Goal: Communication & Community: Answer question/provide support

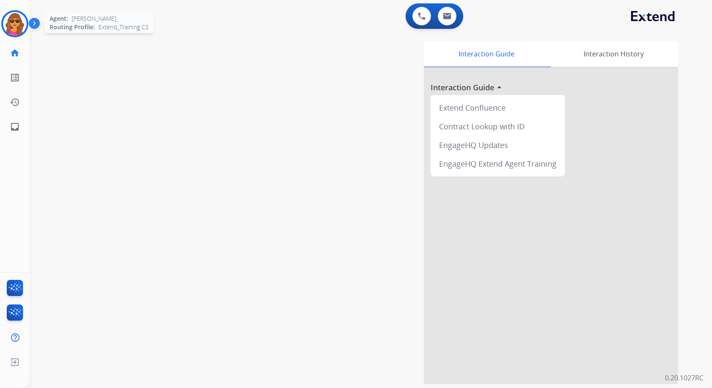
click at [17, 21] on img at bounding box center [15, 24] width 24 height 24
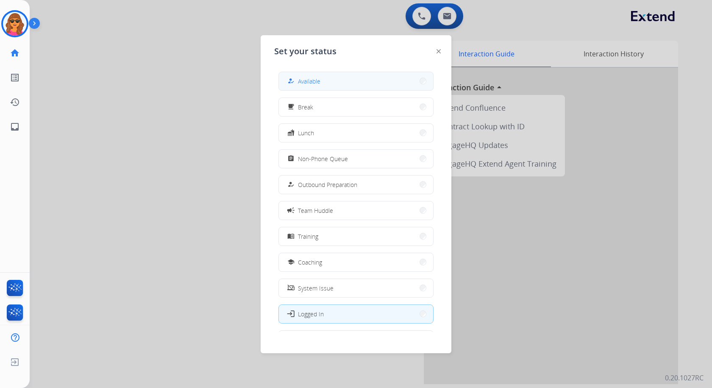
click at [313, 81] on span "Available" at bounding box center [309, 81] width 22 height 9
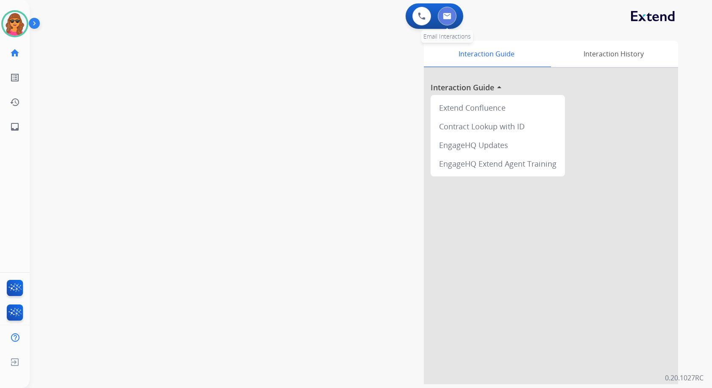
click at [444, 22] on button at bounding box center [446, 16] width 19 height 19
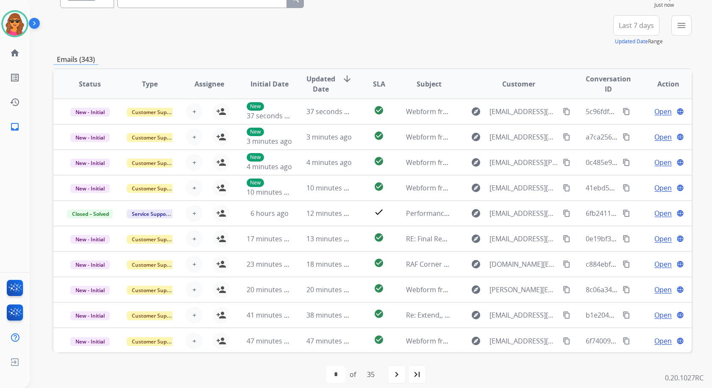
scroll to position [94, 0]
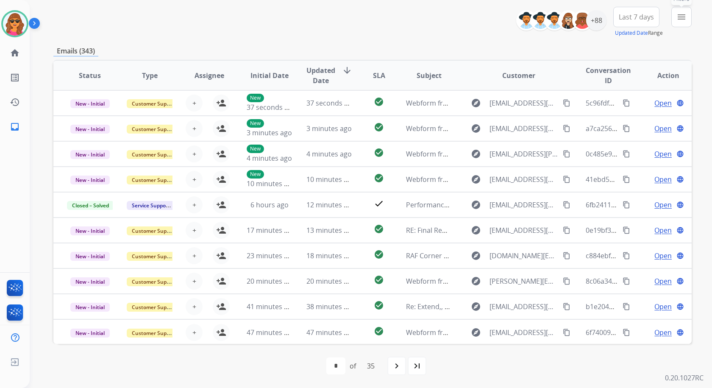
click at [684, 17] on mat-icon "menu" at bounding box center [681, 17] width 10 height 10
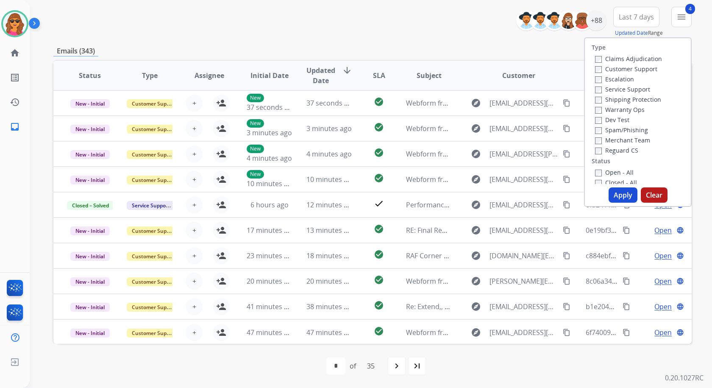
click at [620, 196] on button "Apply" at bounding box center [622, 194] width 29 height 15
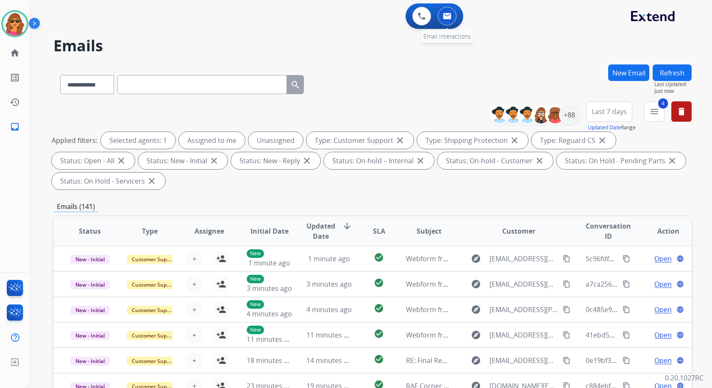
click at [442, 17] on button at bounding box center [446, 16] width 19 height 19
click at [447, 15] on img at bounding box center [447, 16] width 8 height 7
click at [569, 116] on div "+88" at bounding box center [569, 115] width 20 height 20
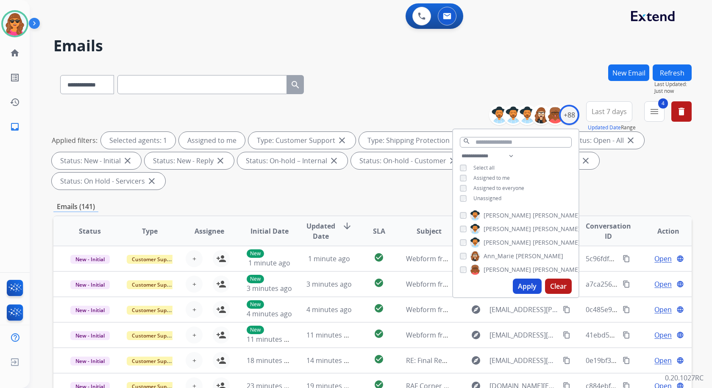
click at [524, 281] on button "Apply" at bounding box center [526, 285] width 29 height 15
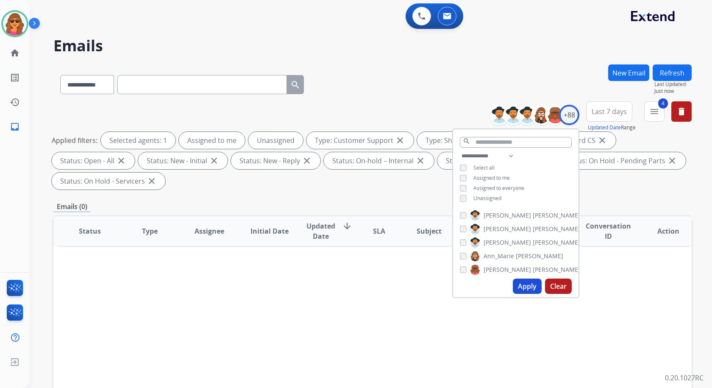
click at [525, 283] on button "Apply" at bounding box center [526, 285] width 29 height 15
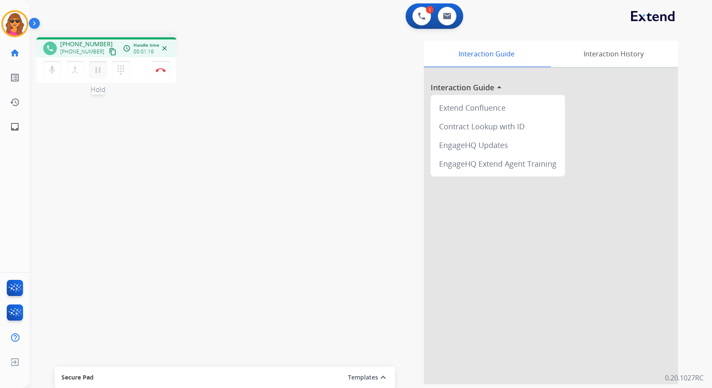
click at [97, 68] on mat-icon "pause" at bounding box center [98, 70] width 10 height 10
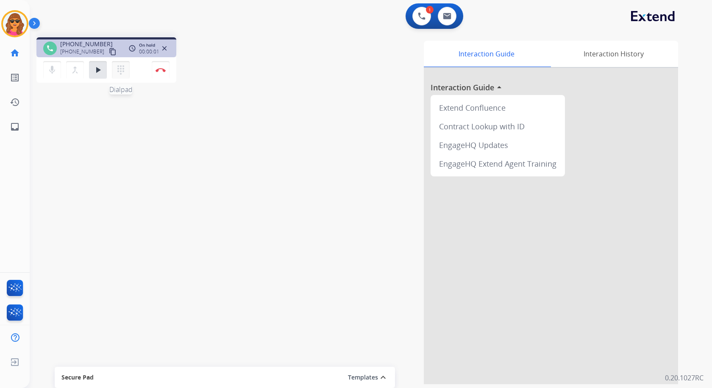
click at [120, 73] on mat-icon "dialpad" at bounding box center [121, 70] width 10 height 10
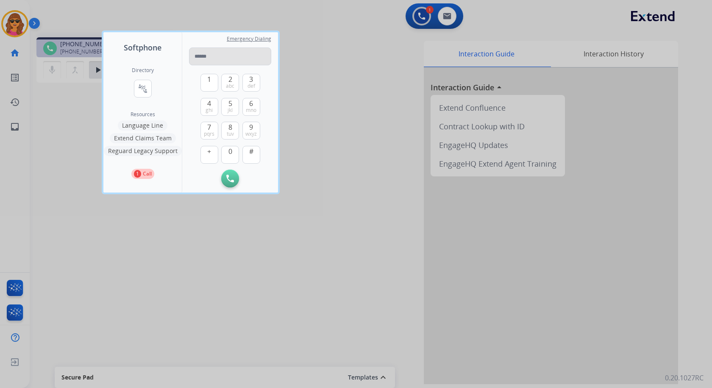
click at [192, 52] on input "tel" at bounding box center [230, 56] width 82 height 18
type input "**********"
click at [229, 177] on img at bounding box center [230, 178] width 8 height 8
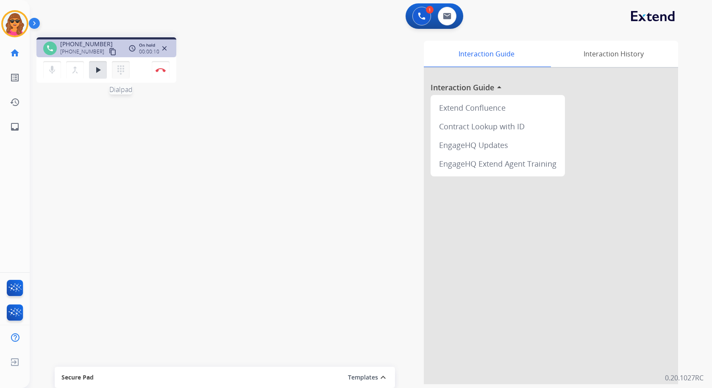
click at [119, 65] on mat-icon "dialpad" at bounding box center [121, 70] width 10 height 10
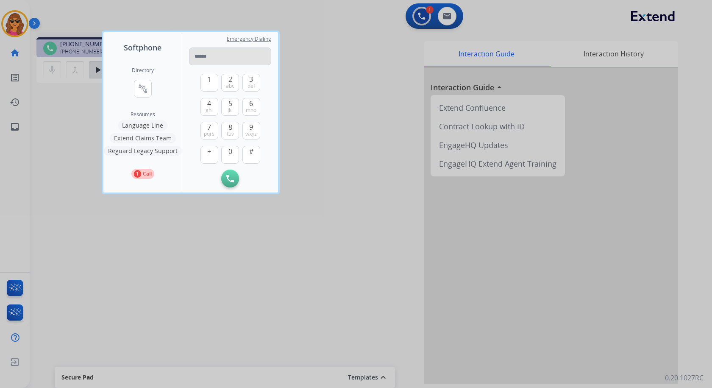
click at [193, 58] on input "tel" at bounding box center [230, 56] width 82 height 18
drag, startPoint x: 192, startPoint y: 45, endPoint x: 191, endPoint y: 54, distance: 9.1
click at [192, 48] on div "Emergency Dialing" at bounding box center [230, 53] width 82 height 23
click at [197, 61] on input "tel" at bounding box center [230, 56] width 82 height 18
paste input "**********"
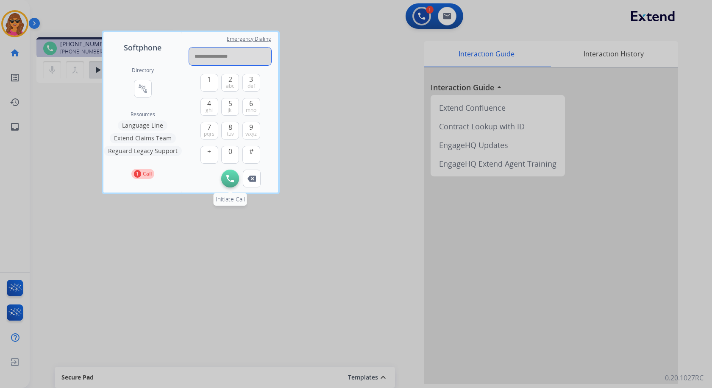
type input "**********"
click at [229, 180] on img at bounding box center [230, 178] width 8 height 8
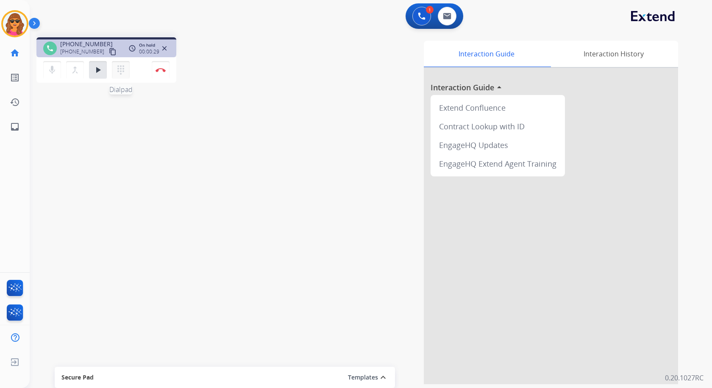
click at [120, 69] on mat-icon "dialpad" at bounding box center [121, 70] width 10 height 10
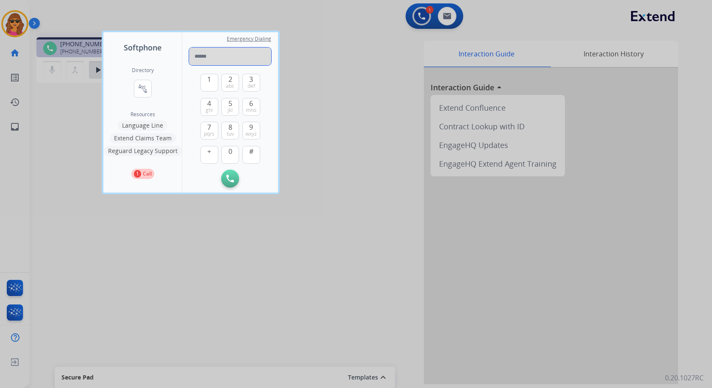
click at [197, 54] on input "tel" at bounding box center [230, 56] width 82 height 18
paste input "**********"
type input "**********"
click at [230, 174] on button "Initiate Call" at bounding box center [230, 178] width 18 height 18
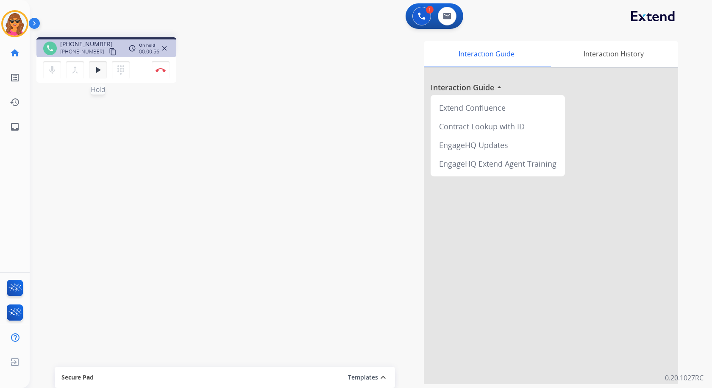
click at [98, 72] on mat-icon "play_arrow" at bounding box center [98, 70] width 10 height 10
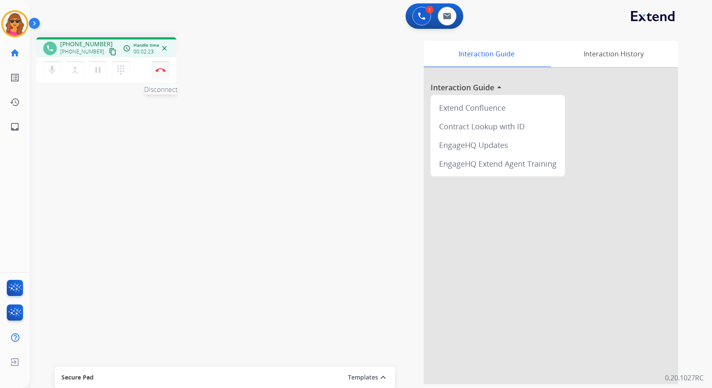
click at [160, 68] on img at bounding box center [160, 70] width 10 height 4
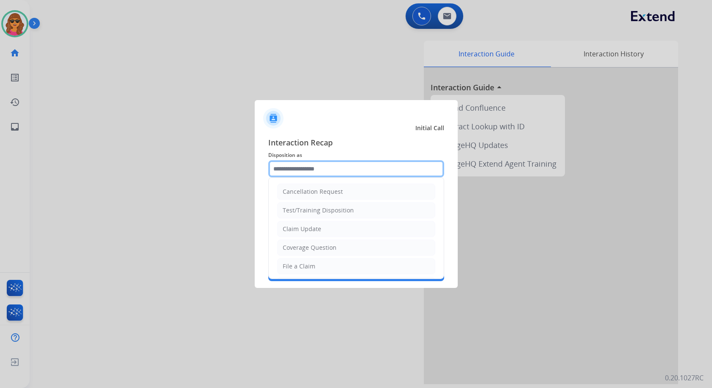
click at [275, 167] on input "text" at bounding box center [356, 168] width 176 height 17
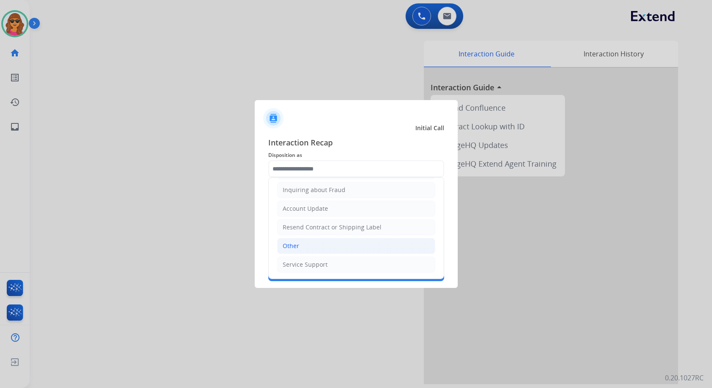
click at [289, 244] on div "Other" at bounding box center [290, 245] width 17 height 8
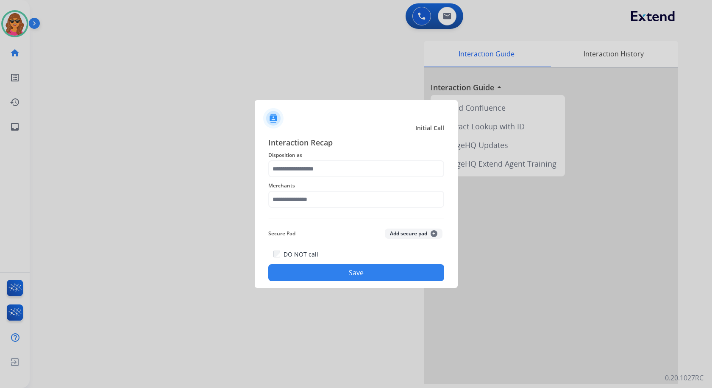
type input "*****"
click at [273, 199] on input "text" at bounding box center [356, 199] width 176 height 17
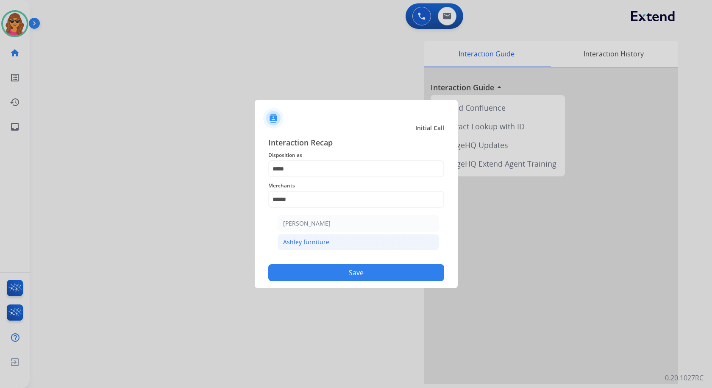
click at [300, 240] on div "Ashley furniture" at bounding box center [306, 242] width 46 height 8
type input "**********"
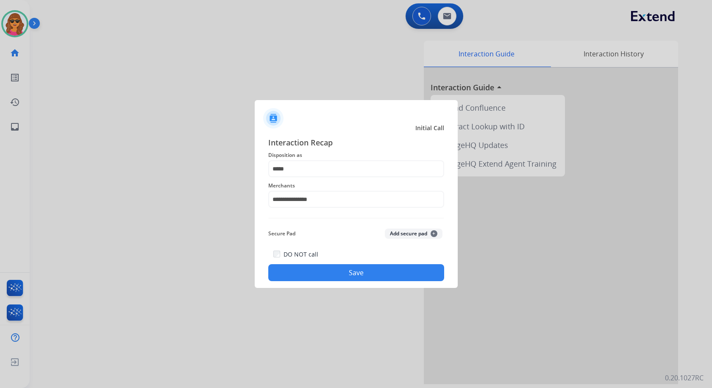
click at [362, 266] on button "Save" at bounding box center [356, 272] width 176 height 17
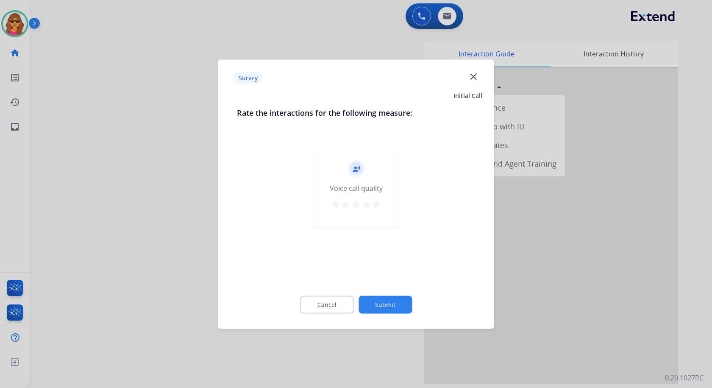
click at [376, 208] on mat-icon "star" at bounding box center [376, 204] width 10 height 10
click at [383, 307] on button "Submit" at bounding box center [384, 304] width 53 height 18
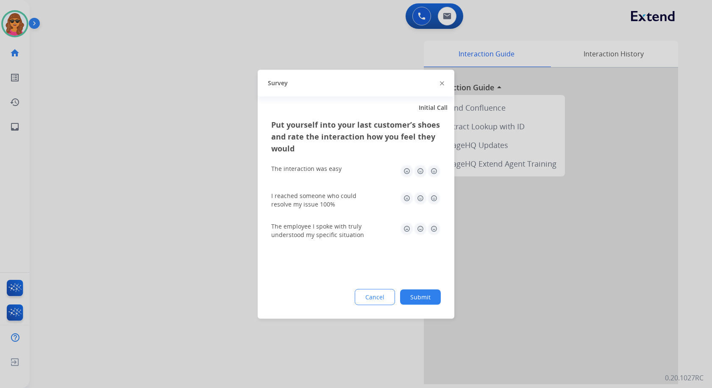
click at [434, 169] on img at bounding box center [434, 171] width 14 height 14
click at [434, 197] on img at bounding box center [434, 198] width 14 height 14
click at [433, 230] on img at bounding box center [434, 229] width 14 height 14
click at [420, 296] on button "Submit" at bounding box center [420, 296] width 41 height 15
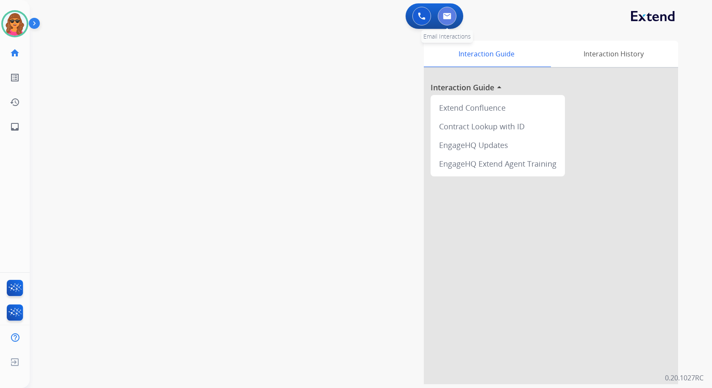
click at [448, 14] on img at bounding box center [447, 16] width 8 height 7
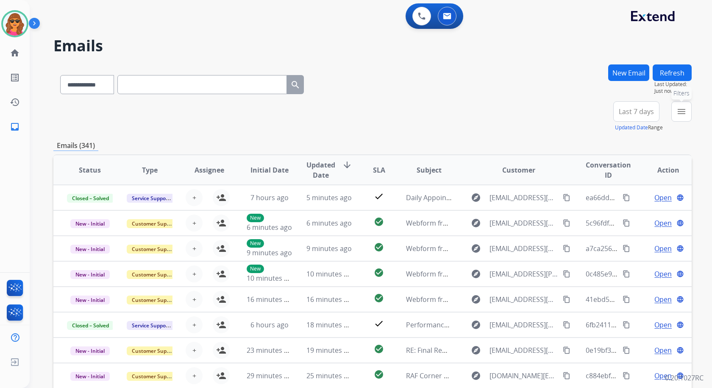
click at [681, 113] on mat-icon "menu" at bounding box center [681, 111] width 10 height 10
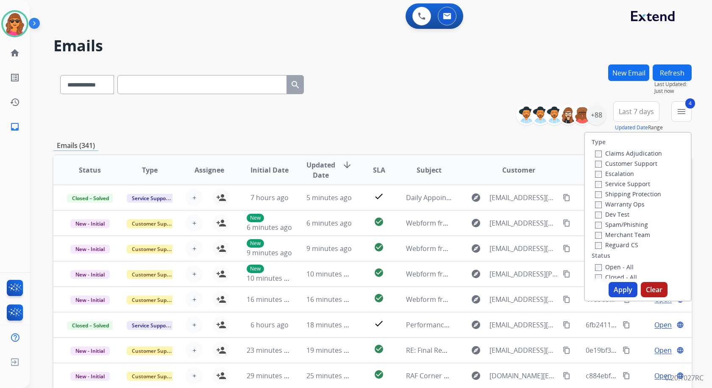
click at [620, 288] on button "Apply" at bounding box center [622, 289] width 29 height 15
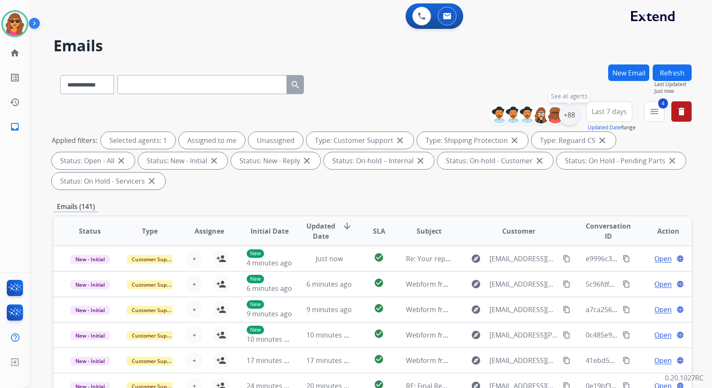
click at [568, 111] on div "+88" at bounding box center [569, 115] width 20 height 20
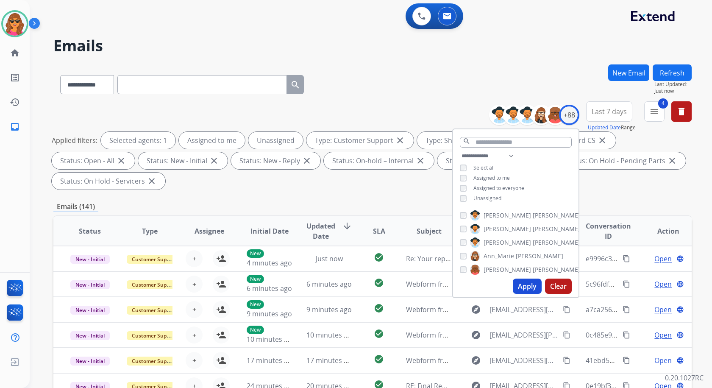
click at [526, 287] on button "Apply" at bounding box center [526, 285] width 29 height 15
click at [618, 195] on div "**********" at bounding box center [372, 303] width 638 height 479
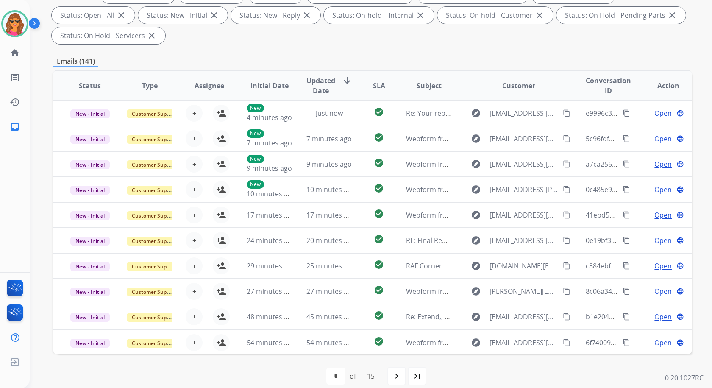
scroll to position [155, 0]
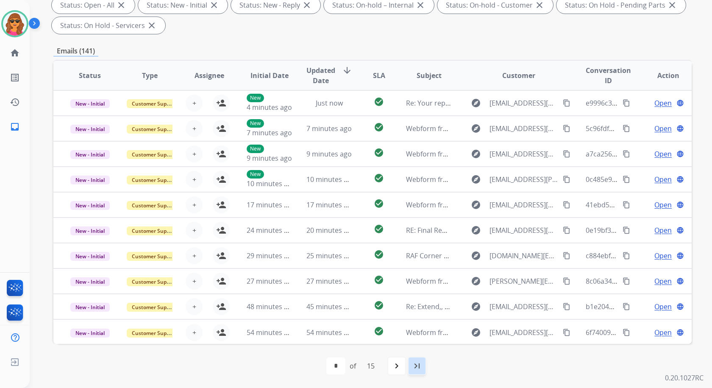
click at [415, 363] on mat-icon "last_page" at bounding box center [417, 365] width 10 height 10
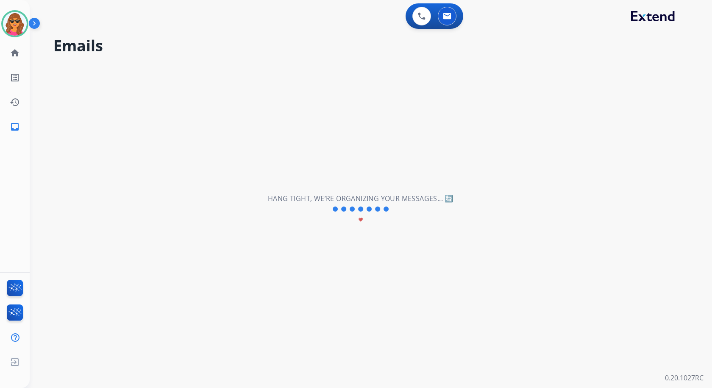
scroll to position [0, 0]
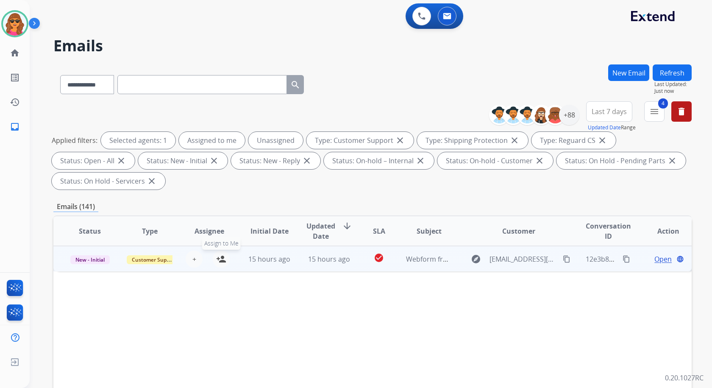
click at [220, 257] on mat-icon "person_add" at bounding box center [221, 259] width 10 height 10
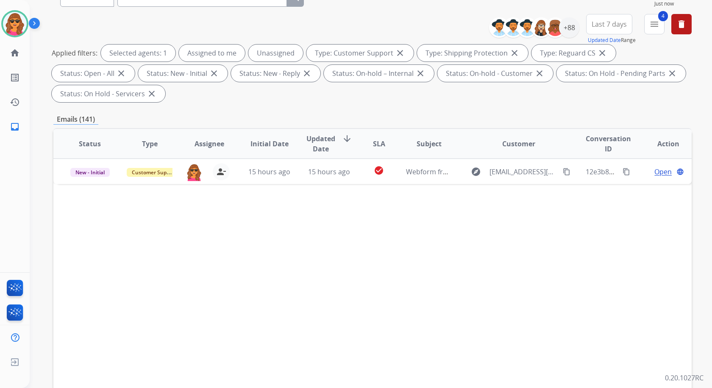
scroll to position [155, 0]
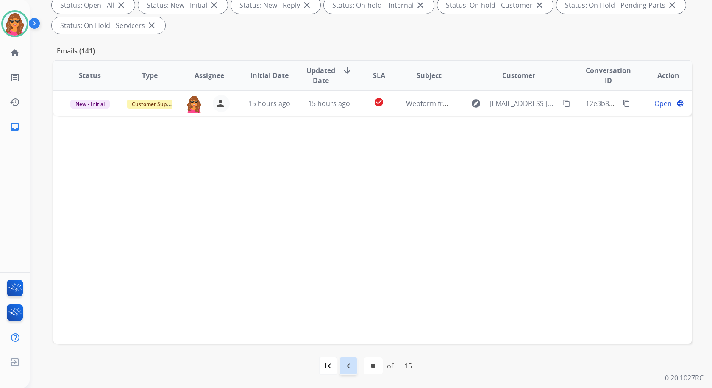
click at [346, 365] on mat-icon "navigate_before" at bounding box center [348, 365] width 10 height 10
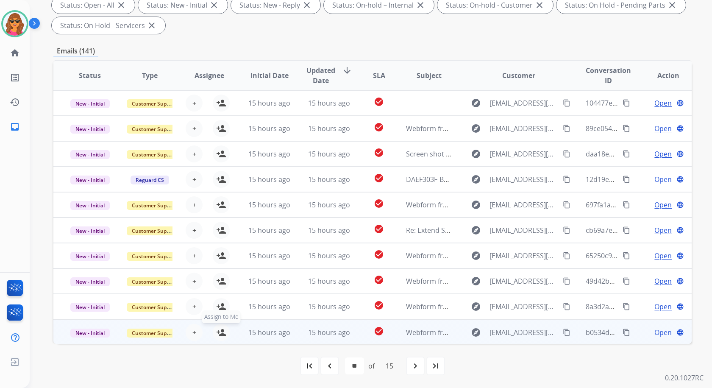
click at [220, 330] on mat-icon "person_add" at bounding box center [221, 332] width 10 height 10
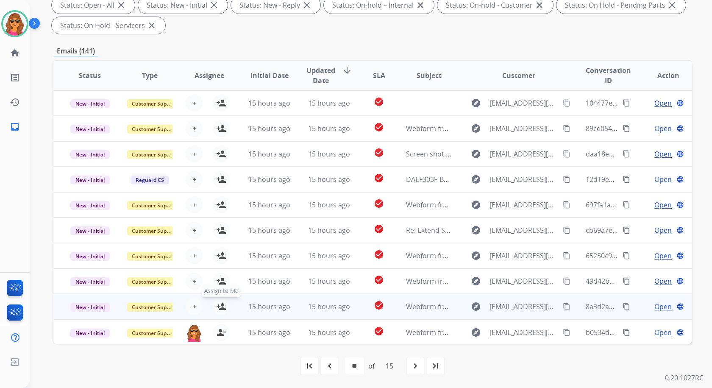
click at [220, 308] on mat-icon "person_add" at bounding box center [221, 306] width 10 height 10
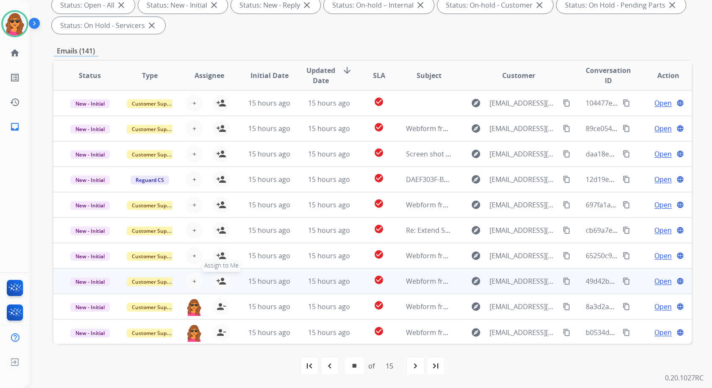
click at [218, 281] on mat-icon "person_add" at bounding box center [221, 281] width 10 height 10
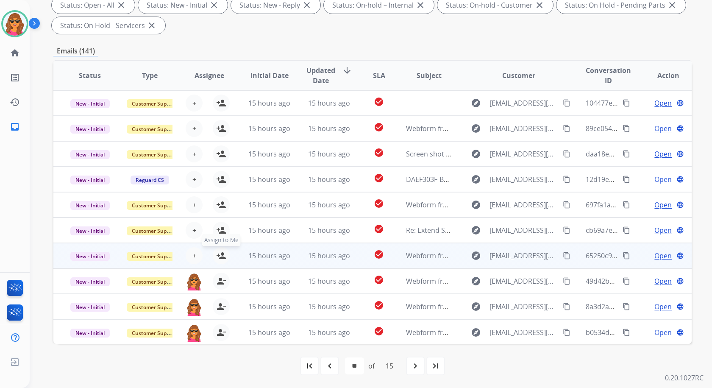
click at [220, 252] on mat-icon "person_add" at bounding box center [221, 255] width 10 height 10
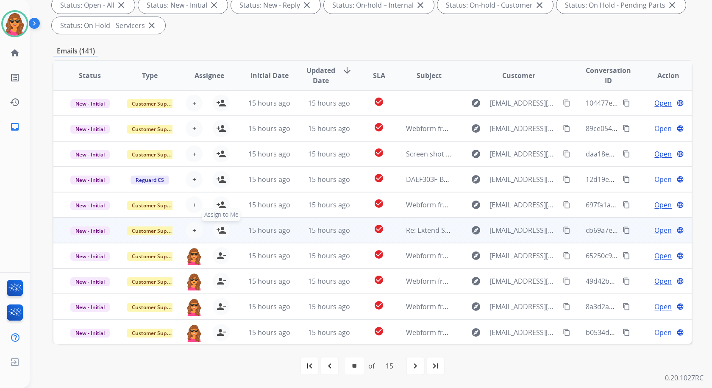
click at [220, 230] on mat-icon "person_add" at bounding box center [221, 230] width 10 height 10
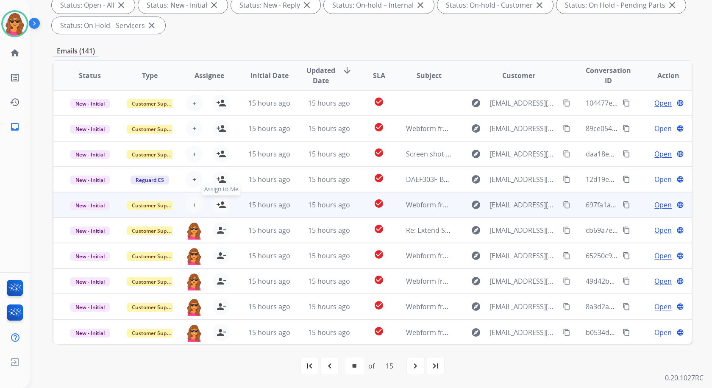
click at [219, 205] on mat-icon "person_add" at bounding box center [221, 204] width 10 height 10
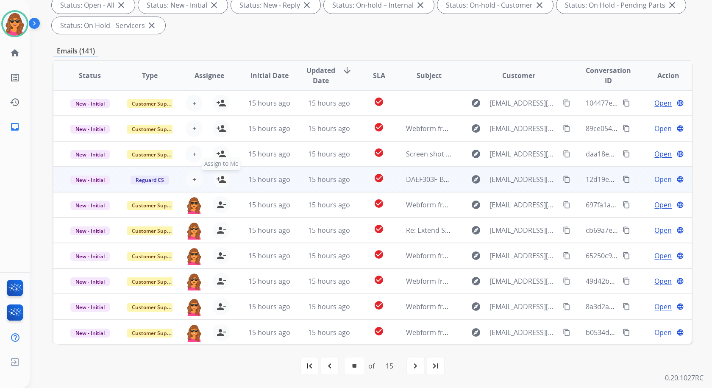
click at [220, 181] on mat-icon "person_add" at bounding box center [221, 179] width 10 height 10
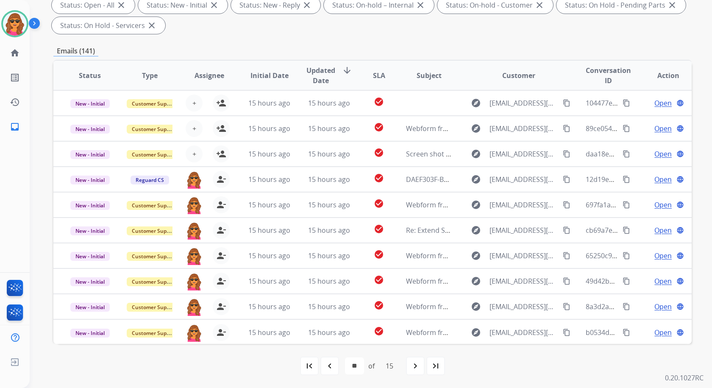
scroll to position [0, 0]
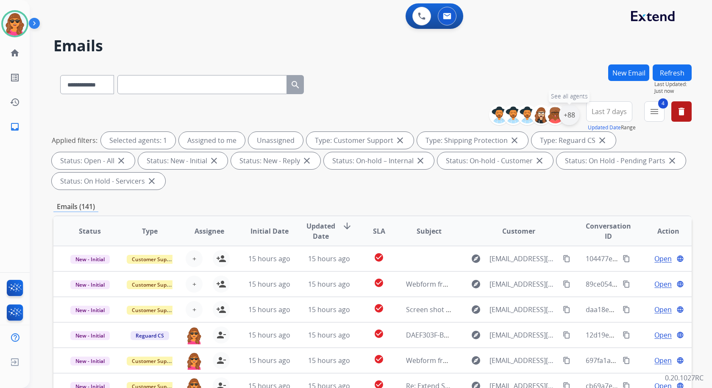
click at [574, 113] on div "+88" at bounding box center [569, 115] width 20 height 20
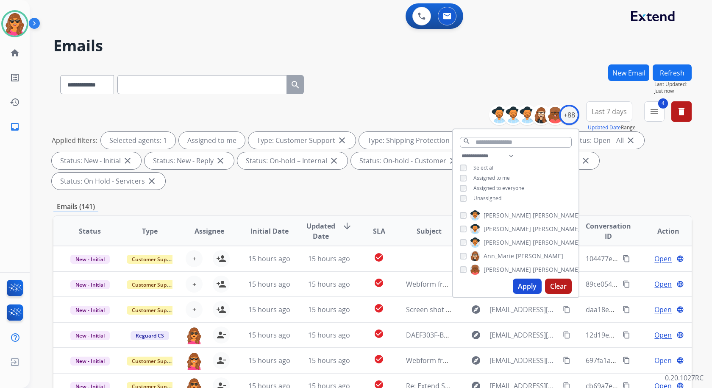
click at [523, 280] on button "Apply" at bounding box center [526, 285] width 29 height 15
select select "*"
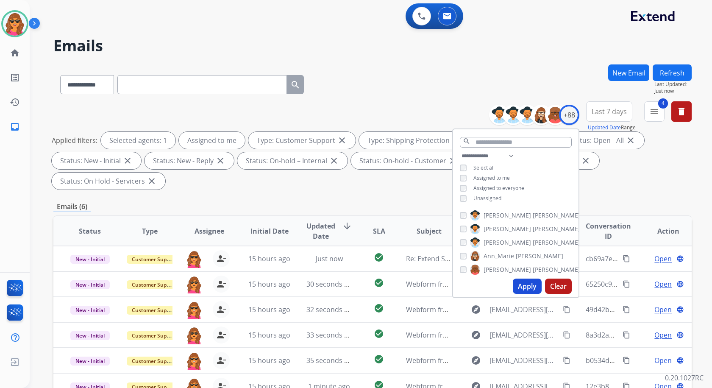
click at [656, 176] on div "Applied filters: Selected agents: 1 Assigned to me Type: Customer Support close…" at bounding box center [371, 161] width 638 height 58
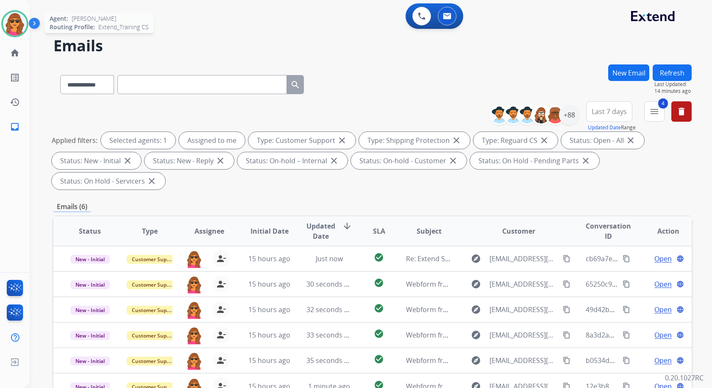
click at [11, 15] on img at bounding box center [15, 24] width 24 height 24
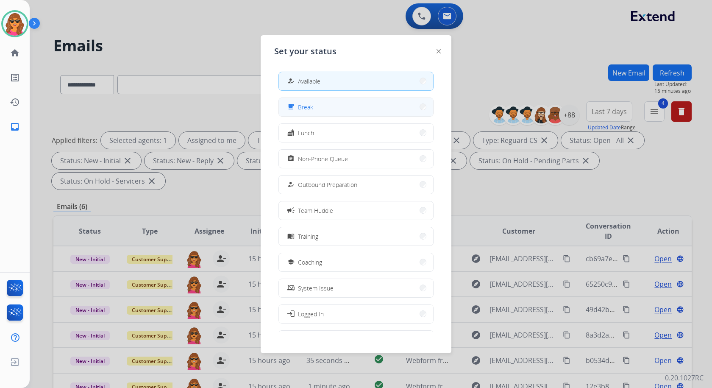
click at [309, 103] on span "Break" at bounding box center [305, 106] width 15 height 9
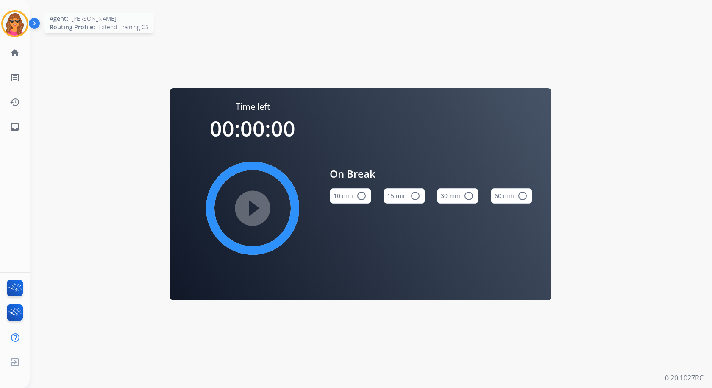
click at [18, 20] on img at bounding box center [15, 24] width 24 height 24
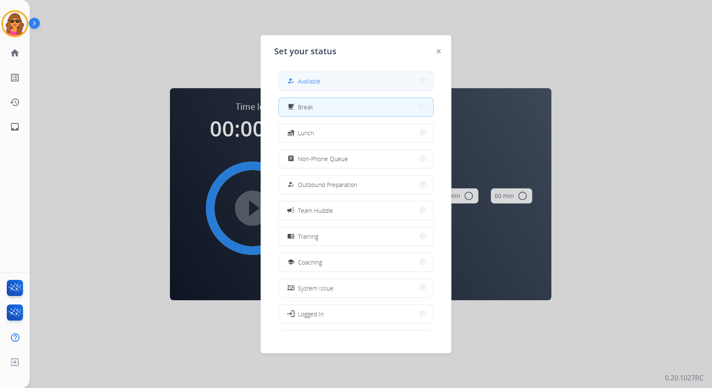
click at [347, 83] on button "how_to_reg Available" at bounding box center [356, 81] width 154 height 18
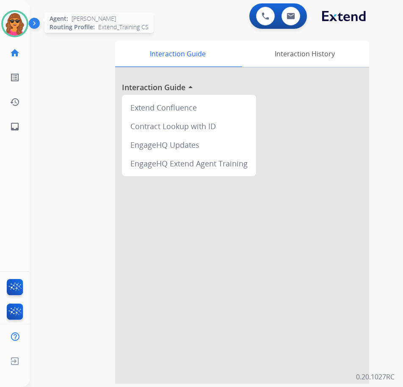
click at [16, 23] on img at bounding box center [15, 24] width 24 height 24
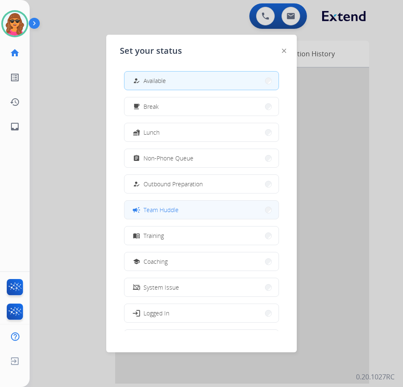
click at [178, 210] on span "Team Huddle" at bounding box center [161, 209] width 35 height 9
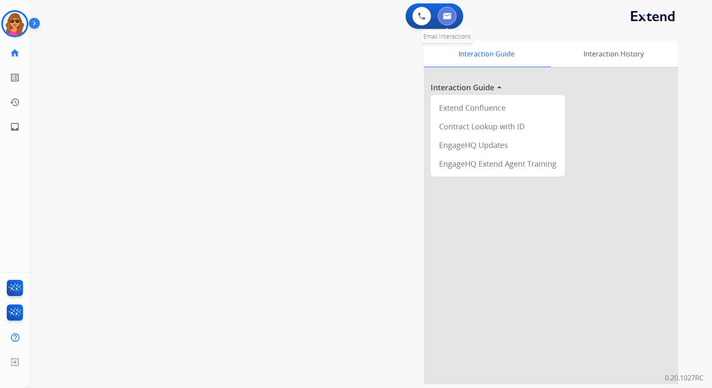
click at [444, 17] on img at bounding box center [447, 16] width 8 height 7
click at [448, 12] on button at bounding box center [446, 16] width 19 height 19
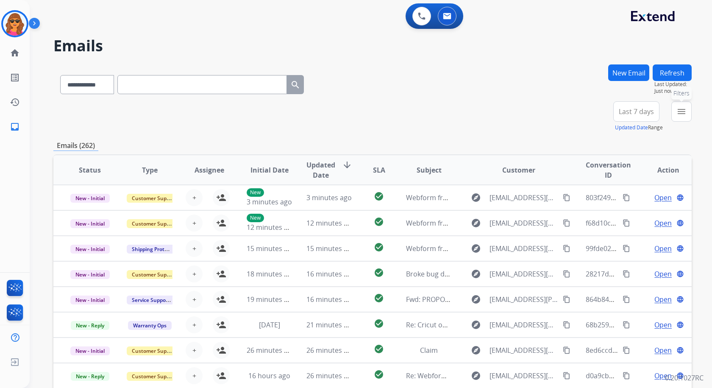
click at [687, 111] on button "menu Filters" at bounding box center [681, 111] width 20 height 20
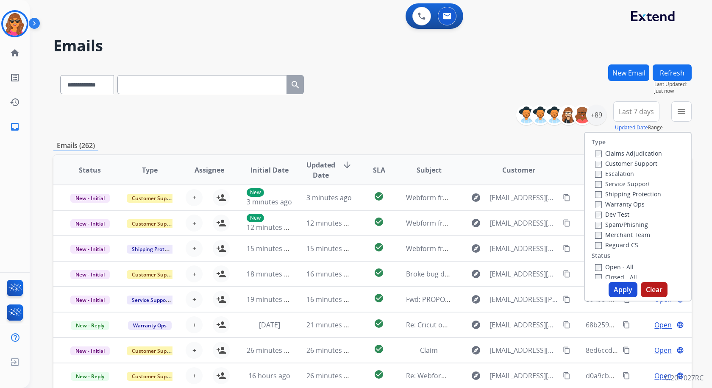
click at [595, 160] on label "Customer Support" at bounding box center [626, 163] width 62 height 8
click at [595, 241] on label "Reguard CS" at bounding box center [616, 245] width 43 height 8
click at [617, 288] on button "Apply" at bounding box center [622, 289] width 29 height 15
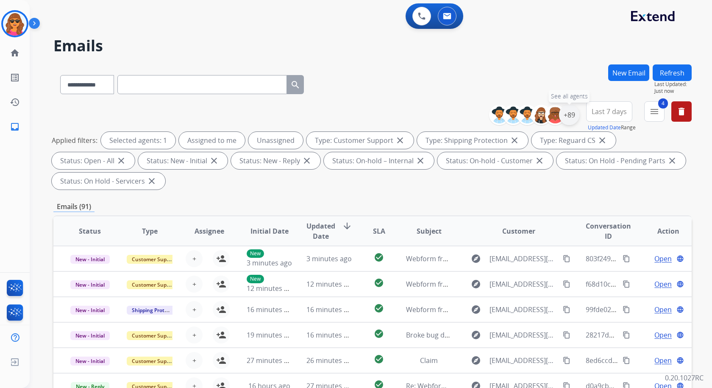
click at [568, 116] on div "+89" at bounding box center [569, 115] width 20 height 20
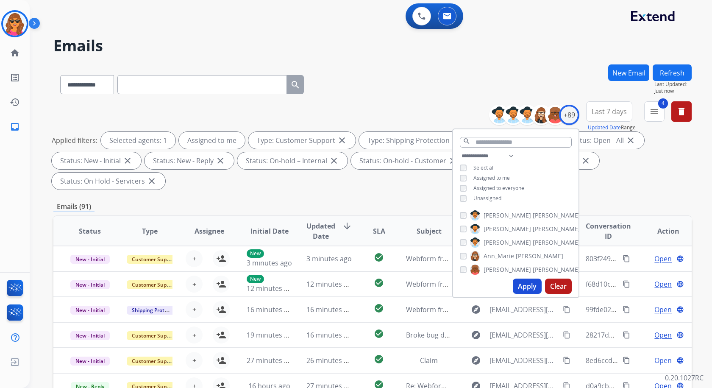
click at [520, 285] on button "Apply" at bounding box center [526, 285] width 29 height 15
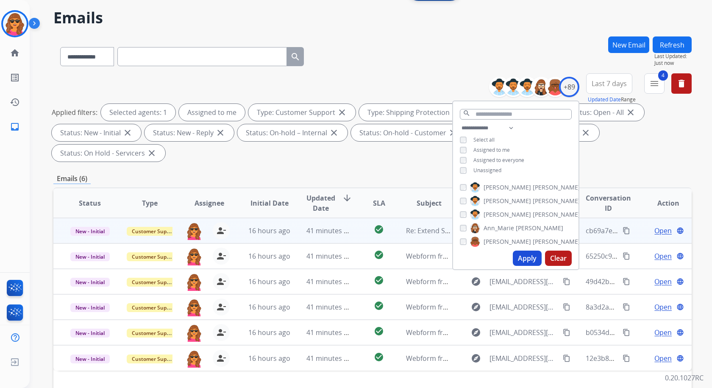
scroll to position [85, 0]
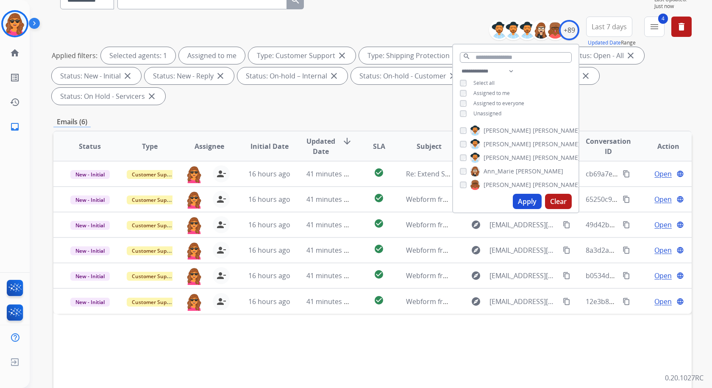
click at [626, 100] on div "Applied filters: Selected agents: 1 Assigned to me Type: Customer Support close…" at bounding box center [371, 76] width 638 height 58
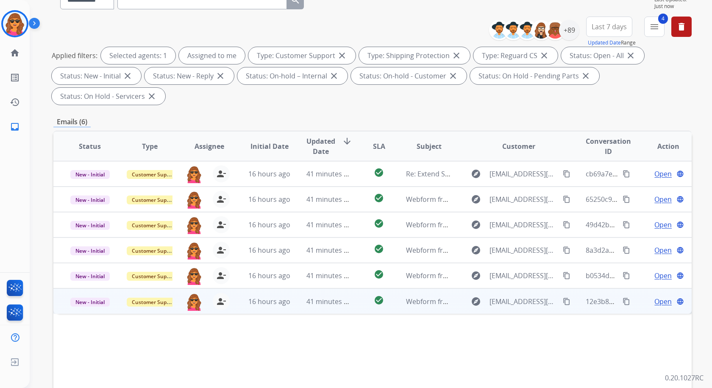
click at [659, 302] on span "Open" at bounding box center [662, 301] width 17 height 10
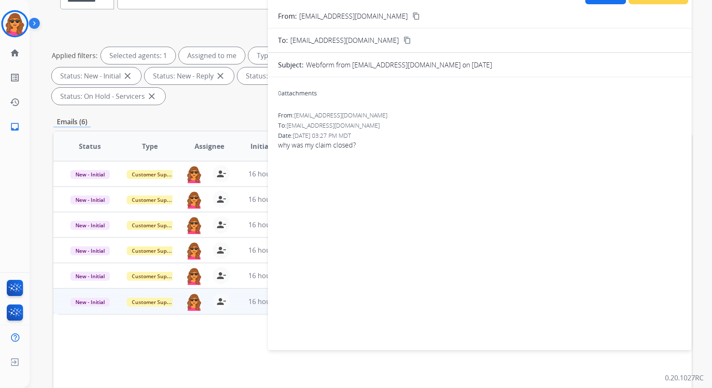
scroll to position [0, 0]
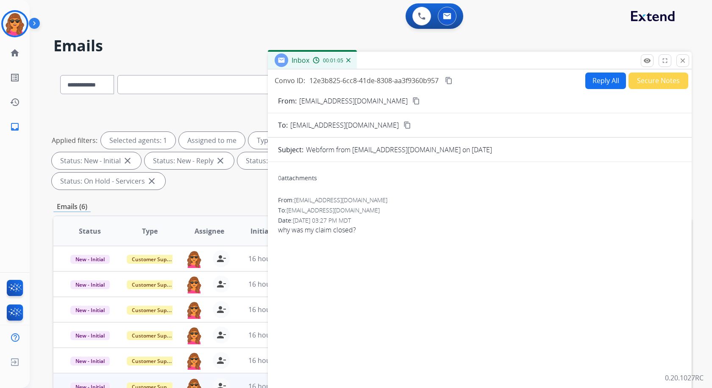
click at [412, 97] on mat-icon "content_copy" at bounding box center [416, 101] width 8 height 8
click at [412, 98] on mat-icon "content_copy" at bounding box center [416, 101] width 8 height 8
click at [412, 100] on mat-icon "content_copy" at bounding box center [416, 101] width 8 height 8
click at [412, 101] on mat-icon "content_copy" at bounding box center [416, 101] width 8 height 8
click at [412, 99] on mat-icon "content_copy" at bounding box center [416, 101] width 8 height 8
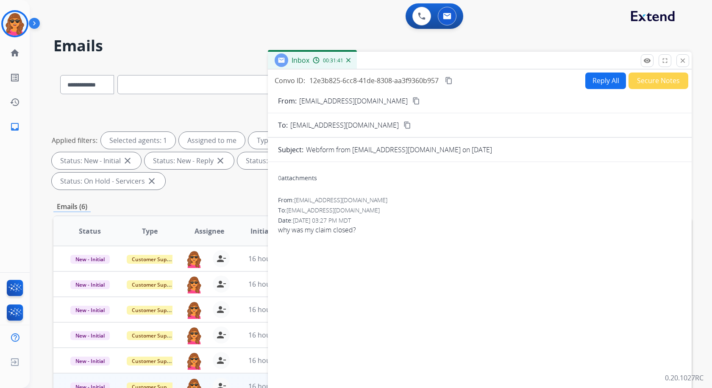
click at [412, 104] on mat-icon "content_copy" at bounding box center [416, 101] width 8 height 8
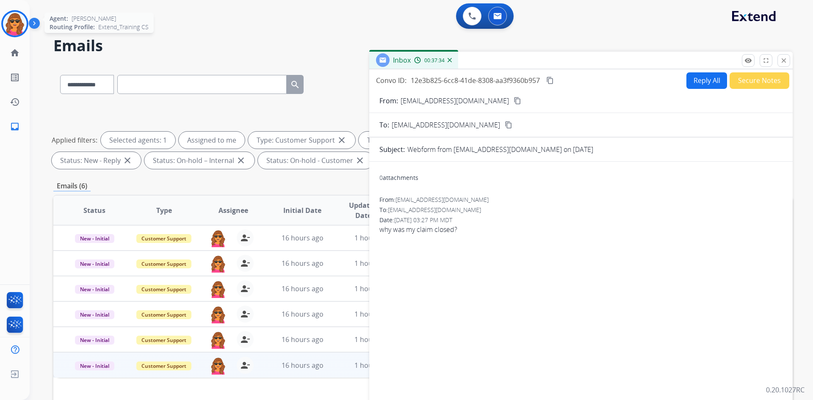
click at [16, 21] on img at bounding box center [15, 24] width 24 height 24
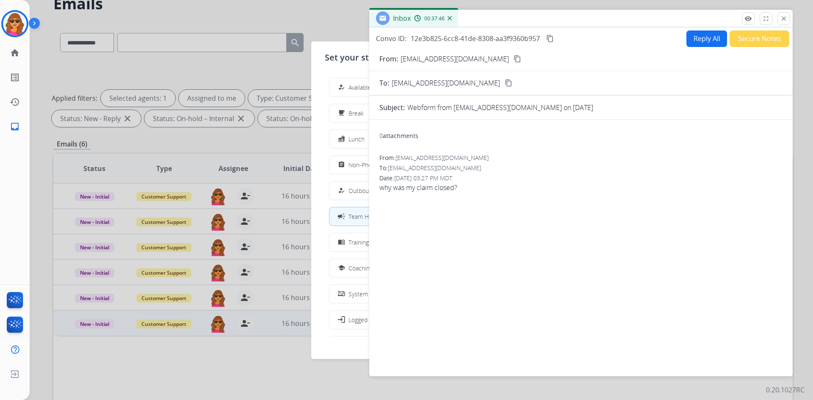
scroll to position [42, 0]
click at [16, 28] on img at bounding box center [15, 24] width 24 height 24
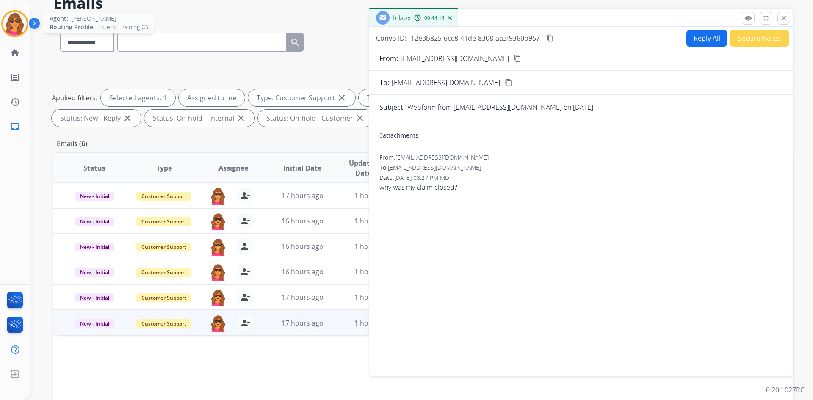
click at [17, 17] on img at bounding box center [15, 24] width 24 height 24
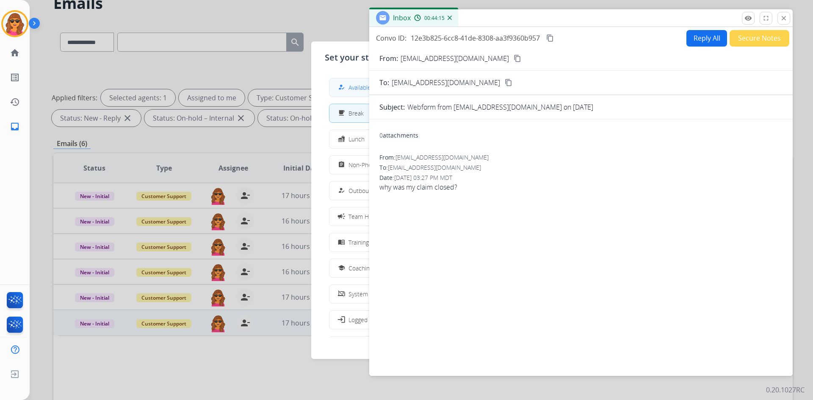
drag, startPoint x: 361, startPoint y: 89, endPoint x: 346, endPoint y: 90, distance: 15.3
click at [346, 90] on div "how_to_reg Available" at bounding box center [353, 87] width 35 height 10
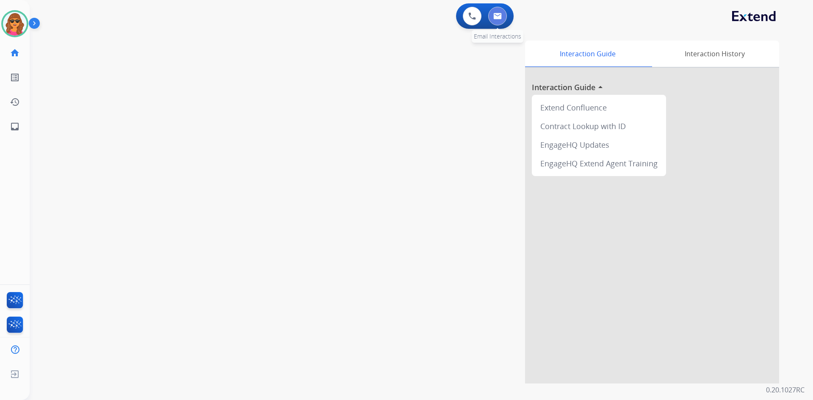
click at [500, 17] on img at bounding box center [497, 16] width 8 height 7
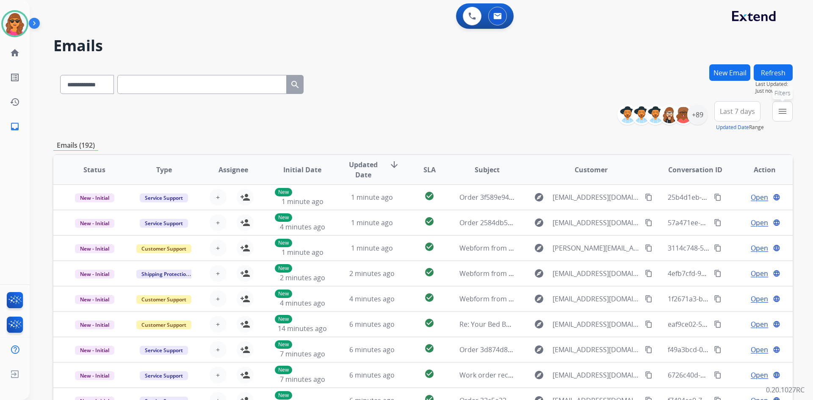
click at [711, 113] on mat-icon "menu" at bounding box center [783, 111] width 10 height 10
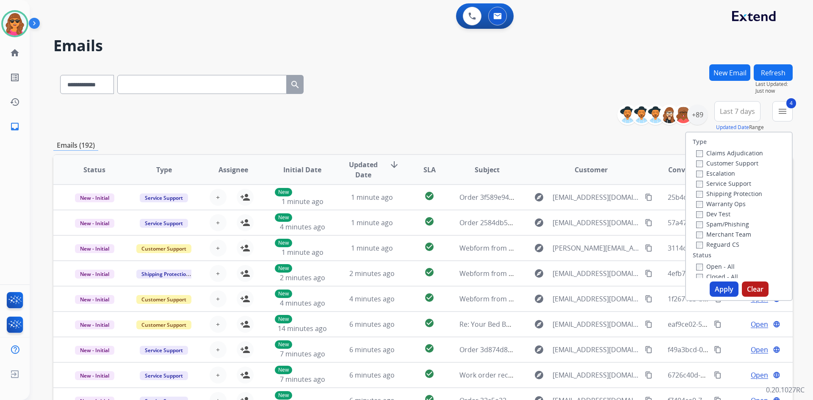
click at [711, 285] on button "Apply" at bounding box center [724, 289] width 29 height 15
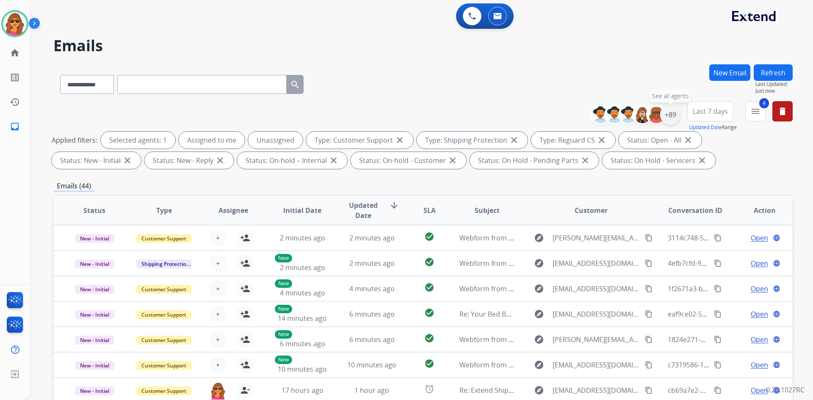
click at [667, 110] on div "+89" at bounding box center [670, 115] width 20 height 20
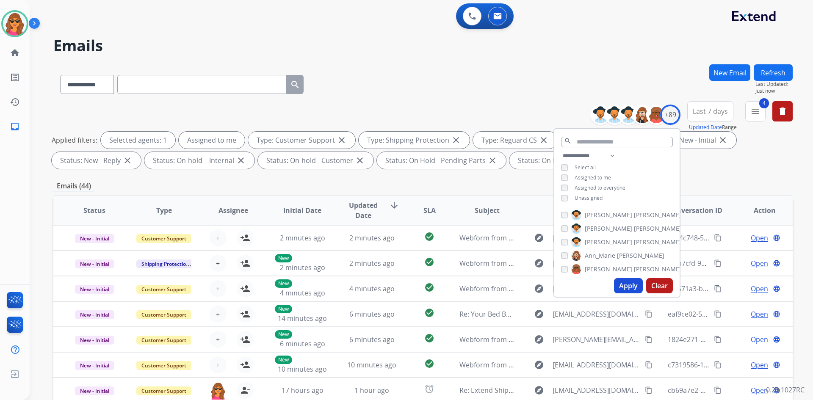
click at [615, 290] on button "Apply" at bounding box center [628, 285] width 29 height 15
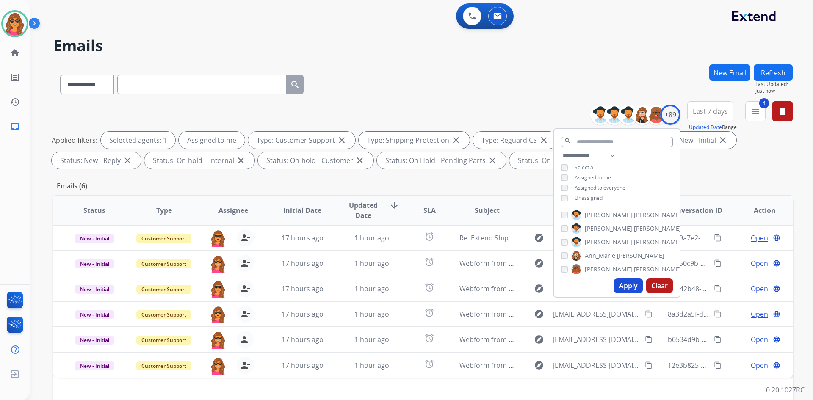
click at [711, 164] on div "Applied filters: Selected agents: 1 Assigned to me Type: Customer Support close…" at bounding box center [421, 150] width 739 height 37
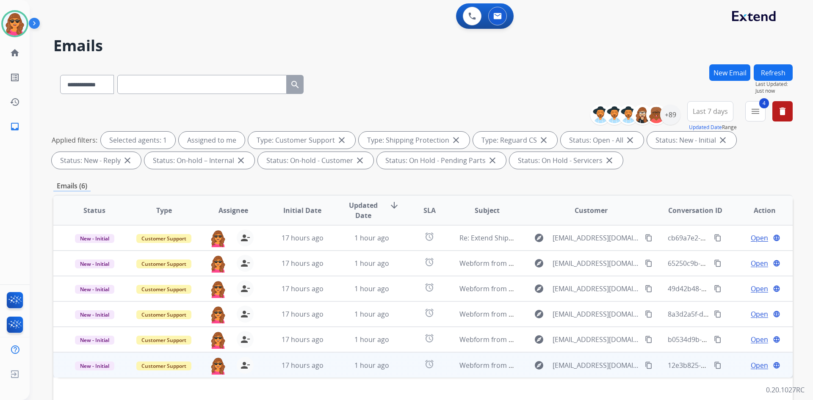
click at [711, 365] on span "Open" at bounding box center [759, 365] width 17 height 10
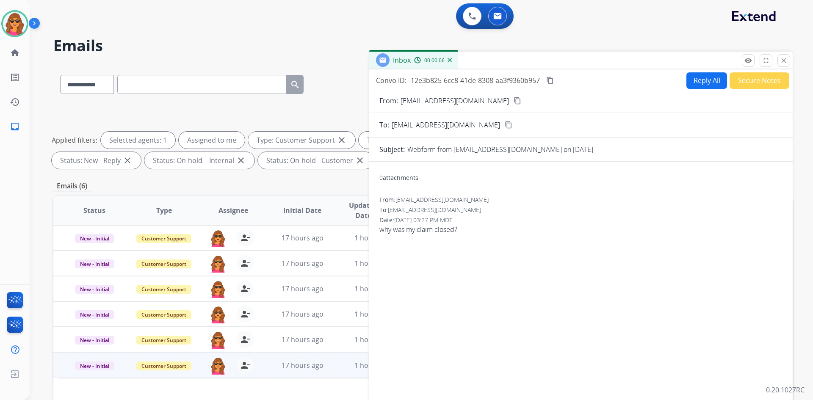
click at [514, 100] on mat-icon "content_copy" at bounding box center [518, 101] width 8 height 8
click at [699, 82] on button "Reply All" at bounding box center [707, 80] width 41 height 17
select select "**********"
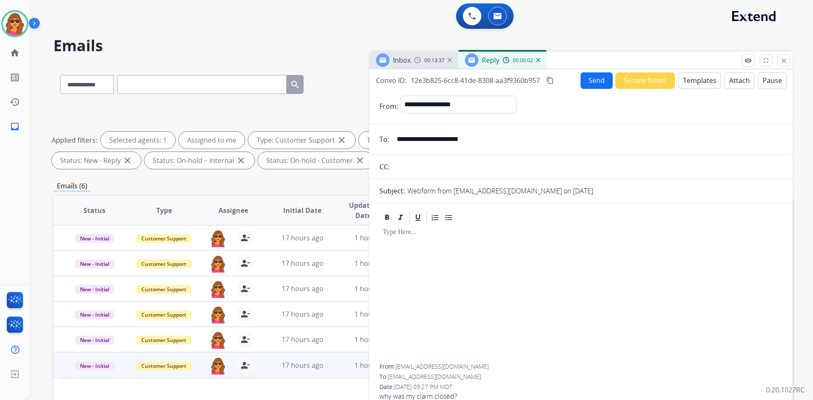
click at [692, 83] on button "Templates" at bounding box center [699, 80] width 43 height 17
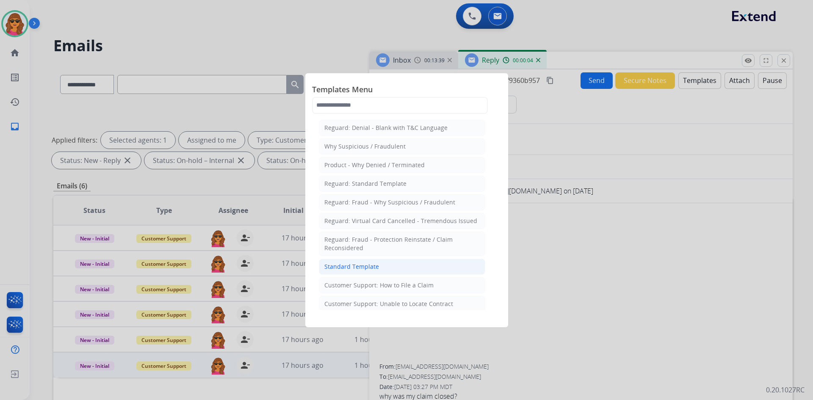
click at [355, 264] on div "Standard Template" at bounding box center [351, 267] width 55 height 8
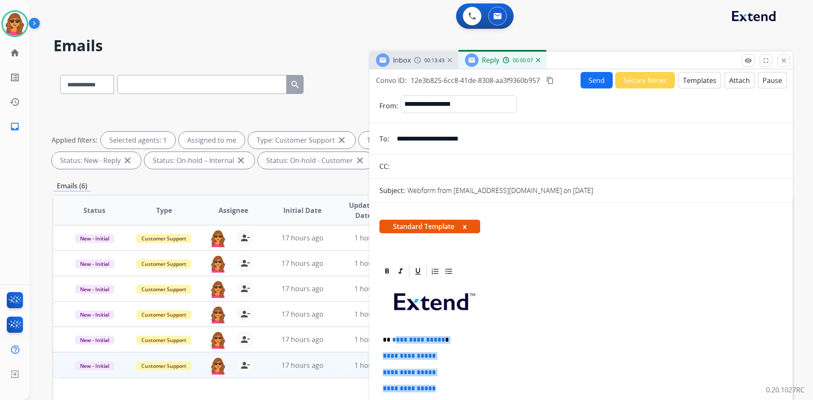
drag, startPoint x: 394, startPoint y: 338, endPoint x: 445, endPoint y: 388, distance: 71.0
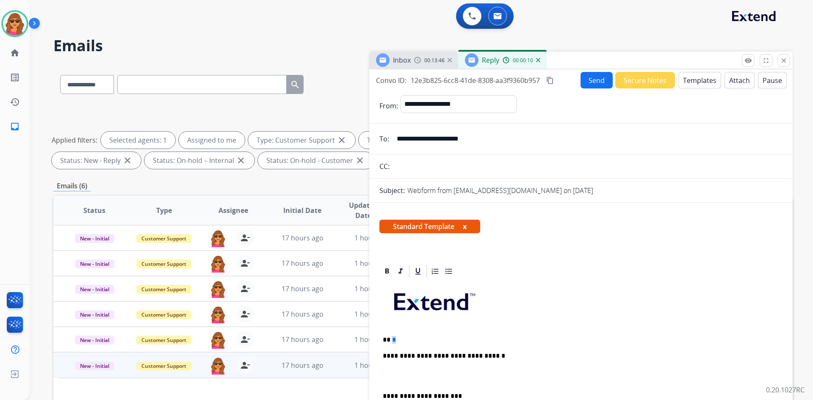
click at [391, 339] on p "** *" at bounding box center [578, 340] width 390 height 8
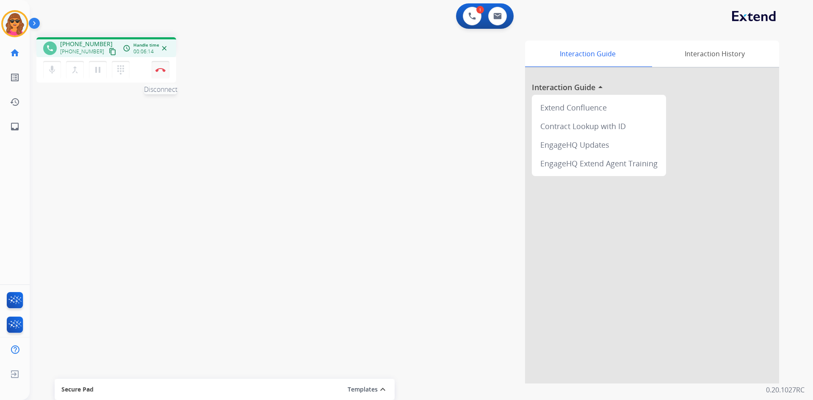
click at [160, 69] on img at bounding box center [160, 70] width 10 height 4
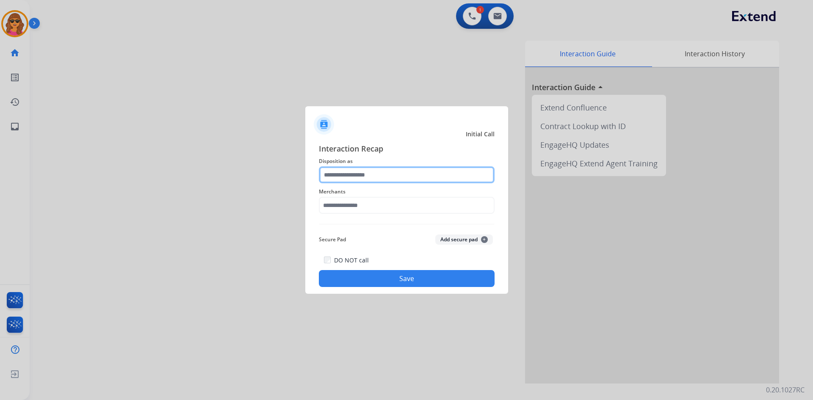
click at [329, 173] on input "text" at bounding box center [407, 174] width 176 height 17
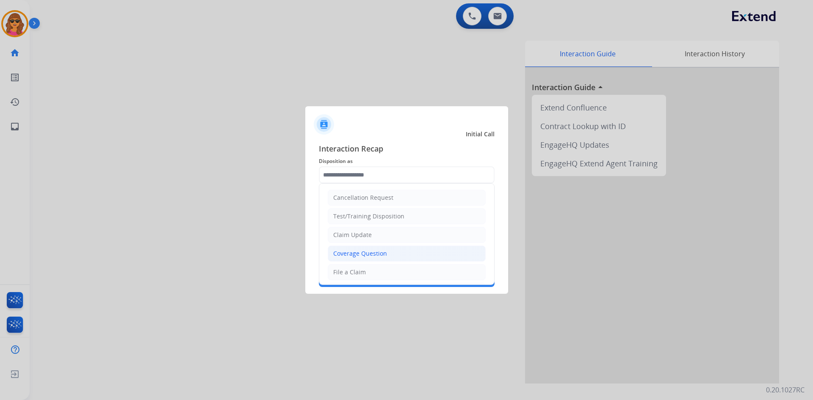
click at [352, 251] on div "Coverage Question" at bounding box center [360, 253] width 54 height 8
type input "**********"
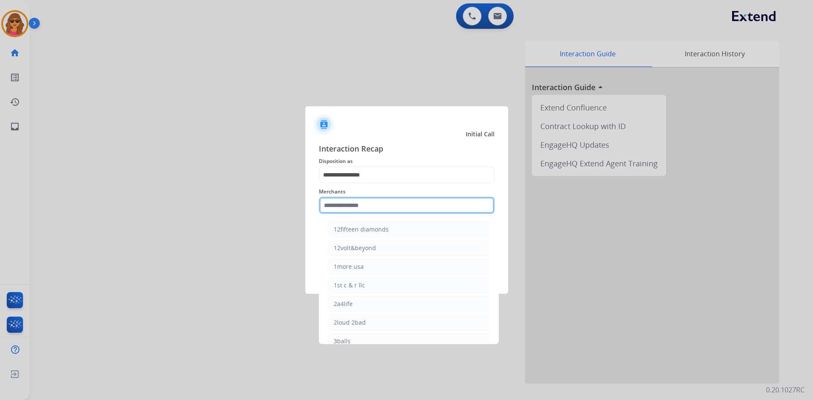
click at [326, 208] on input "text" at bounding box center [407, 205] width 176 height 17
type input "*"
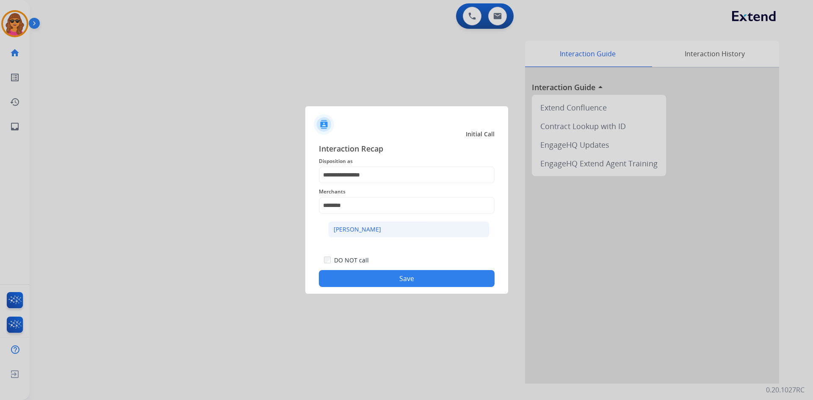
click at [337, 224] on li "[PERSON_NAME]" at bounding box center [408, 230] width 161 height 16
type input "********"
click at [400, 277] on button "Save" at bounding box center [407, 278] width 176 height 17
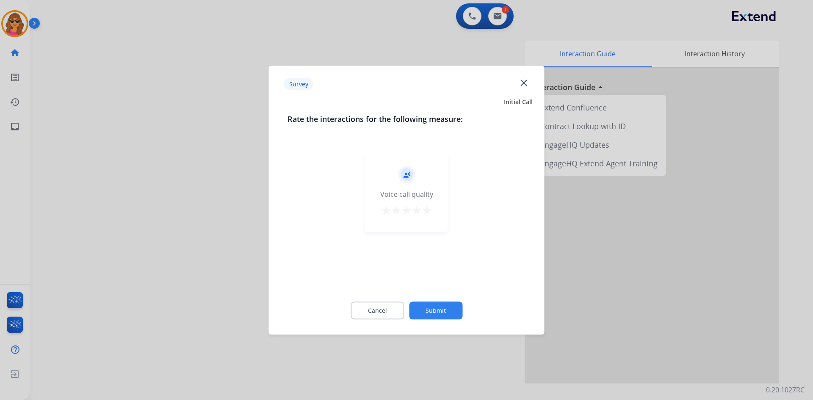
click at [429, 214] on mat-icon "star" at bounding box center [427, 210] width 10 height 10
click at [437, 314] on button "Submit" at bounding box center [435, 311] width 53 height 18
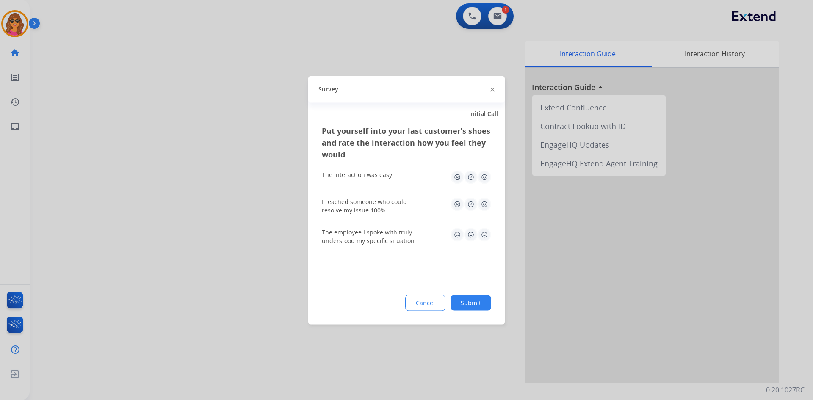
click at [487, 174] on img at bounding box center [485, 177] width 14 height 14
click at [483, 208] on img at bounding box center [485, 204] width 14 height 14
click at [485, 231] on img at bounding box center [485, 235] width 14 height 14
click at [468, 306] on button "Submit" at bounding box center [471, 302] width 41 height 15
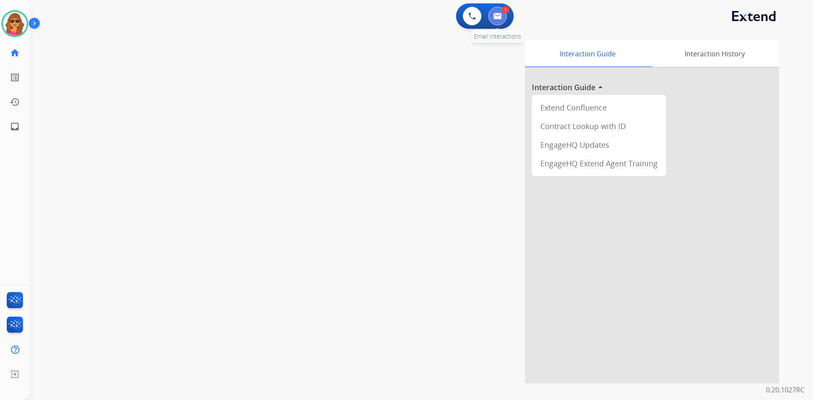
click at [494, 20] on button at bounding box center [497, 16] width 19 height 19
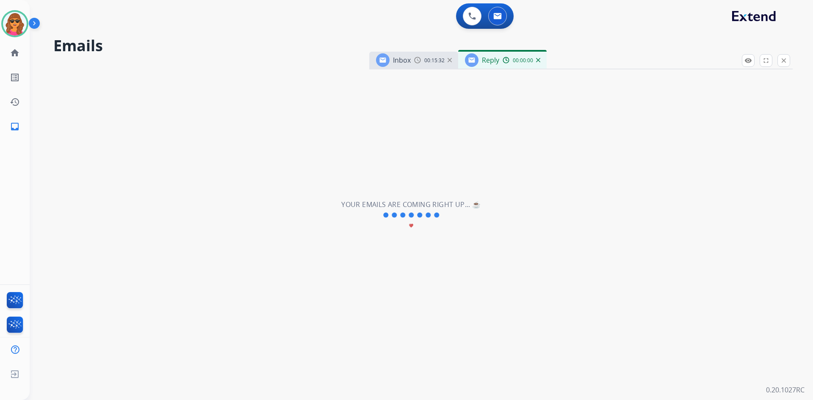
select select "**********"
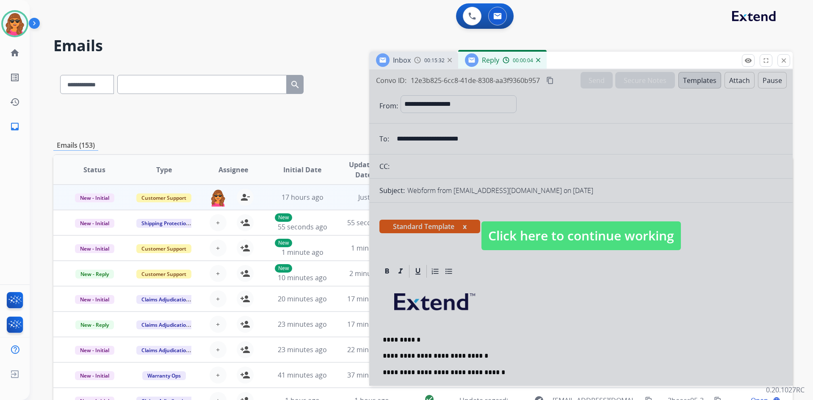
click at [575, 228] on span "Click here to continue working" at bounding box center [581, 236] width 199 height 29
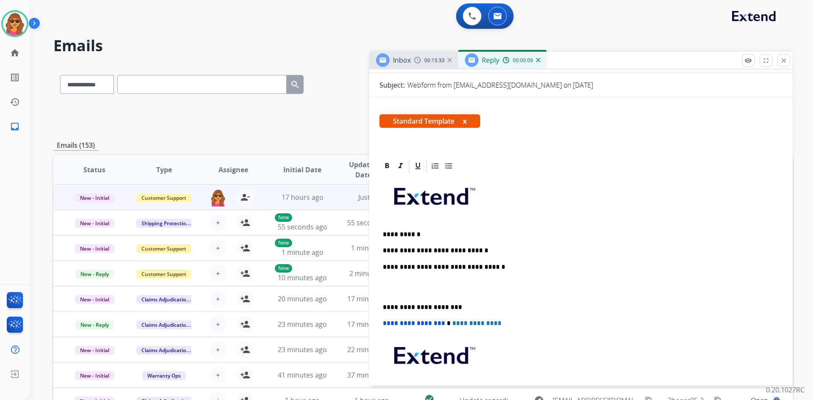
scroll to position [127, 0]
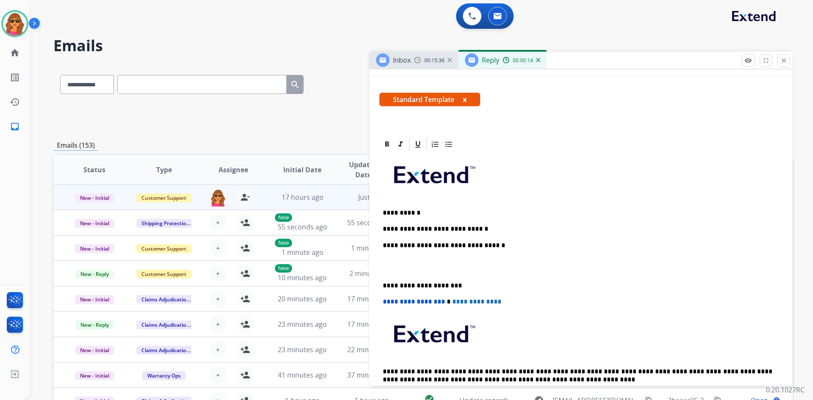
click at [482, 226] on p "**********" at bounding box center [578, 229] width 390 height 8
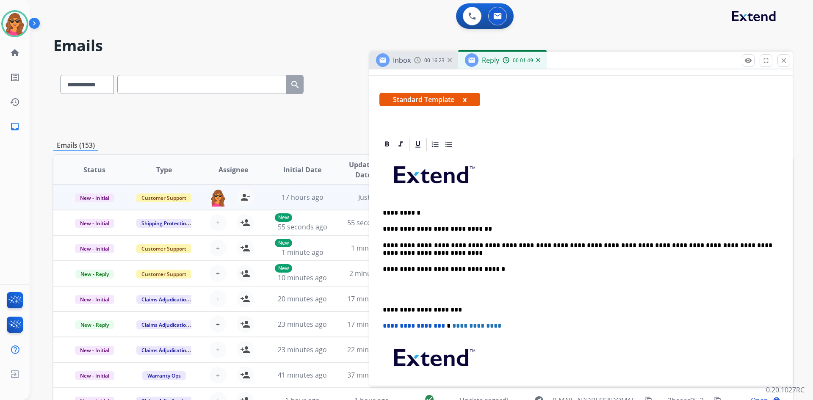
click at [384, 283] on p at bounding box center [581, 290] width 396 height 16
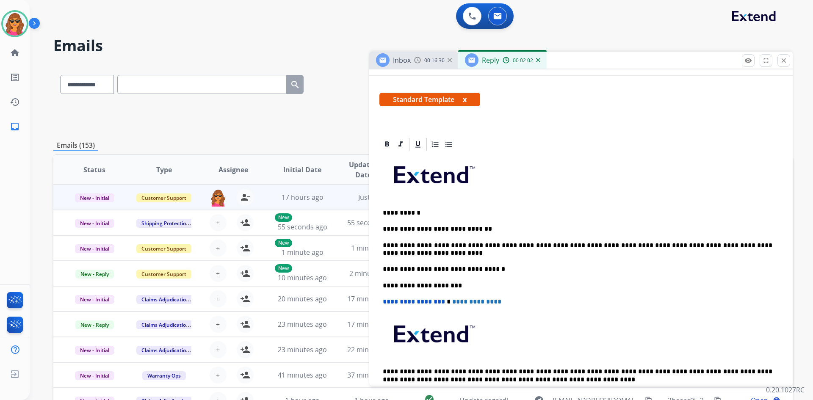
click at [409, 253] on p "**********" at bounding box center [578, 250] width 390 height 16
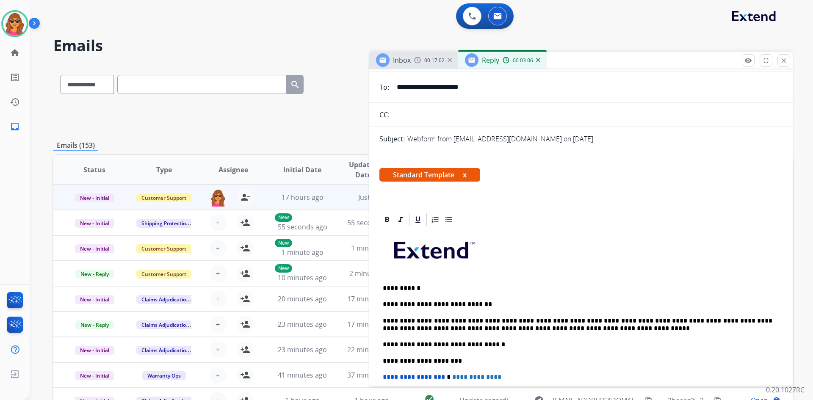
scroll to position [0, 0]
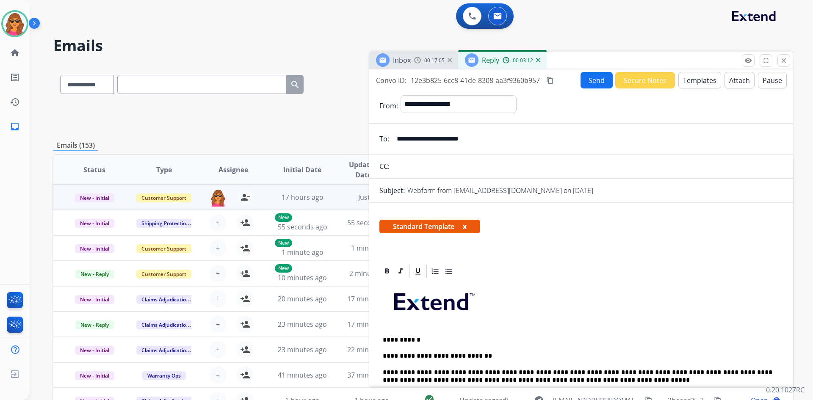
click at [588, 77] on button "Send" at bounding box center [597, 80] width 32 height 17
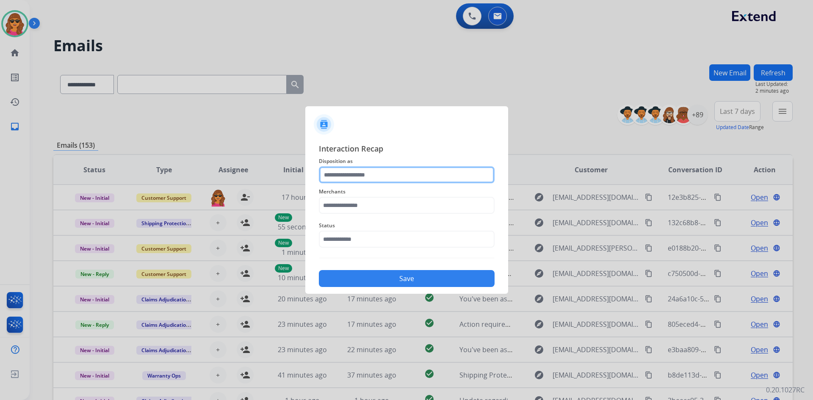
click at [325, 174] on input "text" at bounding box center [407, 174] width 176 height 17
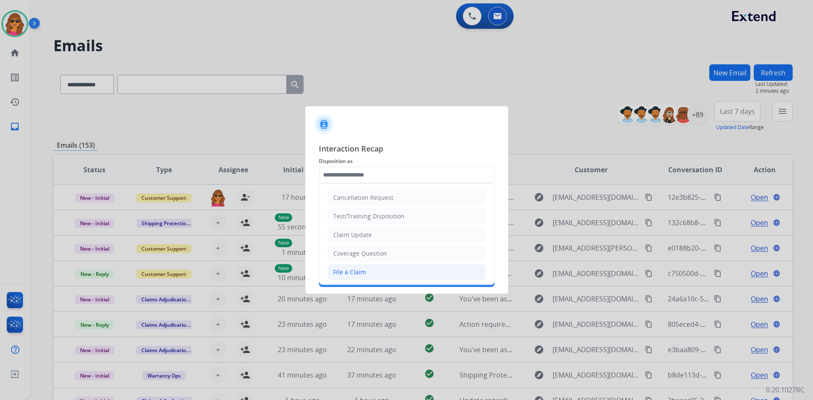
click at [361, 271] on div "File a Claim" at bounding box center [349, 272] width 33 height 8
type input "**********"
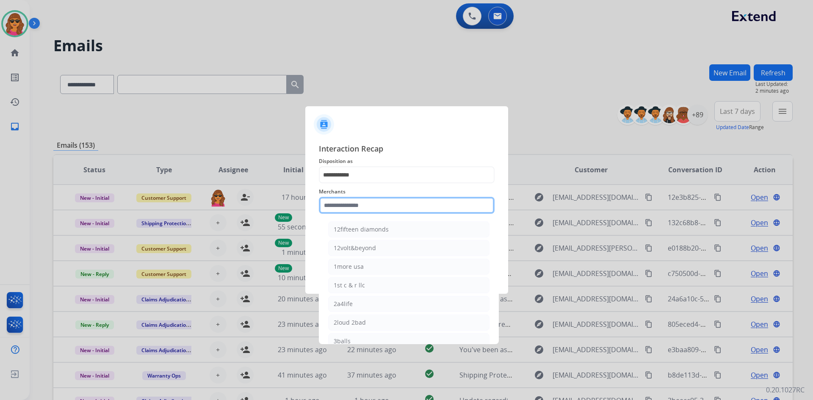
click at [327, 201] on input "text" at bounding box center [407, 205] width 176 height 17
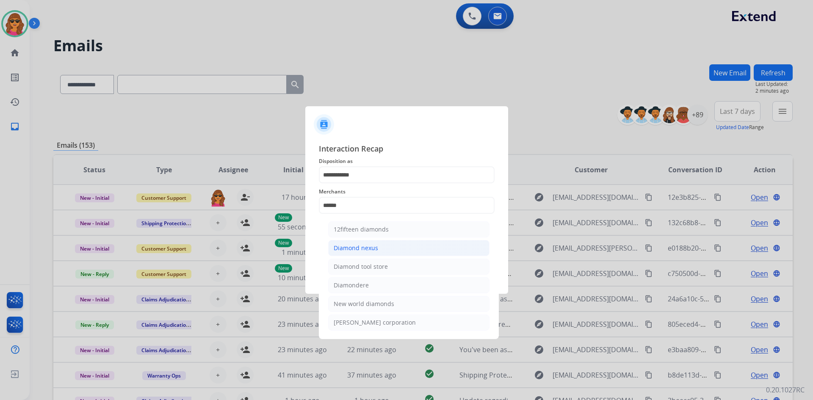
click at [334, 246] on div "Diamond nexus" at bounding box center [356, 248] width 44 height 8
type input "**********"
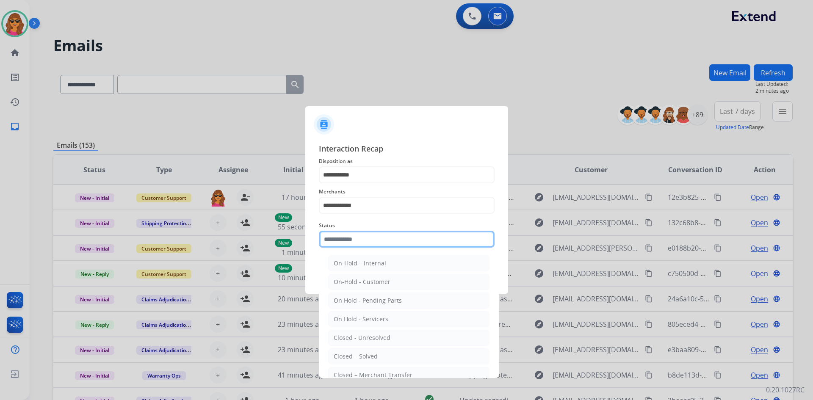
click at [326, 243] on input "text" at bounding box center [407, 239] width 176 height 17
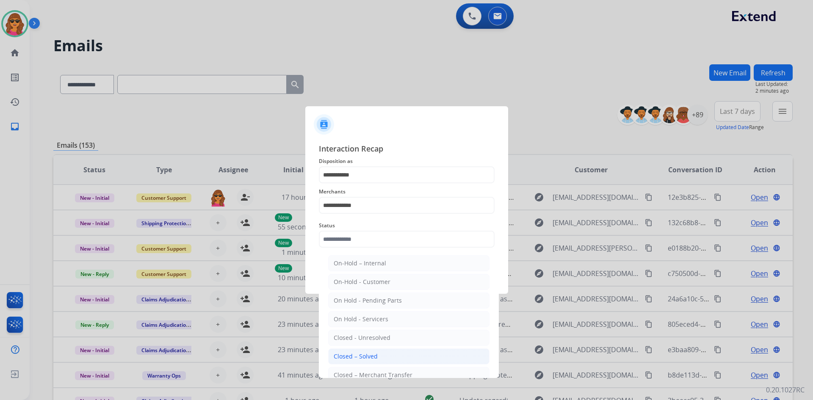
click at [376, 353] on div "Closed – Solved" at bounding box center [356, 356] width 44 height 8
type input "**********"
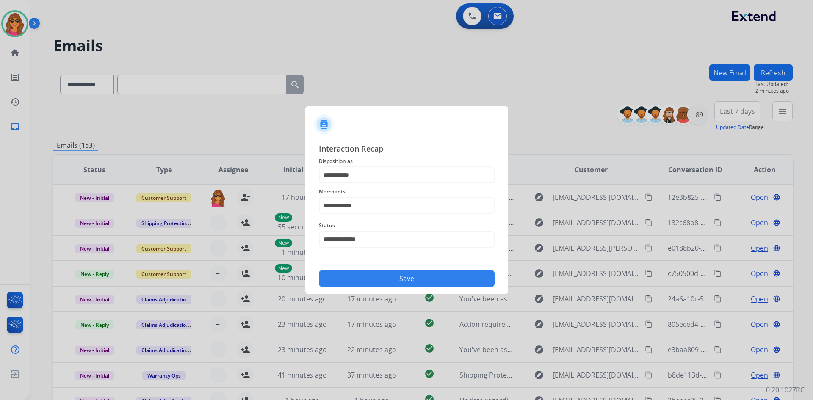
click at [407, 275] on button "Save" at bounding box center [407, 278] width 176 height 17
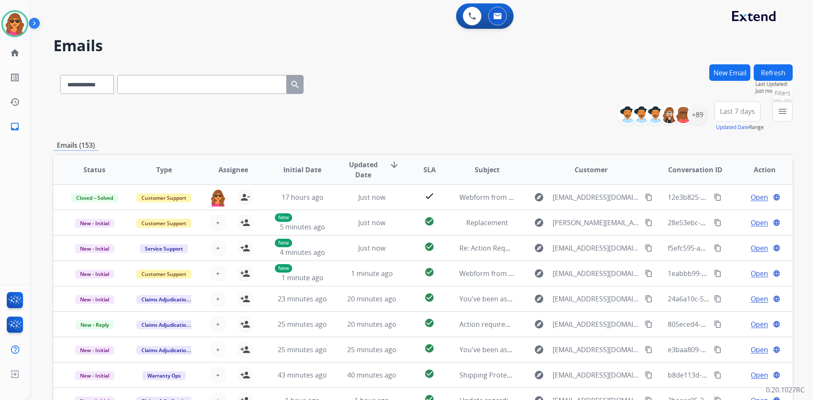
click at [711, 108] on mat-icon "menu" at bounding box center [783, 111] width 10 height 10
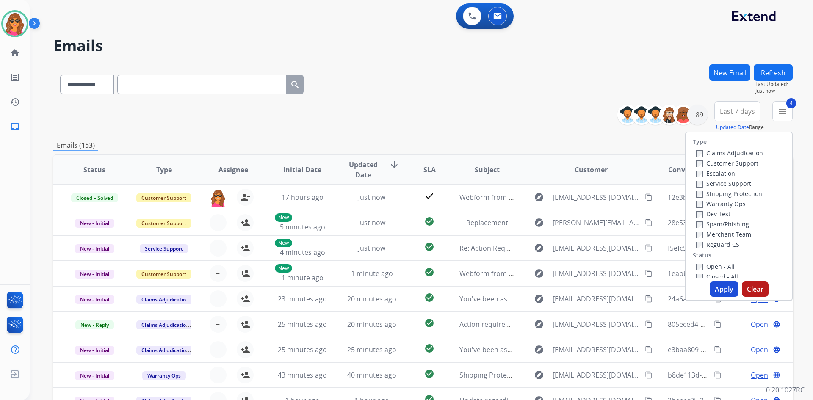
click at [711, 286] on button "Apply" at bounding box center [724, 289] width 29 height 15
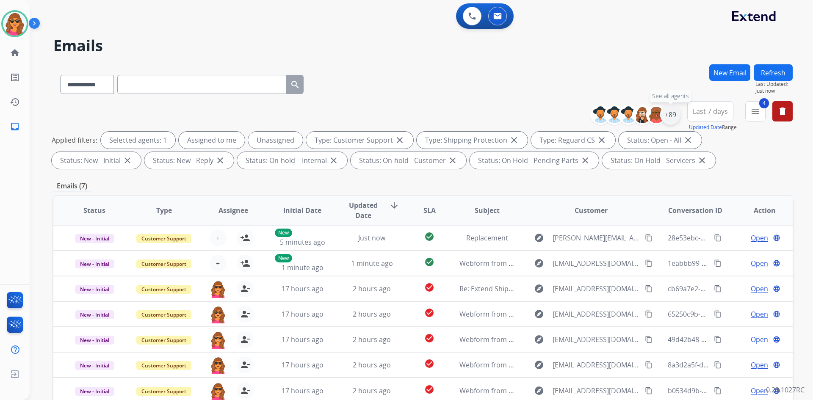
click at [670, 116] on div "+89" at bounding box center [670, 115] width 20 height 20
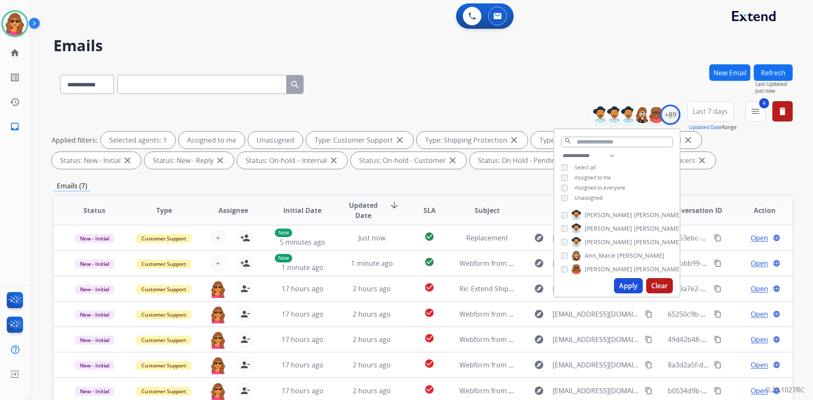
click at [560, 173] on div "**********" at bounding box center [616, 178] width 125 height 54
click at [626, 283] on button "Apply" at bounding box center [628, 285] width 29 height 15
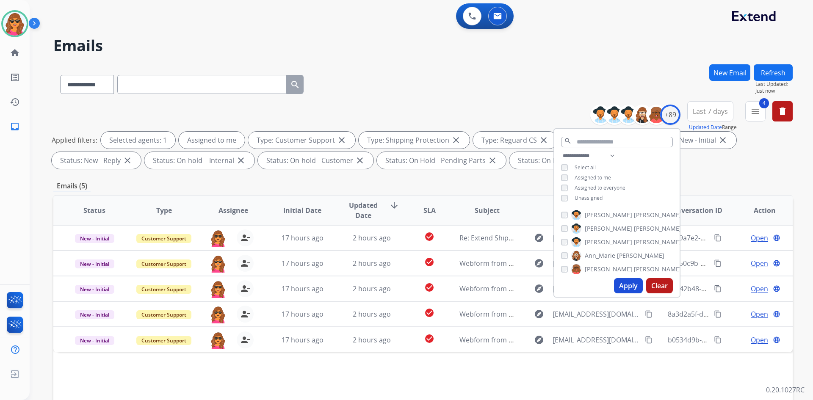
click at [711, 157] on div "Applied filters: Selected agents: 1 Assigned to me Type: Customer Support close…" at bounding box center [421, 150] width 739 height 37
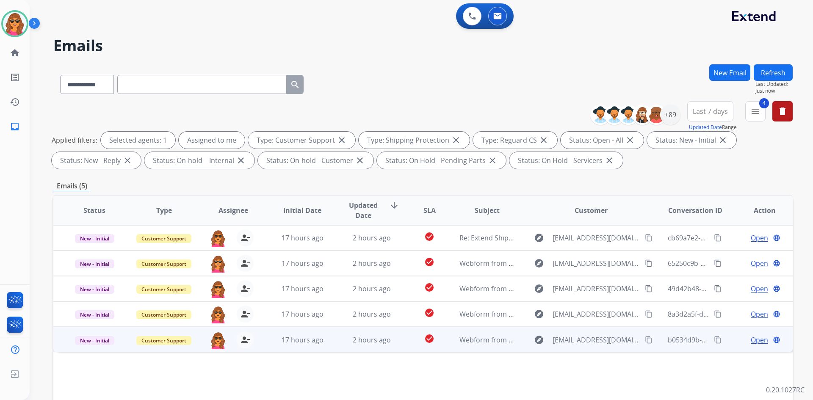
click at [711, 338] on span "Open" at bounding box center [759, 340] width 17 height 10
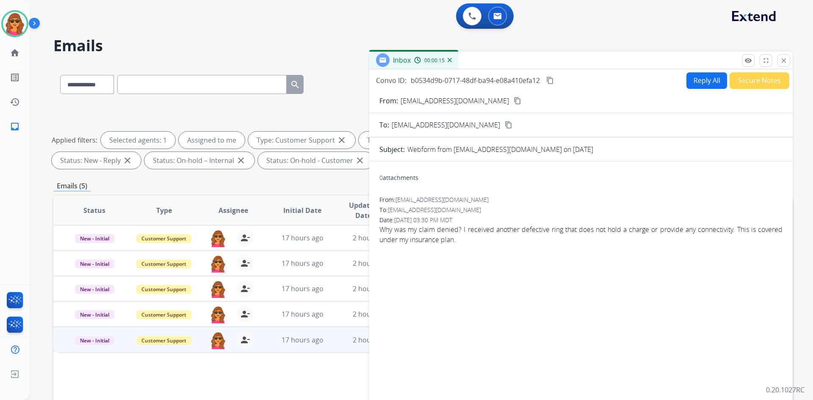
click at [514, 101] on mat-icon "content_copy" at bounding box center [518, 101] width 8 height 8
click at [514, 102] on mat-icon "content_copy" at bounding box center [518, 101] width 8 height 8
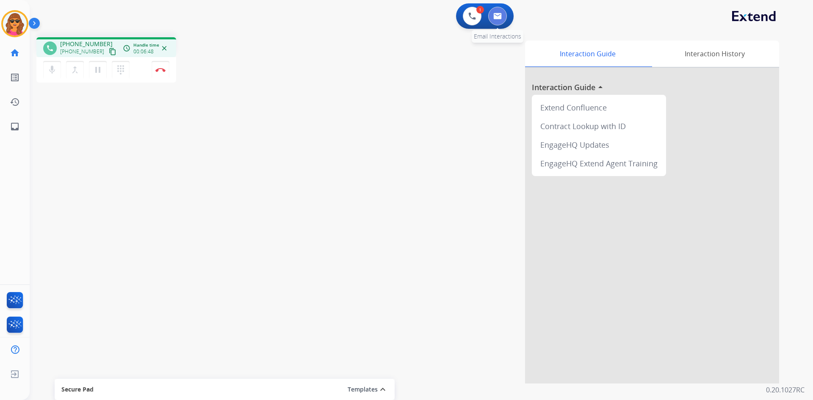
click at [500, 16] on img at bounding box center [497, 16] width 8 height 7
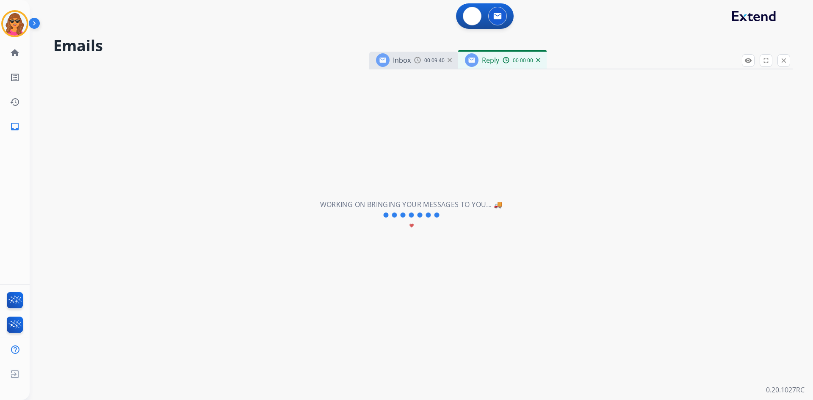
select select "**********"
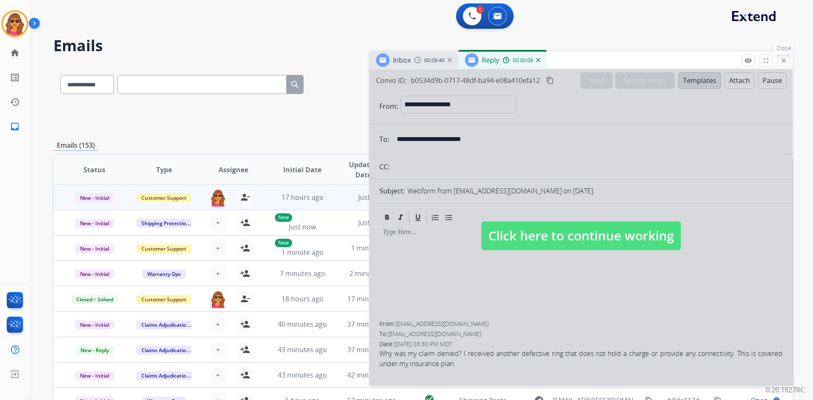
click at [711, 56] on button "close Close" at bounding box center [784, 60] width 13 height 13
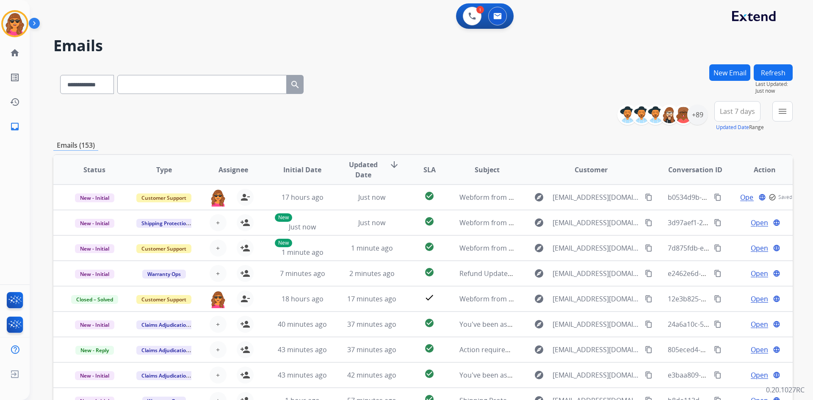
click at [136, 80] on input "text" at bounding box center [201, 84] width 169 height 19
paste input "**********"
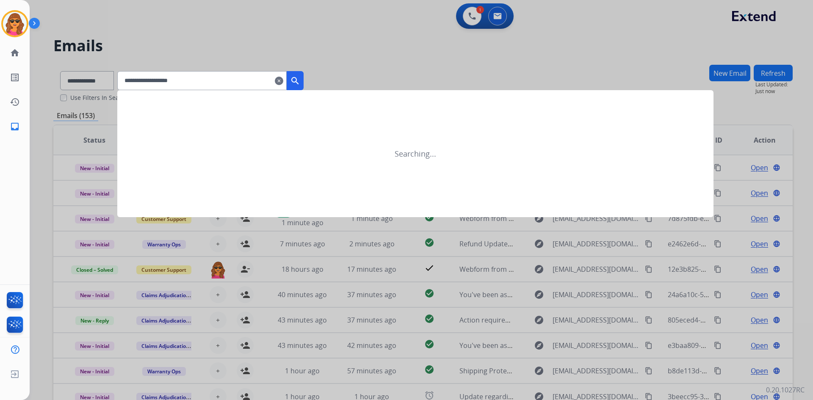
type input "**********"
click at [300, 77] on mat-icon "search" at bounding box center [295, 81] width 10 height 10
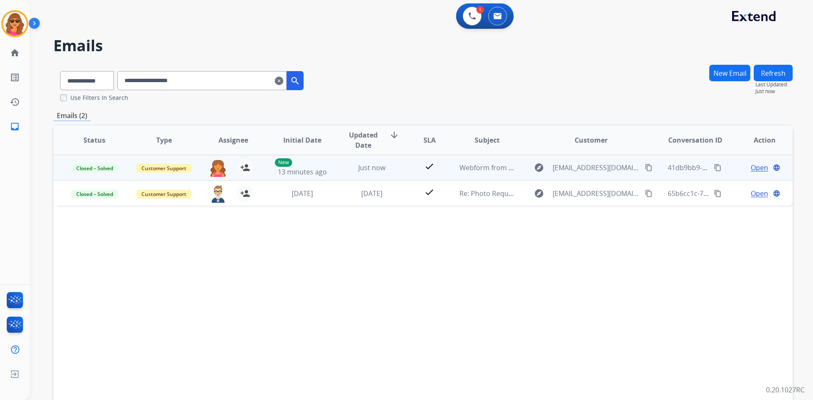
click at [711, 167] on span "Open" at bounding box center [759, 168] width 17 height 10
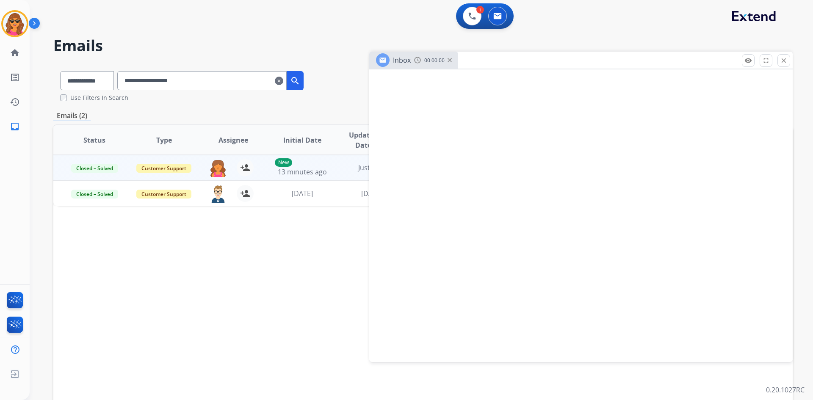
select select "**********"
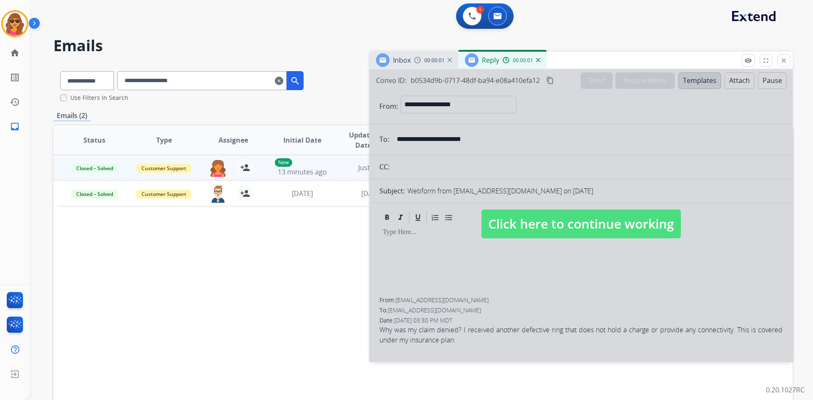
click at [540, 211] on span "Click here to continue working" at bounding box center [581, 224] width 199 height 29
select select
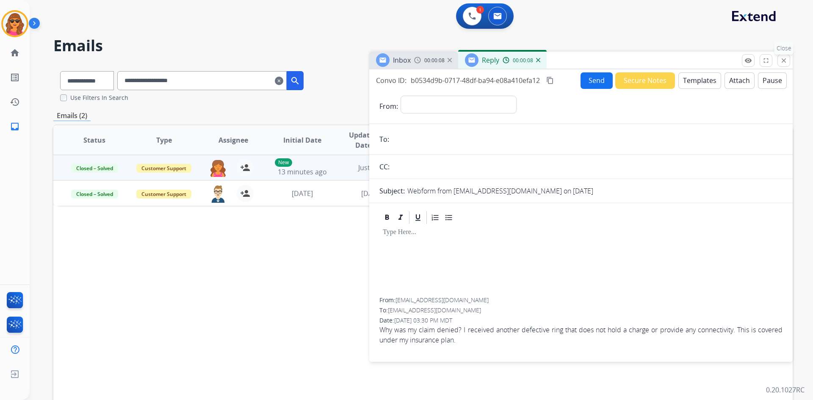
click at [711, 62] on mat-icon "close" at bounding box center [784, 61] width 8 height 8
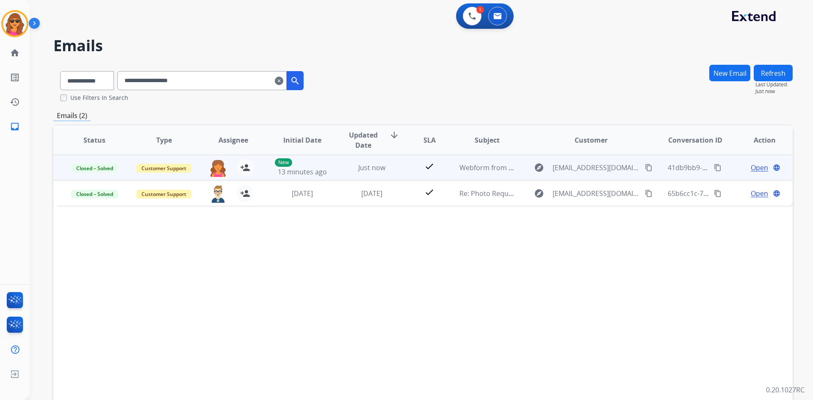
click at [711, 169] on span "Open" at bounding box center [759, 168] width 17 height 10
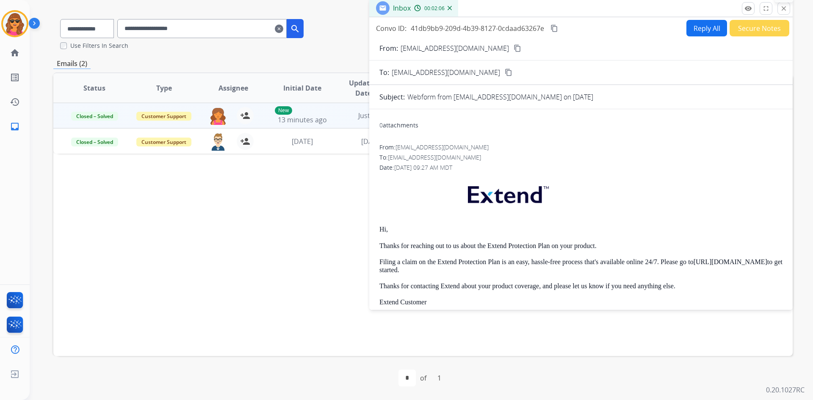
click at [711, 10] on mat-icon "close" at bounding box center [784, 9] width 8 height 8
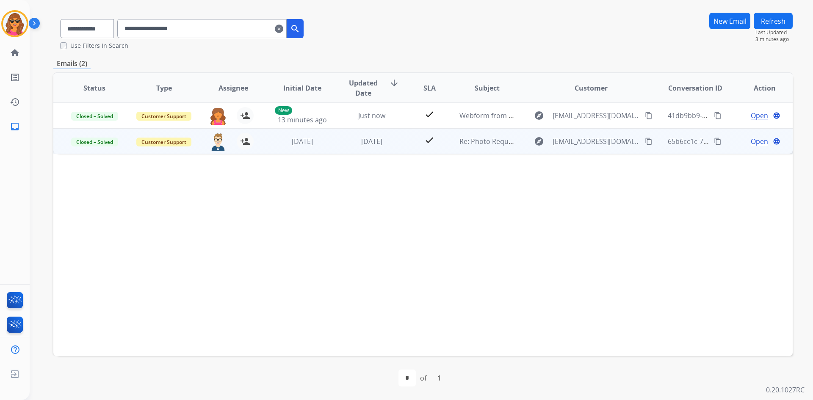
click at [711, 143] on span "Open" at bounding box center [759, 141] width 17 height 10
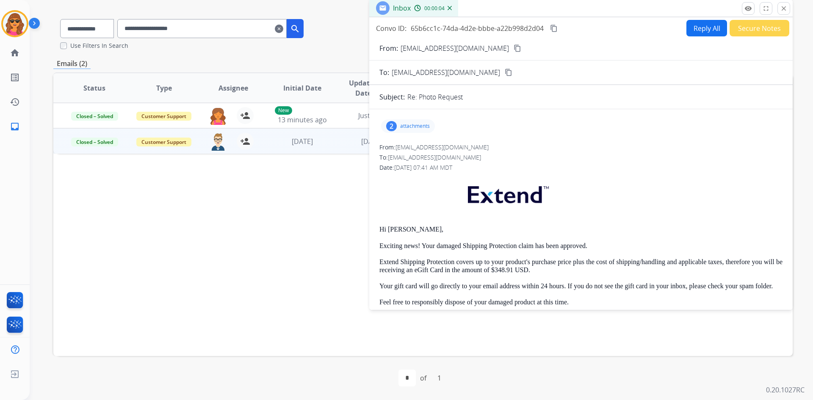
click at [425, 123] on p "attachments" at bounding box center [415, 126] width 30 height 7
click at [415, 177] on div at bounding box center [409, 178] width 42 height 30
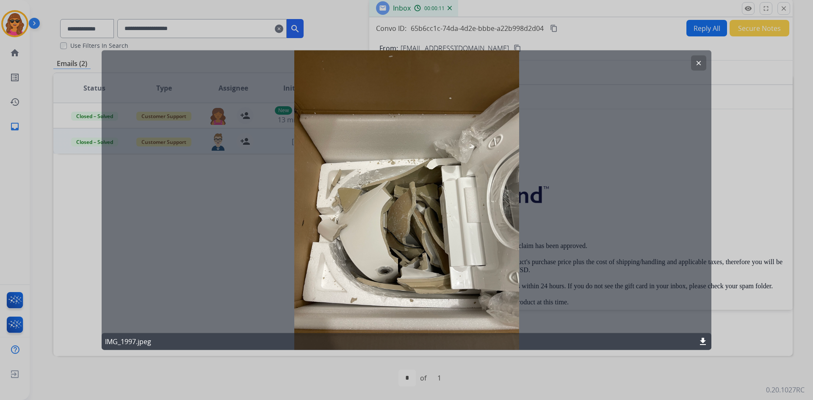
click at [698, 61] on mat-icon "clear" at bounding box center [699, 63] width 8 height 8
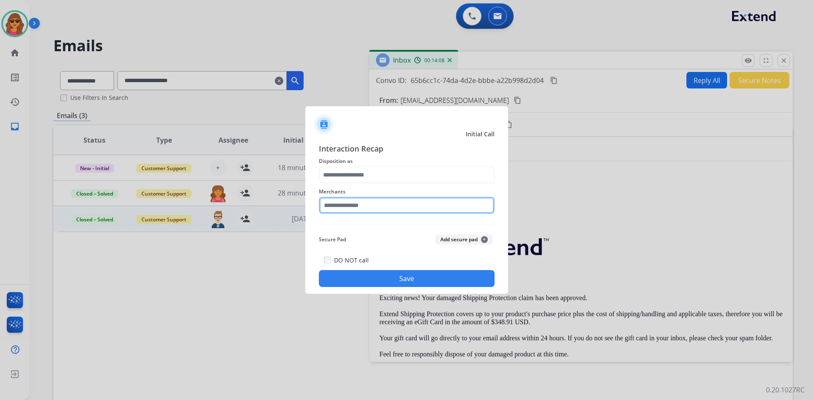
click at [326, 202] on input "text" at bounding box center [407, 205] width 176 height 17
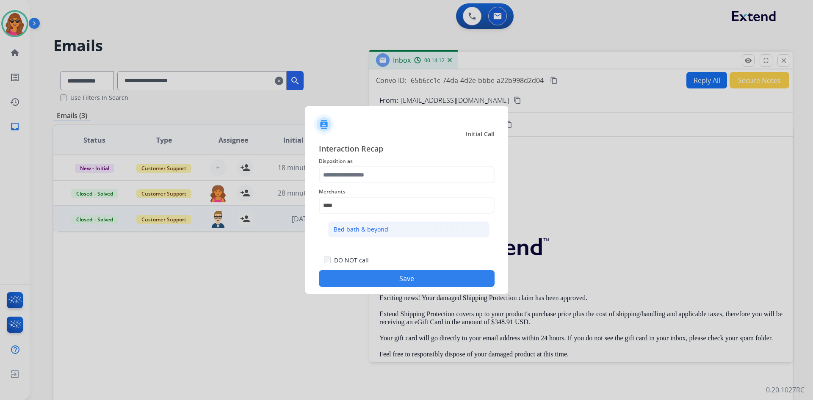
click at [344, 227] on div "Bed bath & beyond" at bounding box center [361, 229] width 55 height 8
type input "**********"
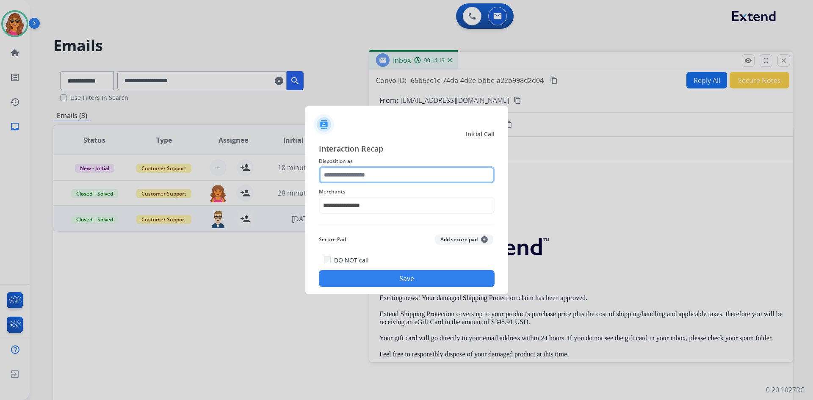
click at [322, 176] on input "text" at bounding box center [407, 174] width 176 height 17
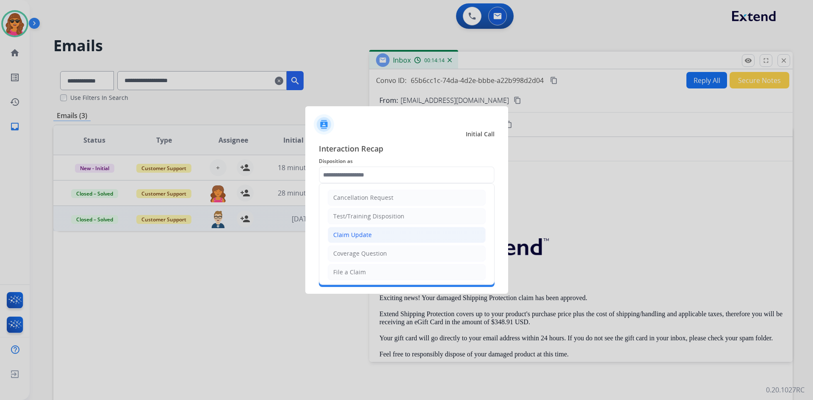
click at [343, 237] on div "Claim Update" at bounding box center [352, 235] width 39 height 8
type input "**********"
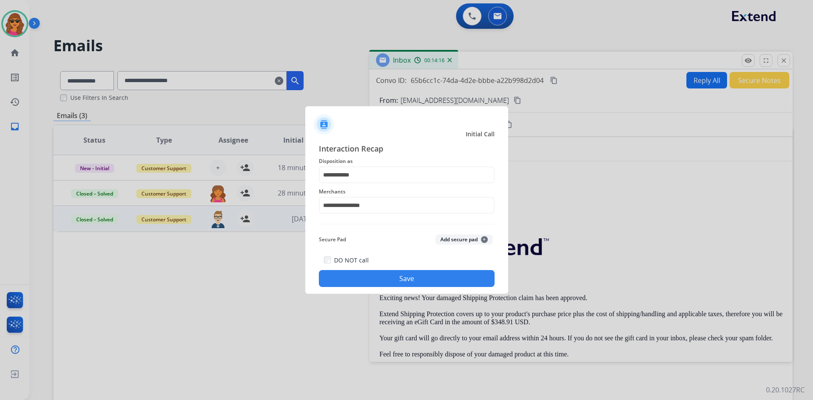
click at [419, 284] on button "Save" at bounding box center [407, 278] width 176 height 17
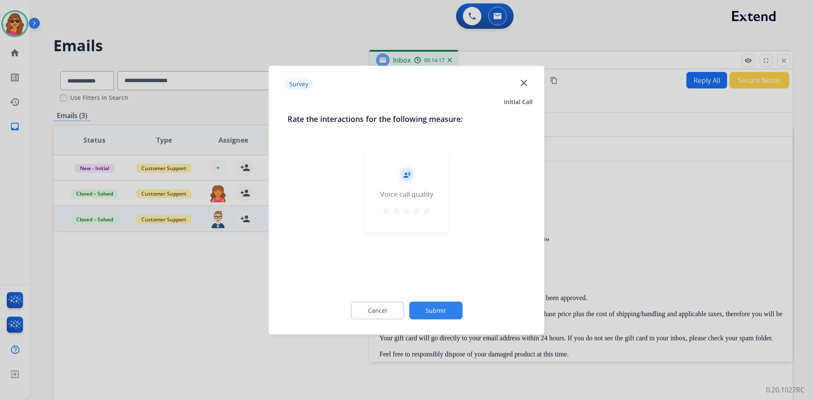
click at [429, 210] on mat-icon "star" at bounding box center [427, 210] width 10 height 10
click at [448, 311] on button "Submit" at bounding box center [435, 311] width 53 height 18
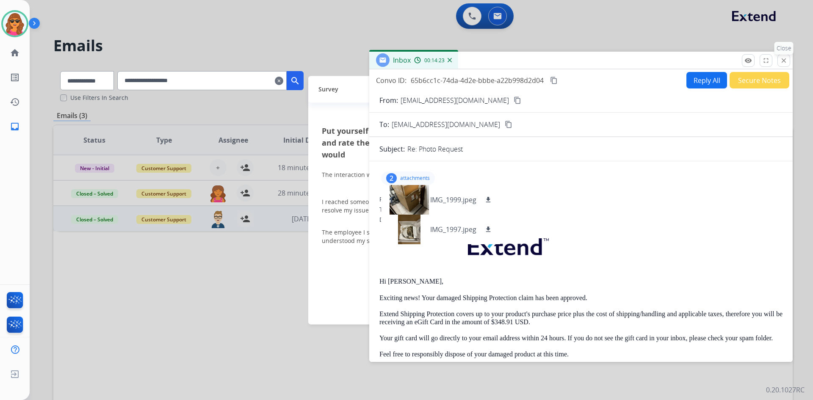
click at [711, 61] on button "close Close" at bounding box center [784, 60] width 13 height 13
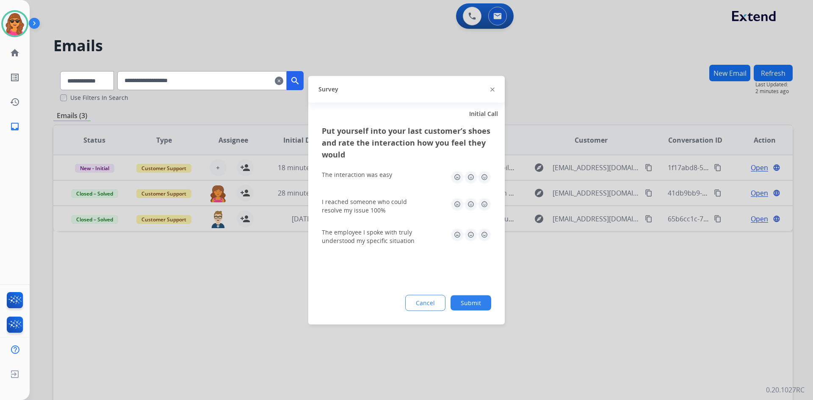
click at [283, 78] on mat-icon "clear" at bounding box center [279, 81] width 8 height 10
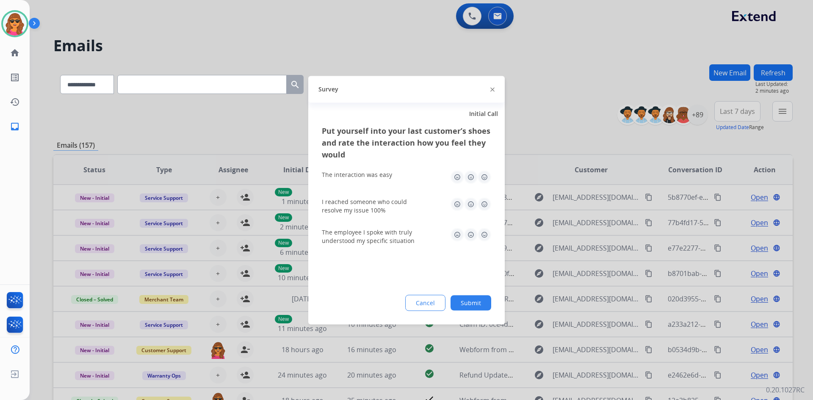
click at [483, 178] on img at bounding box center [485, 177] width 14 height 14
click at [485, 204] on img at bounding box center [485, 204] width 14 height 14
click at [484, 234] on img at bounding box center [485, 235] width 14 height 14
click at [480, 305] on button "Submit" at bounding box center [471, 302] width 41 height 15
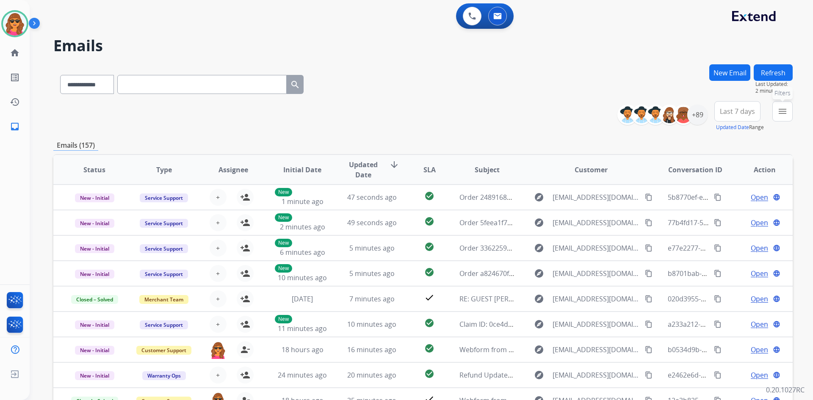
click at [711, 107] on mat-icon "menu" at bounding box center [783, 111] width 10 height 10
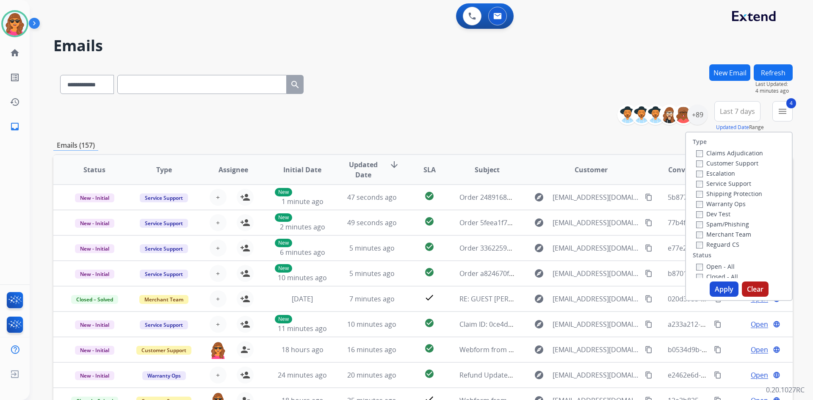
click at [711, 289] on button "Apply" at bounding box center [724, 289] width 29 height 15
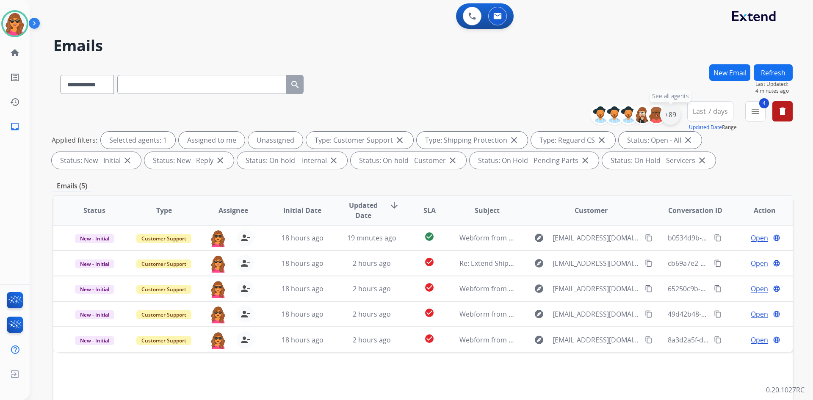
click at [666, 109] on div "+89" at bounding box center [670, 115] width 20 height 20
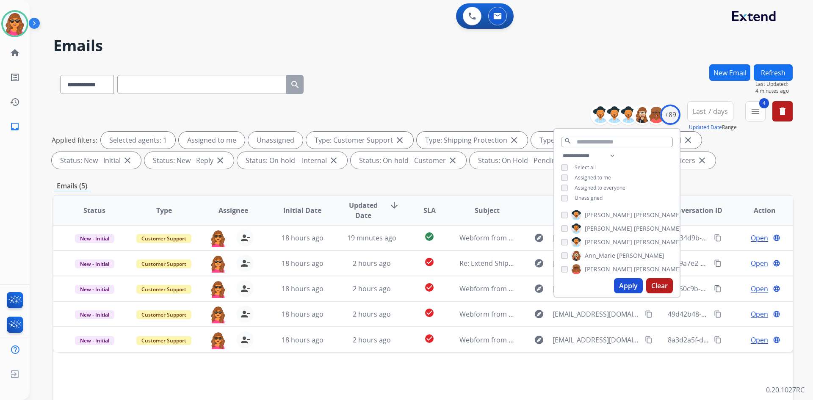
click at [562, 193] on div "**********" at bounding box center [616, 178] width 125 height 54
click at [632, 291] on button "Apply" at bounding box center [628, 285] width 29 height 15
click at [711, 178] on div "**********" at bounding box center [422, 293] width 739 height 458
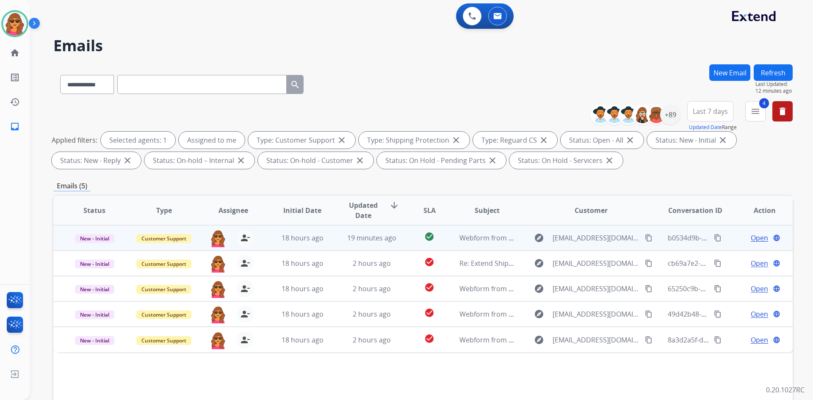
click at [711, 235] on span "Open" at bounding box center [759, 238] width 17 height 10
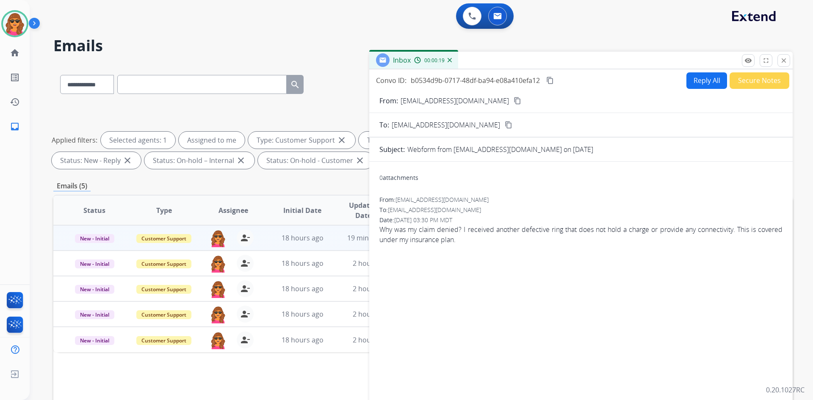
click at [550, 80] on mat-icon "content_copy" at bounding box center [550, 81] width 8 height 8
click at [514, 100] on mat-icon "content_copy" at bounding box center [518, 101] width 8 height 8
click at [687, 76] on button "Reply All" at bounding box center [707, 80] width 41 height 17
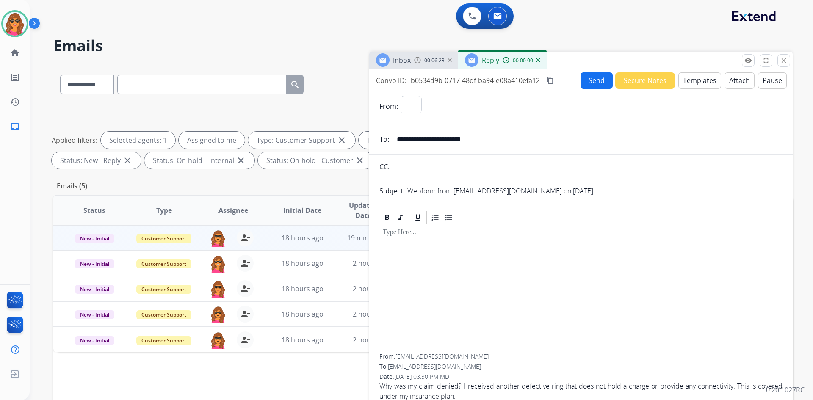
select select "**********"
click at [695, 84] on button "Templates" at bounding box center [699, 80] width 43 height 17
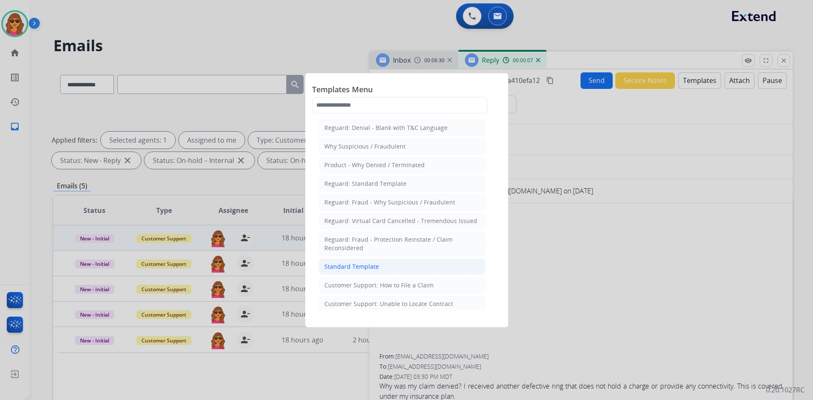
click at [366, 265] on div "Standard Template" at bounding box center [351, 267] width 55 height 8
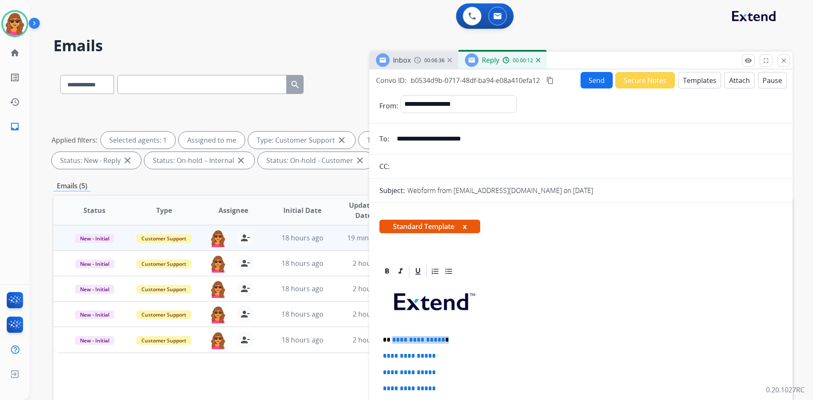
drag, startPoint x: 391, startPoint y: 341, endPoint x: 465, endPoint y: 338, distance: 74.2
click at [465, 338] on p "**********" at bounding box center [578, 340] width 390 height 8
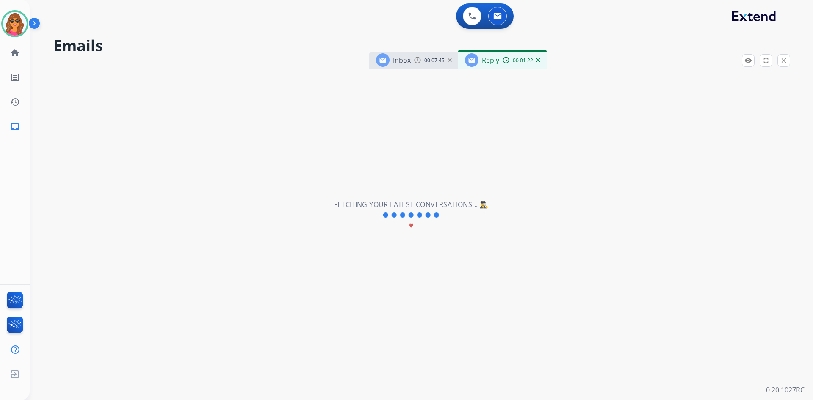
scroll to position [269, 0]
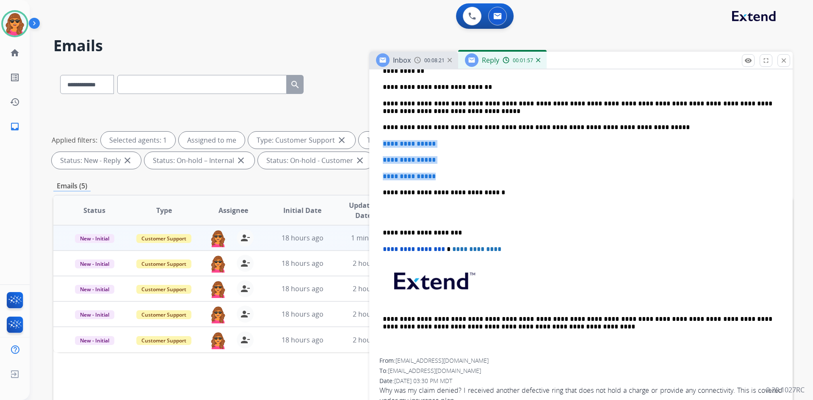
drag, startPoint x: 381, startPoint y: 144, endPoint x: 486, endPoint y: 176, distance: 109.9
click at [486, 176] on div "**********" at bounding box center [580, 184] width 403 height 348
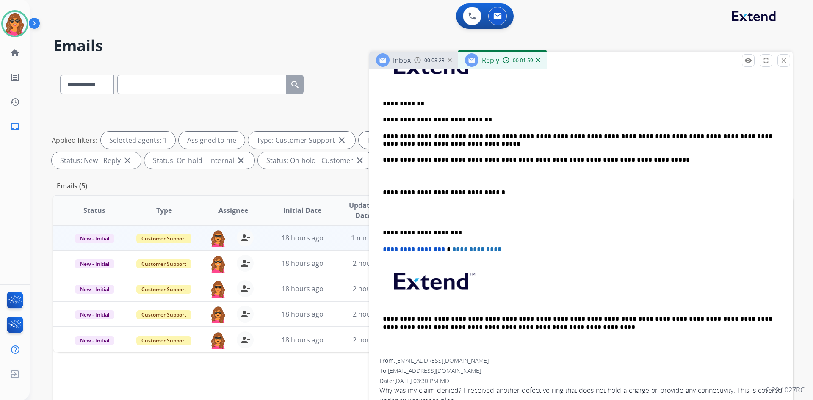
scroll to position [220, 0]
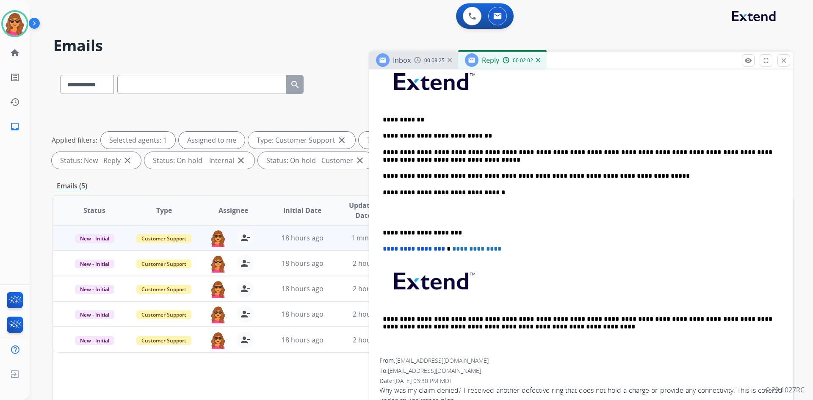
click at [386, 208] on p at bounding box center [581, 213] width 396 height 16
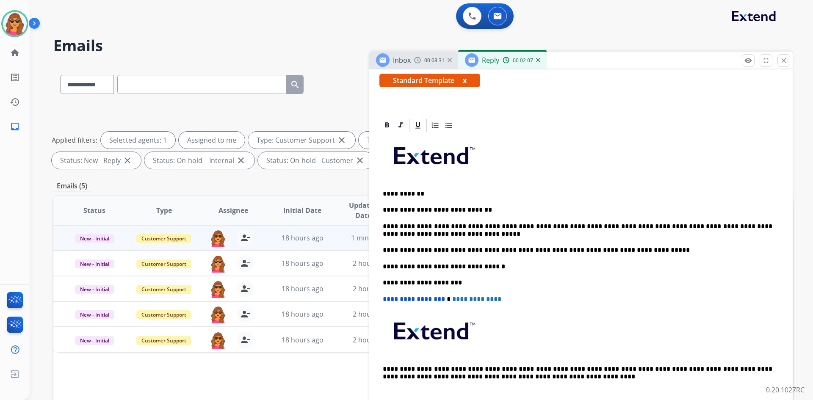
scroll to position [0, 0]
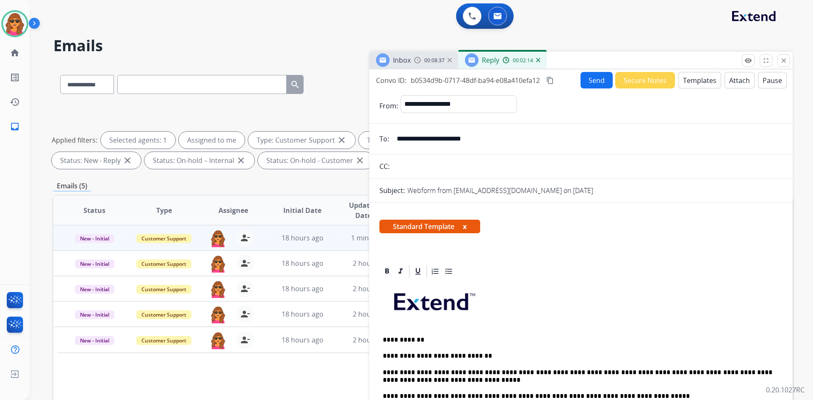
click at [592, 82] on button "Send" at bounding box center [597, 80] width 32 height 17
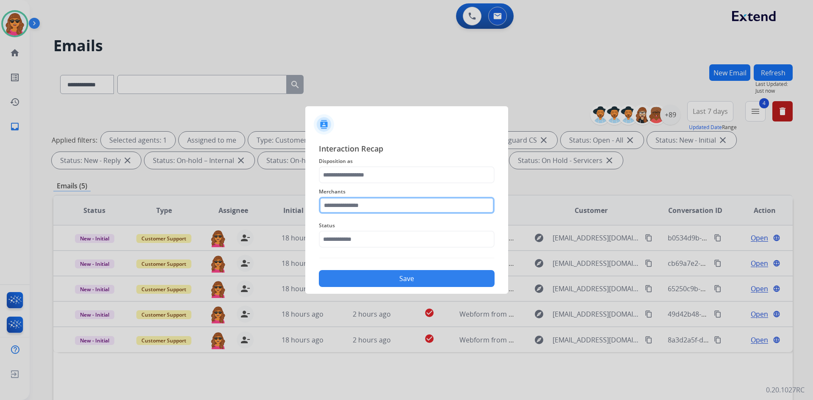
click at [325, 205] on input "text" at bounding box center [407, 205] width 176 height 17
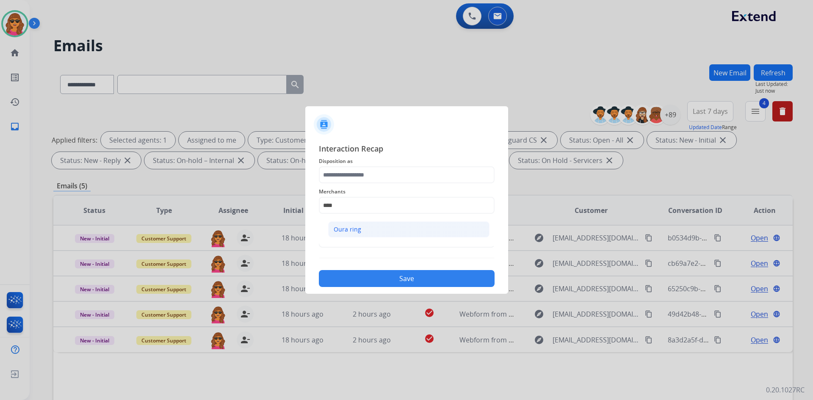
click at [357, 226] on div "Oura ring" at bounding box center [348, 229] width 28 height 8
type input "*********"
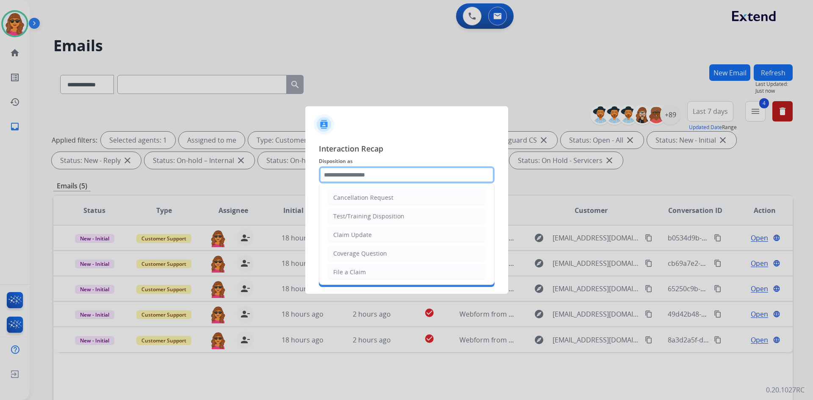
click at [326, 176] on input "text" at bounding box center [407, 174] width 176 height 17
click at [345, 270] on div "File a Claim" at bounding box center [349, 272] width 33 height 8
type input "**********"
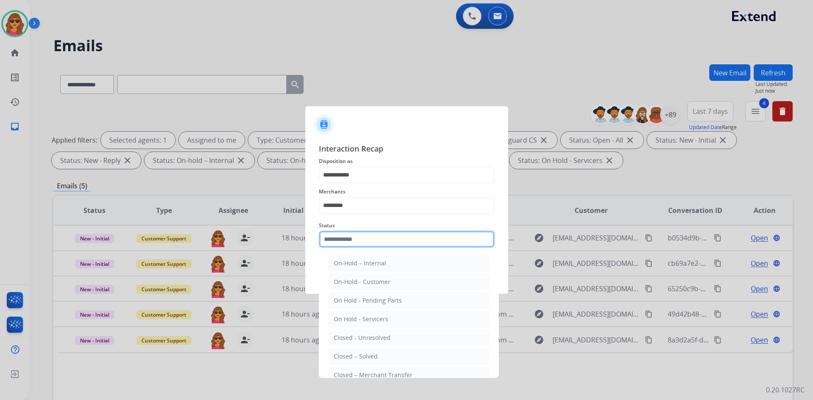
click at [325, 238] on input "text" at bounding box center [407, 239] width 176 height 17
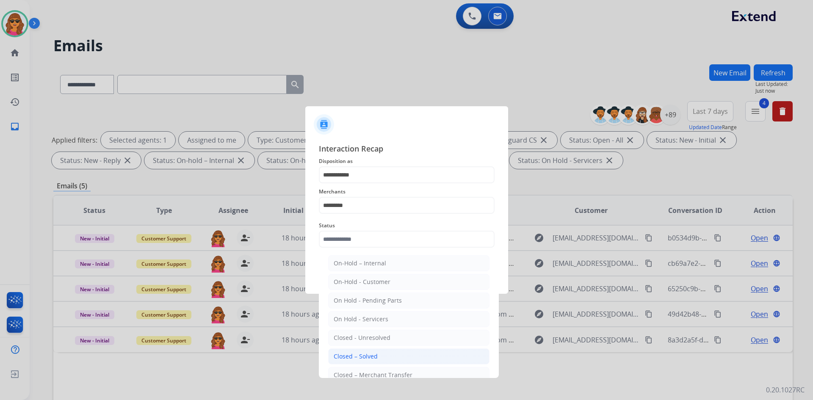
click at [368, 353] on div "Closed – Solved" at bounding box center [356, 356] width 44 height 8
type input "**********"
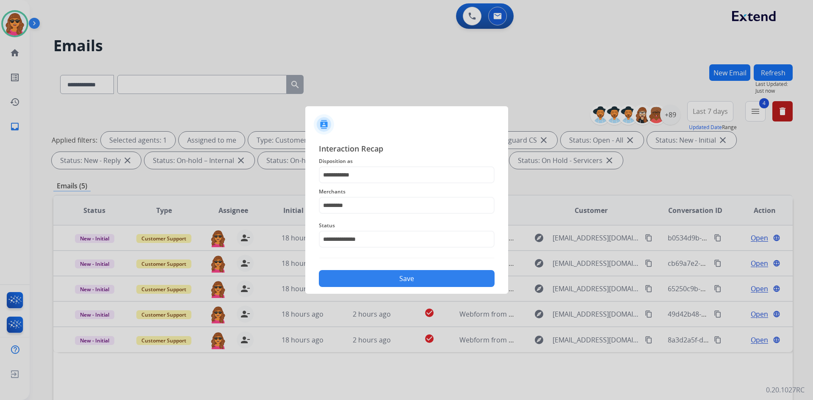
click at [407, 278] on button "Save" at bounding box center [407, 278] width 176 height 17
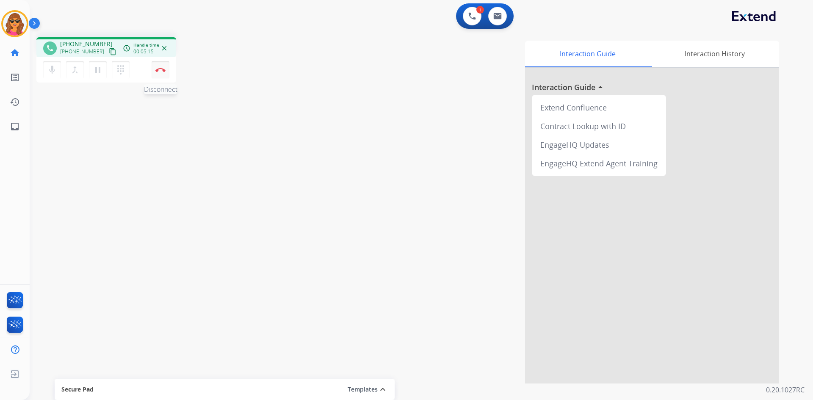
click at [161, 66] on button "Disconnect" at bounding box center [161, 70] width 18 height 18
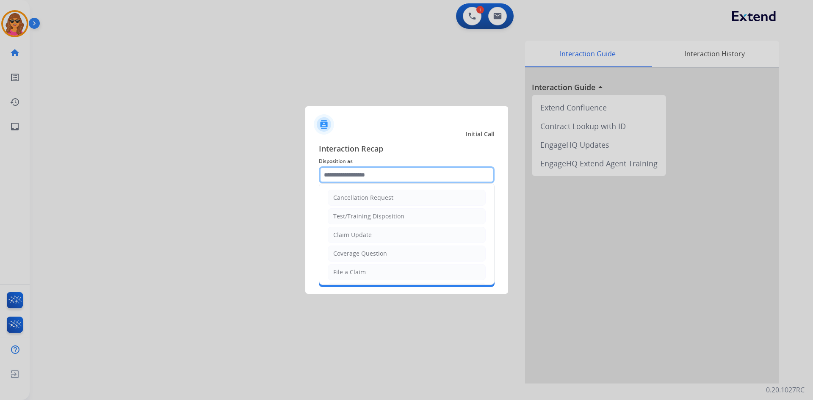
click at [367, 175] on input "text" at bounding box center [407, 174] width 176 height 17
click at [353, 273] on div "File a Claim" at bounding box center [349, 272] width 33 height 8
type input "**********"
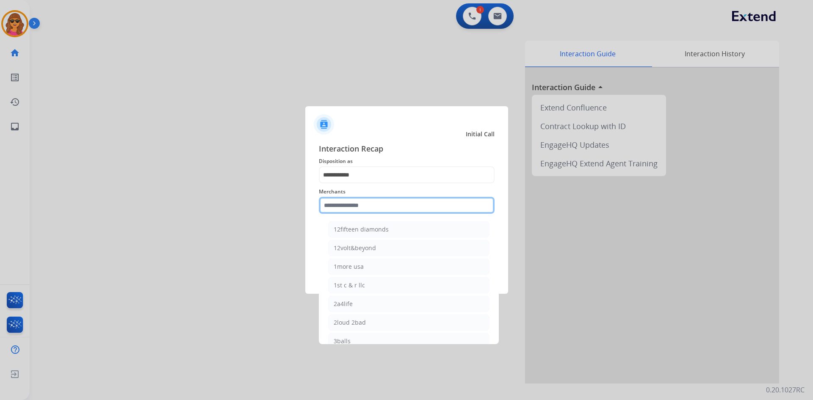
click at [322, 208] on input "text" at bounding box center [407, 205] width 176 height 17
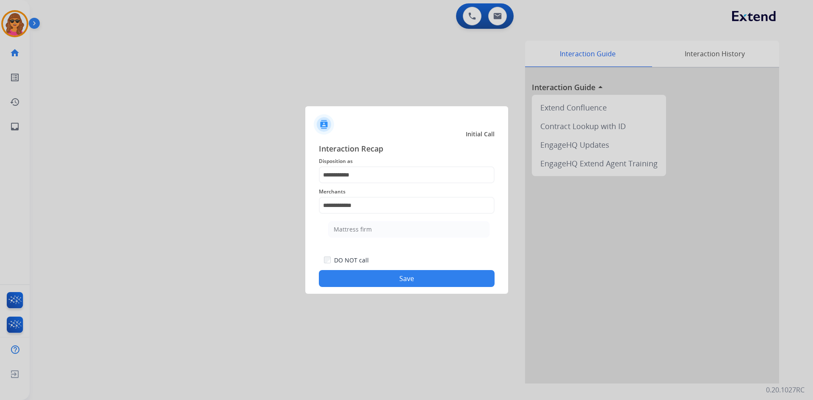
click at [347, 223] on li "Mattress firm" at bounding box center [408, 230] width 161 height 16
type input "**********"
click at [419, 279] on button "Save" at bounding box center [407, 278] width 176 height 17
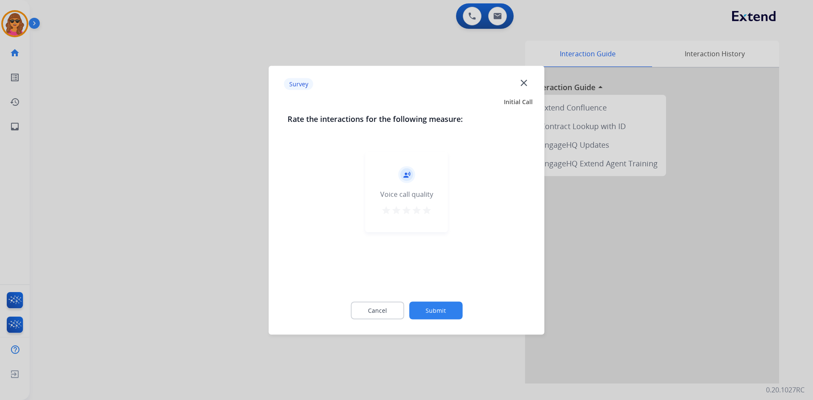
click at [426, 210] on mat-icon "star" at bounding box center [427, 210] width 10 height 10
click at [438, 305] on button "Submit" at bounding box center [435, 311] width 53 height 18
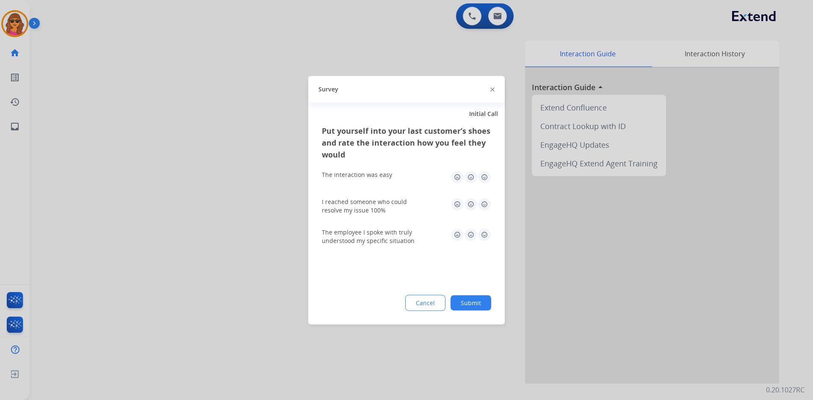
click at [487, 176] on img at bounding box center [485, 177] width 14 height 14
click at [483, 203] on img at bounding box center [485, 204] width 14 height 14
click at [482, 233] on img at bounding box center [485, 235] width 14 height 14
click at [474, 307] on button "Submit" at bounding box center [471, 302] width 41 height 15
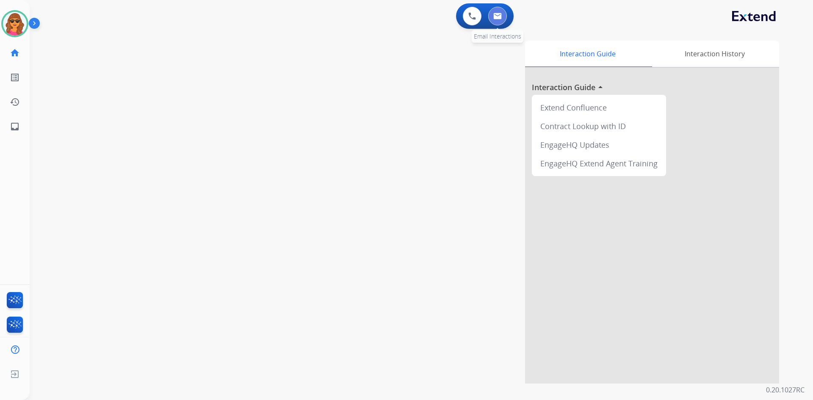
click at [502, 16] on button at bounding box center [497, 16] width 19 height 19
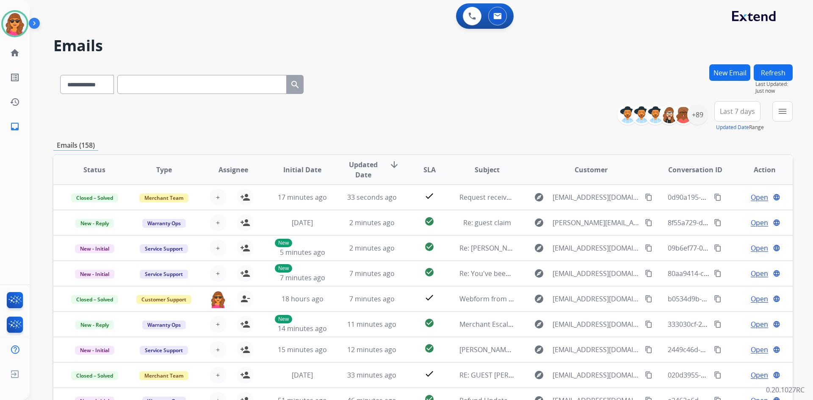
click at [140, 82] on input "text" at bounding box center [201, 84] width 169 height 19
paste input "**********"
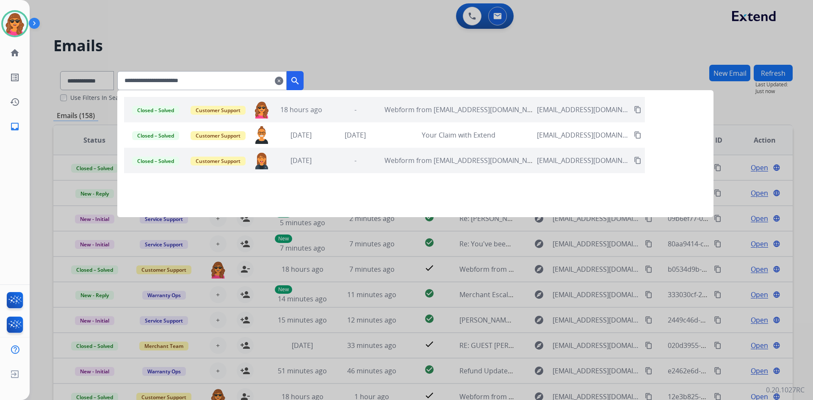
type input "**********"
click at [380, 114] on div "-" at bounding box center [355, 110] width 50 height 10
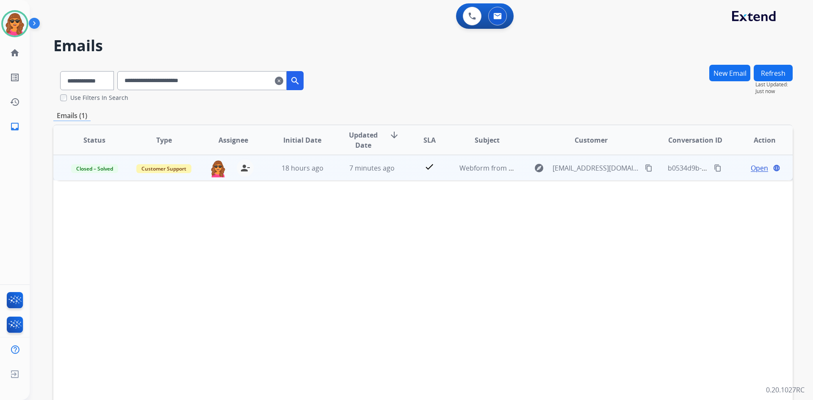
click at [711, 166] on span "Open" at bounding box center [759, 168] width 17 height 10
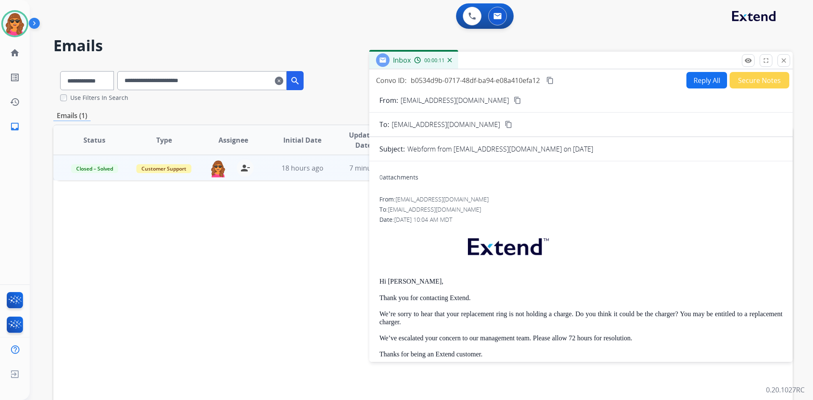
click at [702, 81] on button "Reply All" at bounding box center [707, 80] width 41 height 17
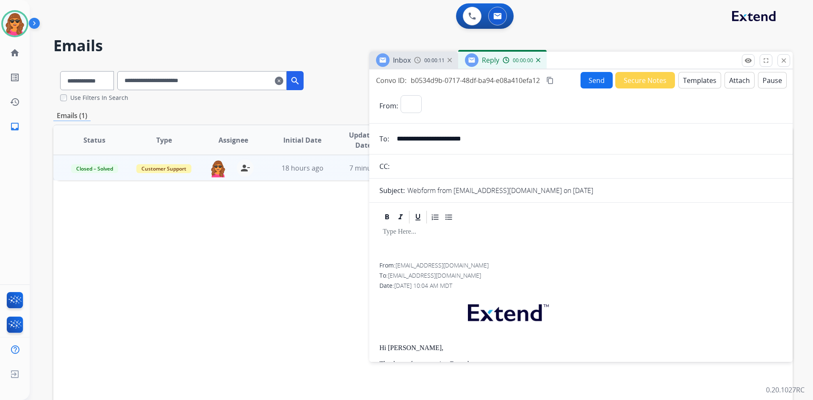
select select "**********"
click at [685, 83] on button "Templates" at bounding box center [699, 80] width 43 height 17
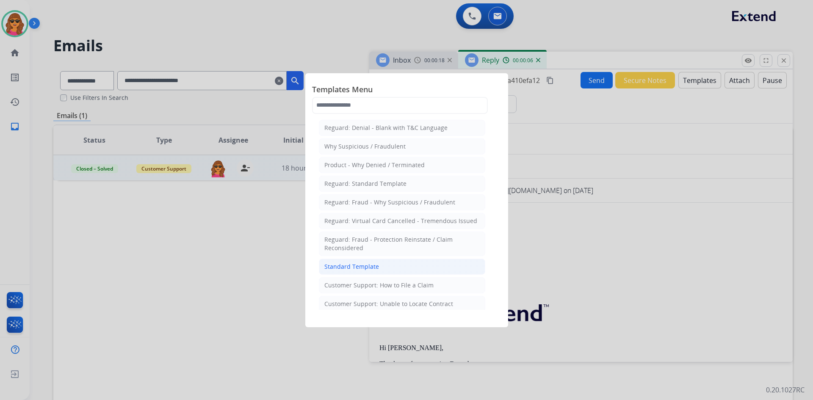
click at [349, 264] on div "Standard Template" at bounding box center [351, 267] width 55 height 8
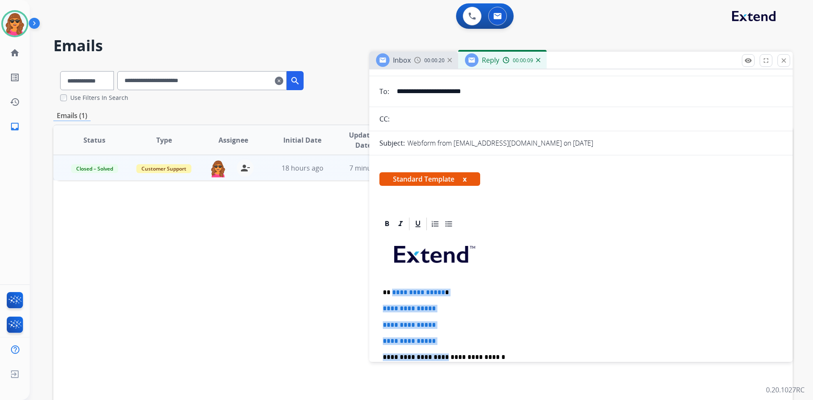
scroll to position [69, 0]
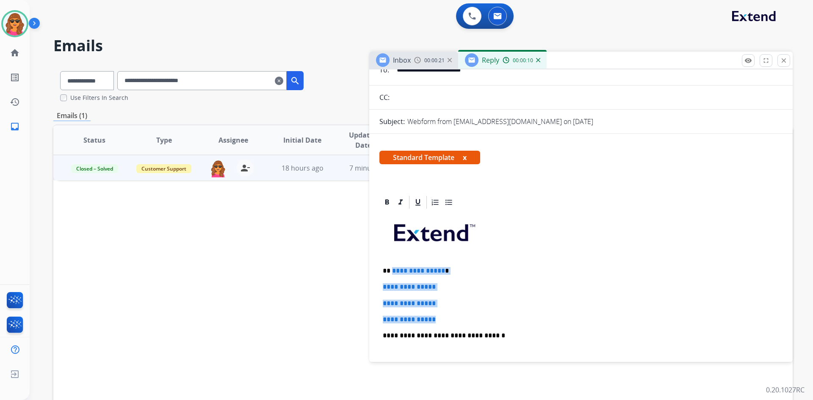
drag, startPoint x: 391, startPoint y: 338, endPoint x: 448, endPoint y: 321, distance: 59.5
click at [448, 321] on div "**********" at bounding box center [580, 355] width 403 height 291
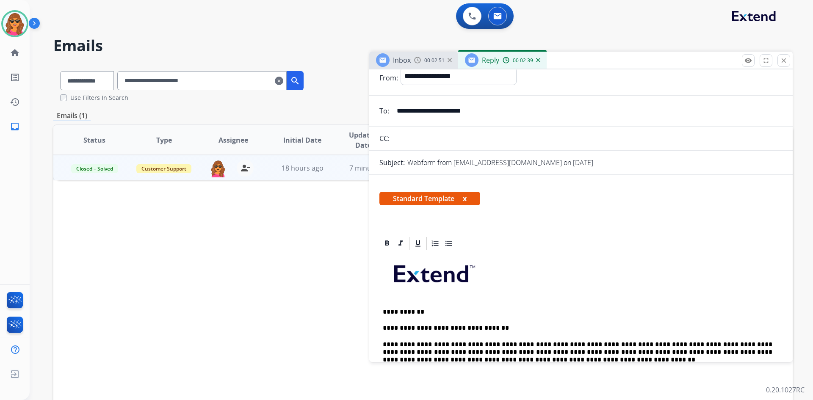
scroll to position [0, 0]
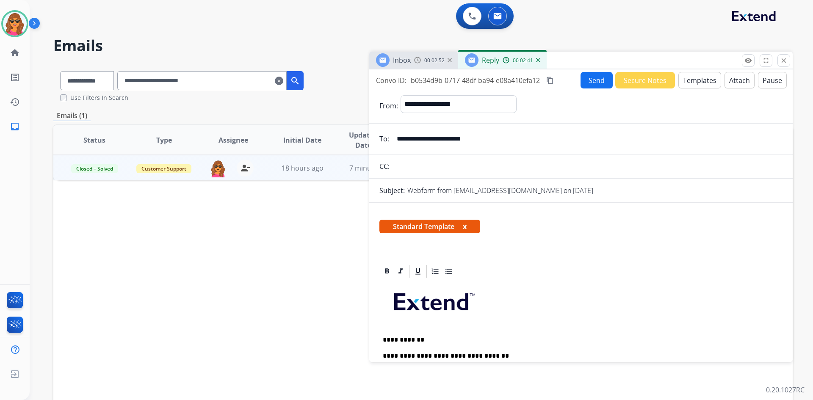
click at [588, 85] on button "Send" at bounding box center [597, 80] width 32 height 17
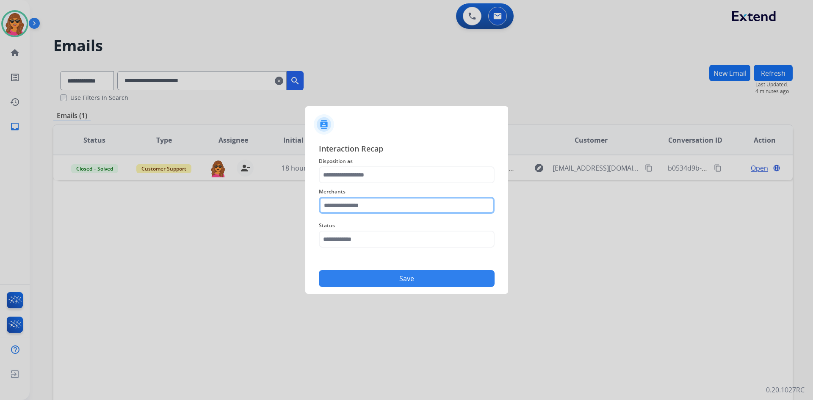
click at [324, 204] on input "text" at bounding box center [407, 205] width 176 height 17
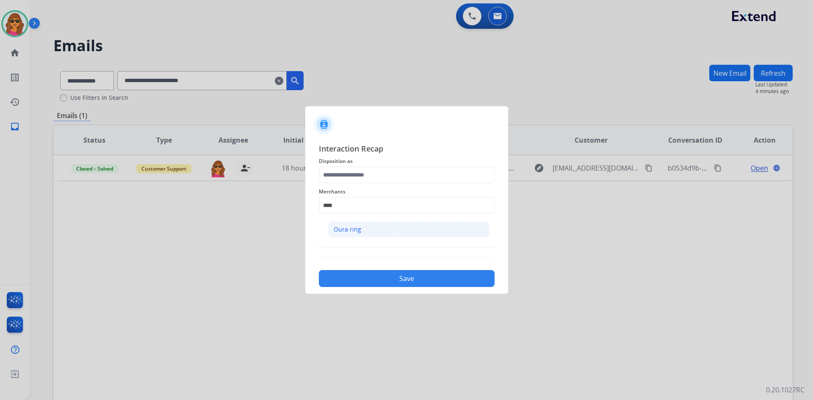
click at [350, 225] on li "Oura ring" at bounding box center [408, 230] width 161 height 16
type input "*********"
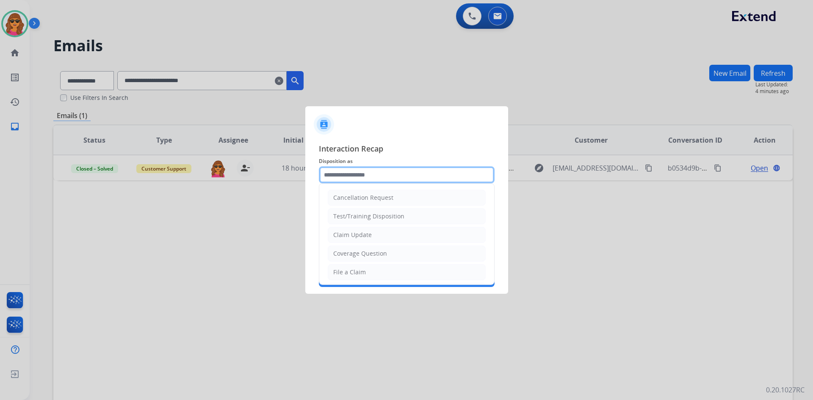
click at [331, 171] on input "text" at bounding box center [407, 174] width 176 height 17
click at [363, 236] on div "Claim Update" at bounding box center [352, 235] width 39 height 8
type input "**********"
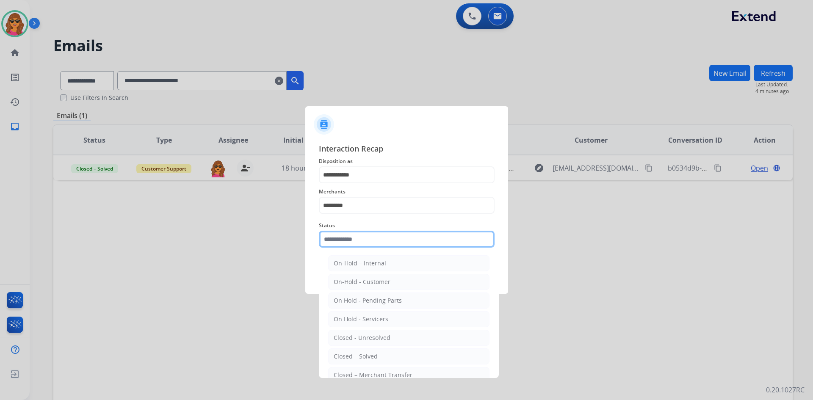
click at [342, 234] on input "text" at bounding box center [407, 239] width 176 height 17
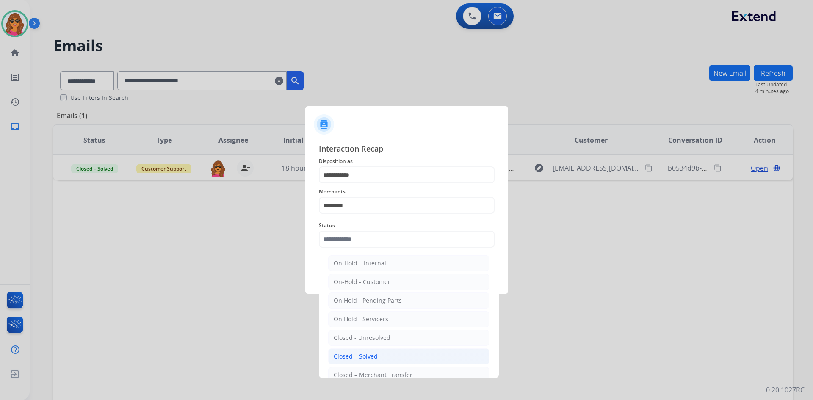
click at [362, 356] on div "Closed – Solved" at bounding box center [356, 356] width 44 height 8
type input "**********"
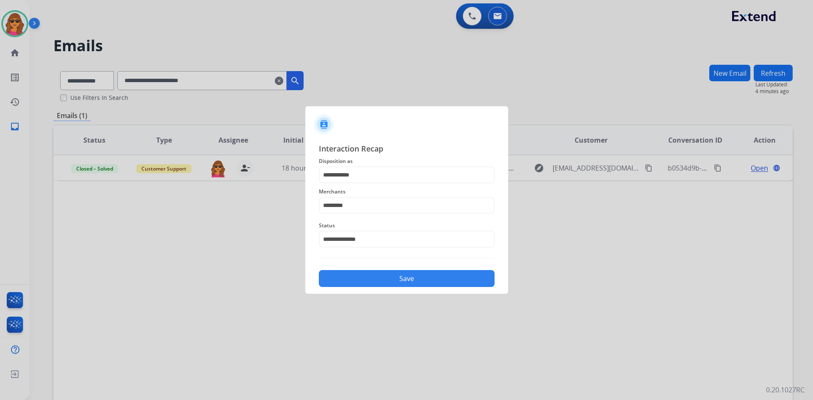
click at [406, 280] on button "Save" at bounding box center [407, 278] width 176 height 17
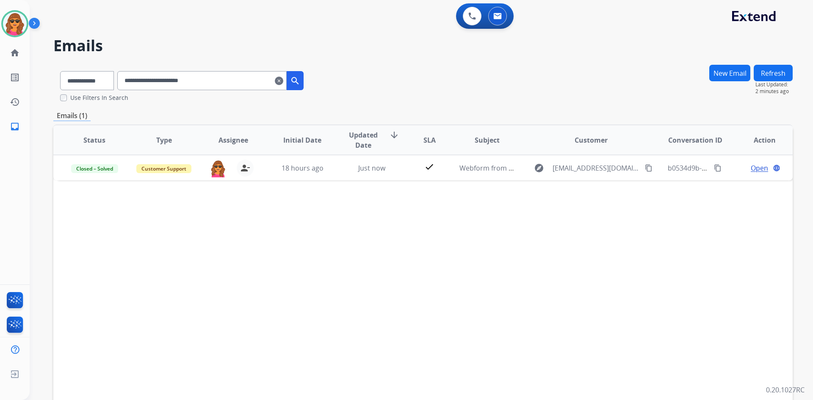
click at [283, 84] on mat-icon "clear" at bounding box center [279, 81] width 8 height 10
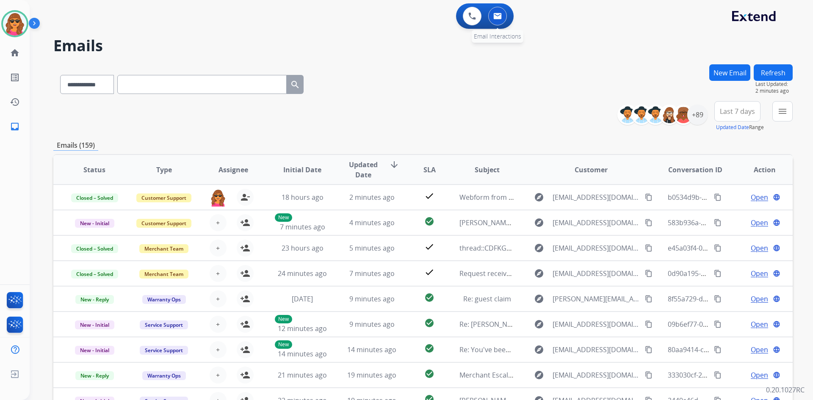
click at [499, 14] on img at bounding box center [497, 16] width 8 height 7
click at [711, 115] on mat-icon "menu" at bounding box center [783, 111] width 10 height 10
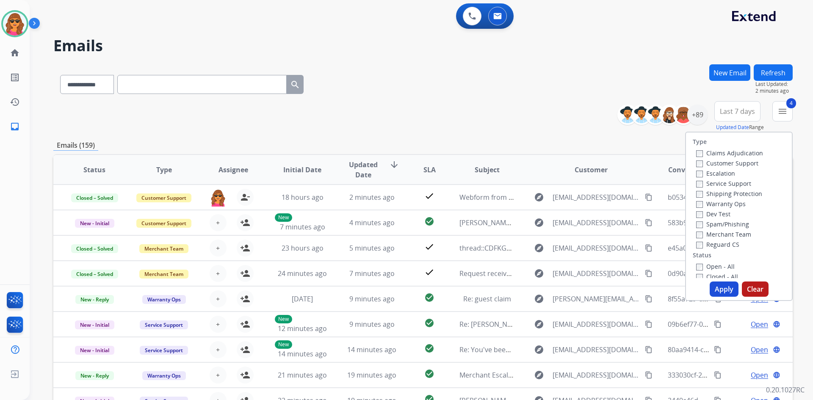
click at [711, 288] on button "Apply" at bounding box center [724, 289] width 29 height 15
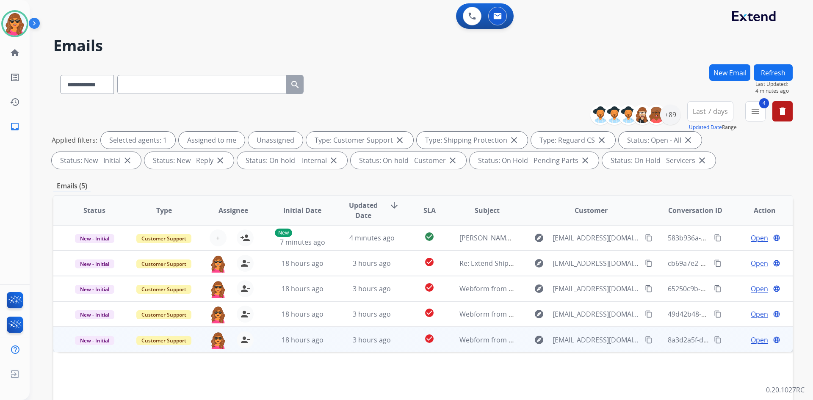
click at [711, 335] on span "Open" at bounding box center [759, 340] width 17 height 10
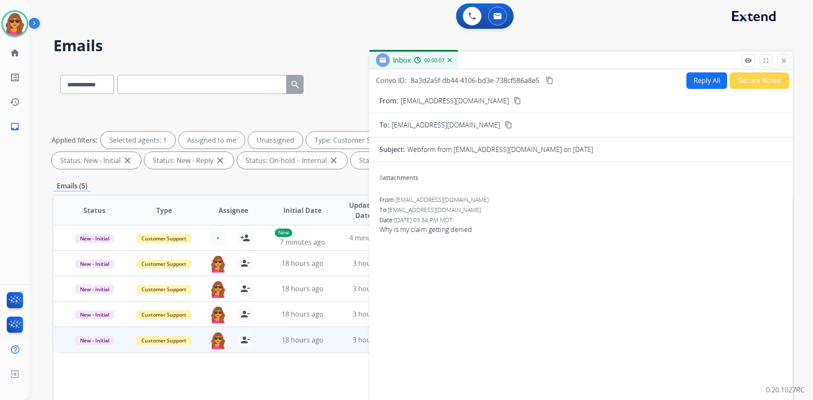
click at [514, 98] on mat-icon "content_copy" at bounding box center [518, 101] width 8 height 8
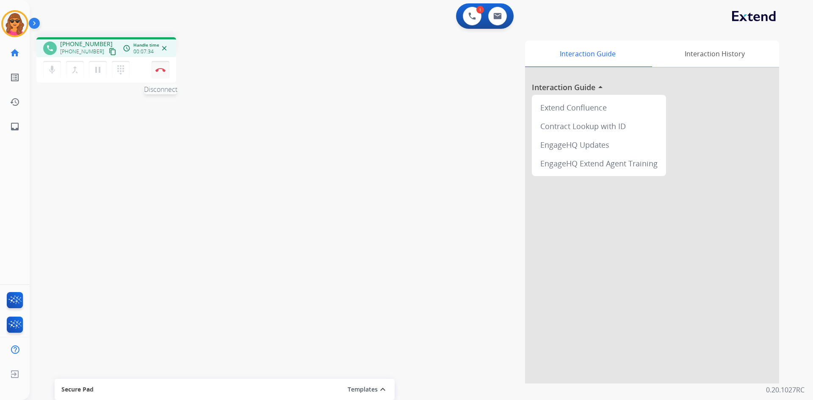
click at [158, 67] on button "Disconnect" at bounding box center [161, 70] width 18 height 18
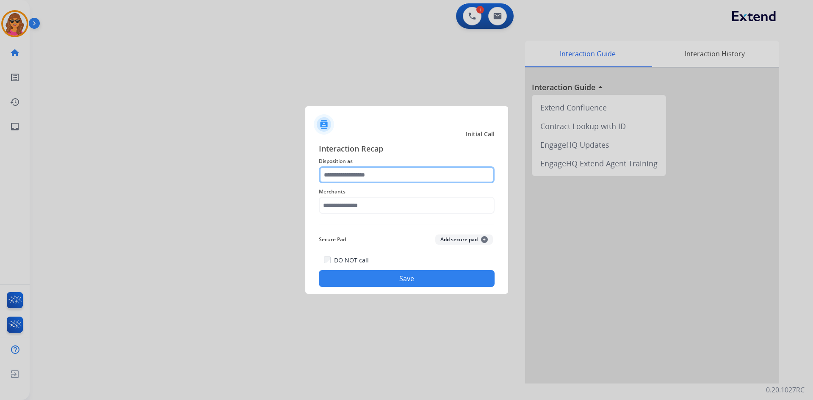
click at [372, 175] on input "text" at bounding box center [407, 174] width 176 height 17
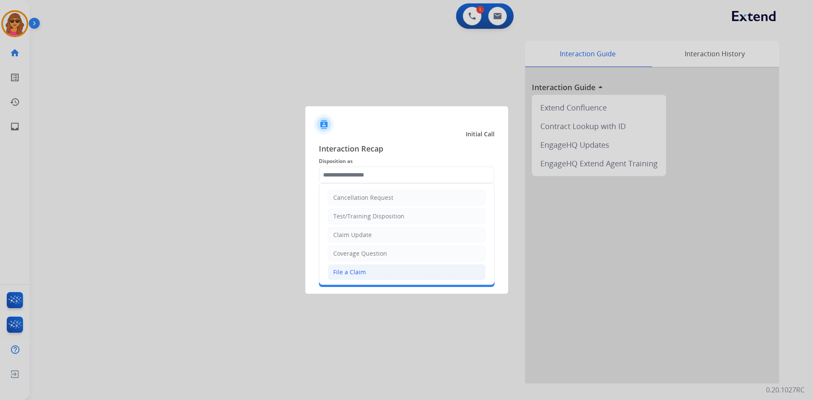
click at [360, 275] on div "File a Claim" at bounding box center [349, 272] width 33 height 8
type input "**********"
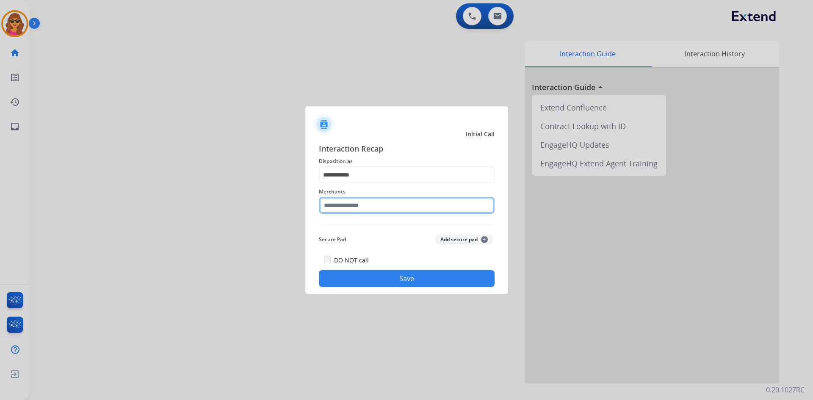
click at [324, 205] on input "text" at bounding box center [407, 205] width 176 height 17
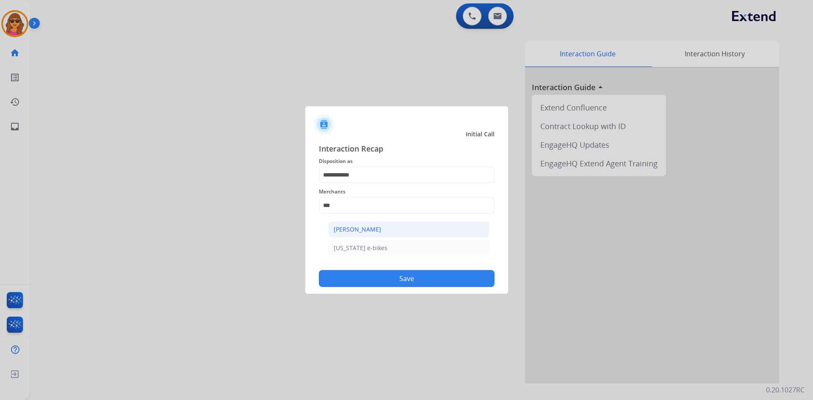
click at [334, 226] on div "[PERSON_NAME]" at bounding box center [357, 229] width 47 height 8
type input "**********"
click at [421, 280] on button "Save" at bounding box center [407, 278] width 176 height 17
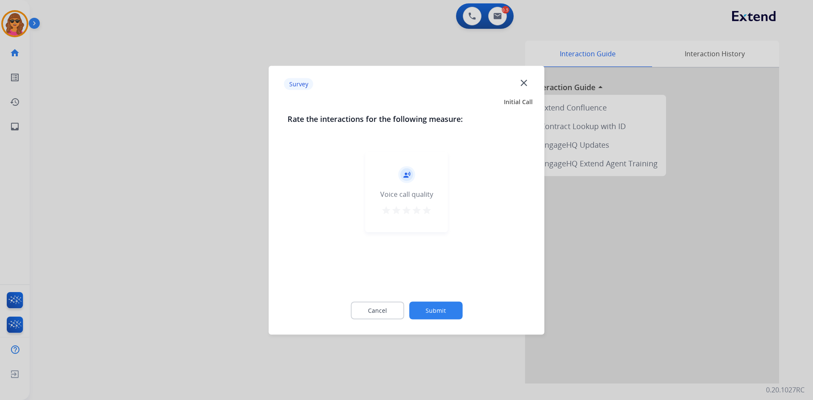
click at [427, 212] on mat-icon "star" at bounding box center [427, 210] width 10 height 10
click at [450, 305] on button "Submit" at bounding box center [435, 311] width 53 height 18
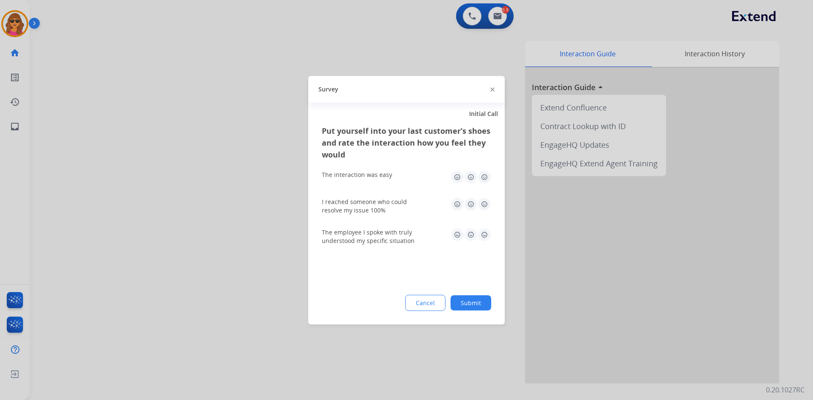
click at [487, 178] on img at bounding box center [485, 177] width 14 height 14
click at [485, 201] on img at bounding box center [485, 204] width 14 height 14
click at [485, 234] on img at bounding box center [485, 235] width 14 height 14
click at [478, 292] on div "Put yourself into your last customer’s shoes and rate the interaction how you f…" at bounding box center [406, 225] width 197 height 200
click at [481, 307] on button "Submit" at bounding box center [471, 302] width 41 height 15
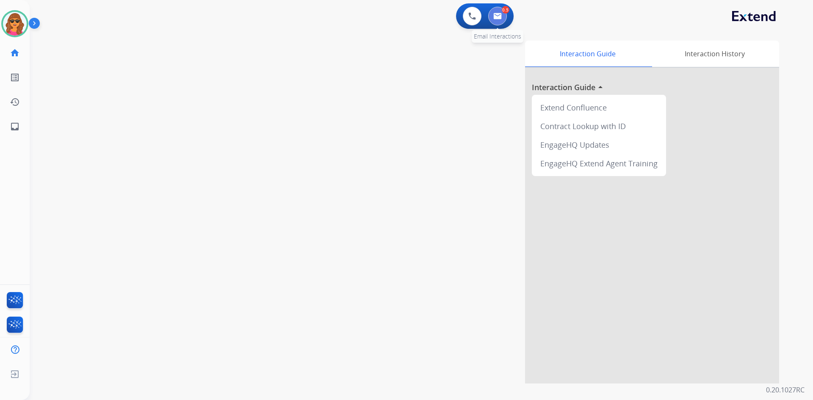
click at [500, 17] on img at bounding box center [497, 16] width 8 height 7
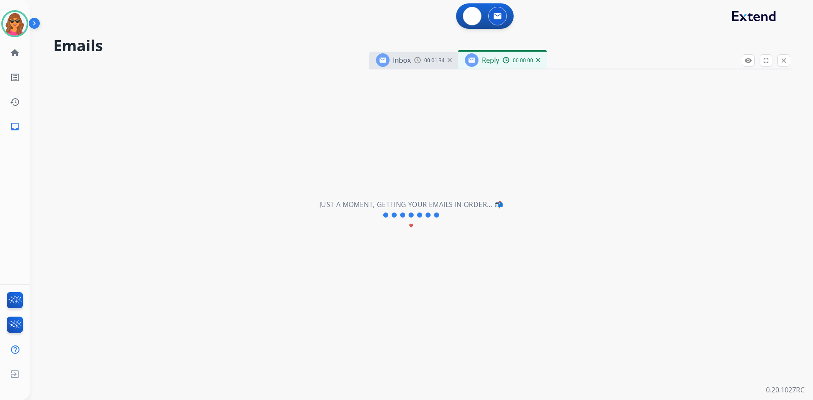
select select "**********"
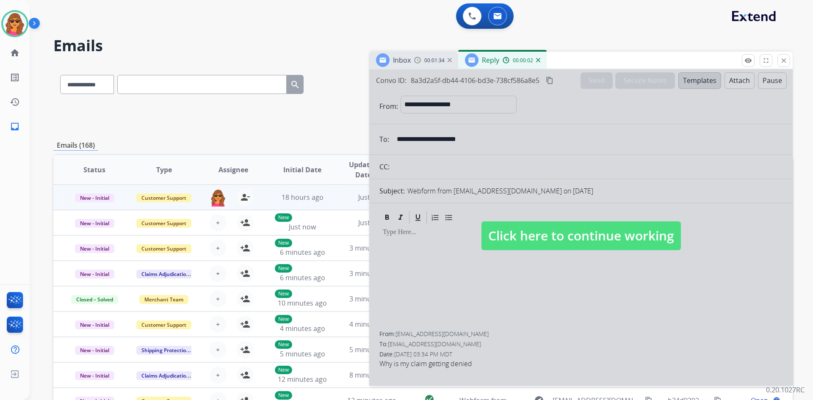
click at [571, 239] on span "Click here to continue working" at bounding box center [581, 236] width 199 height 29
select select
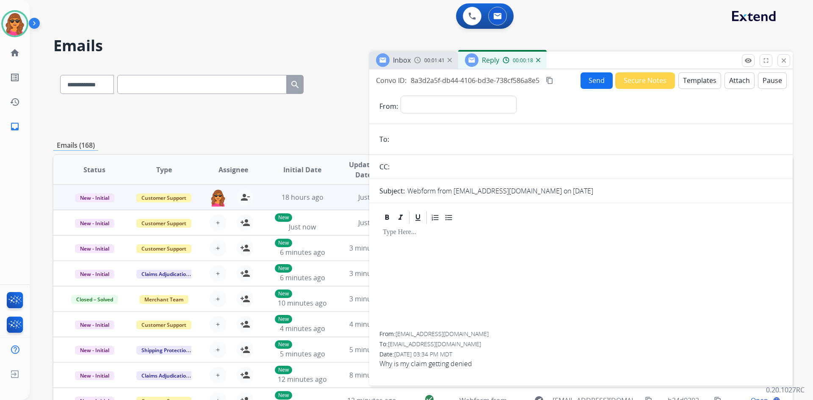
click at [683, 80] on button "Templates" at bounding box center [699, 80] width 43 height 17
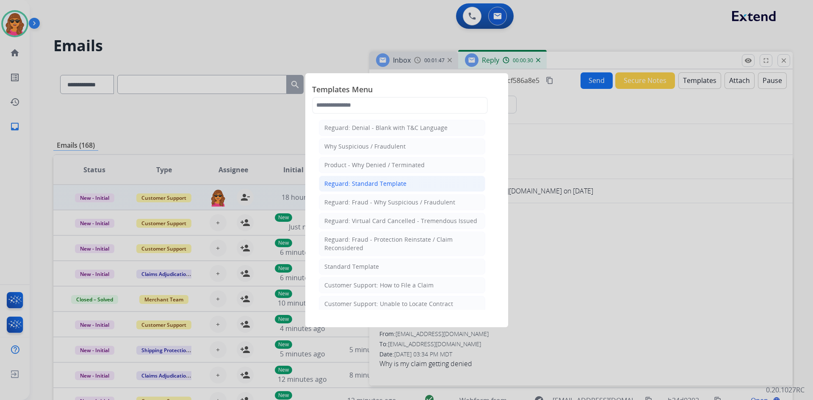
click at [369, 180] on div "Reguard: Standard Template" at bounding box center [365, 184] width 82 height 8
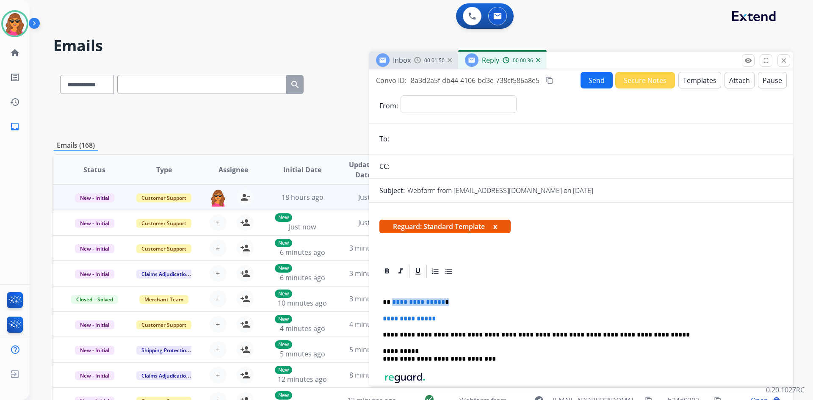
drag, startPoint x: 392, startPoint y: 302, endPoint x: 477, endPoint y: 305, distance: 85.6
click at [477, 305] on p "**********" at bounding box center [578, 303] width 390 height 8
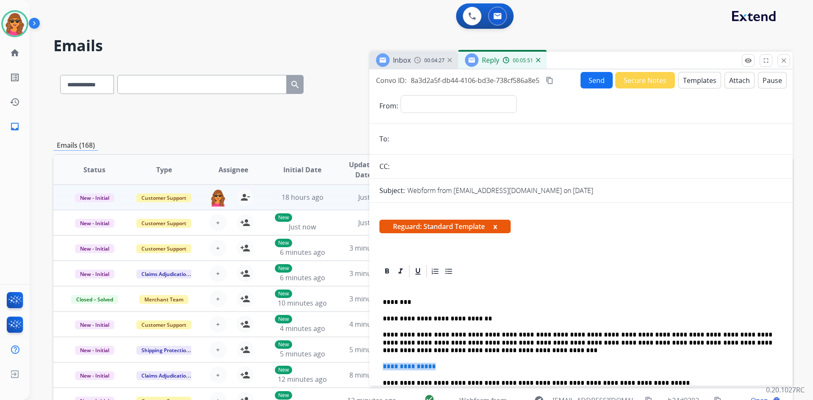
drag, startPoint x: 441, startPoint y: 362, endPoint x: 383, endPoint y: 366, distance: 58.2
click at [383, 366] on div "**********" at bounding box center [580, 387] width 403 height 216
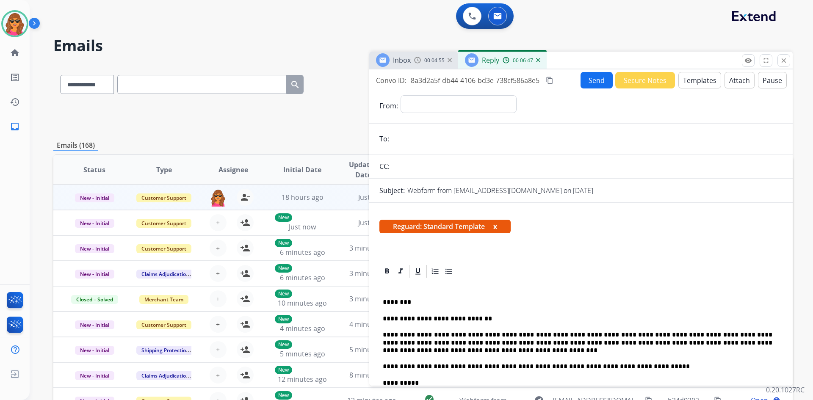
click at [711, 80] on button "Attach" at bounding box center [740, 80] width 30 height 17
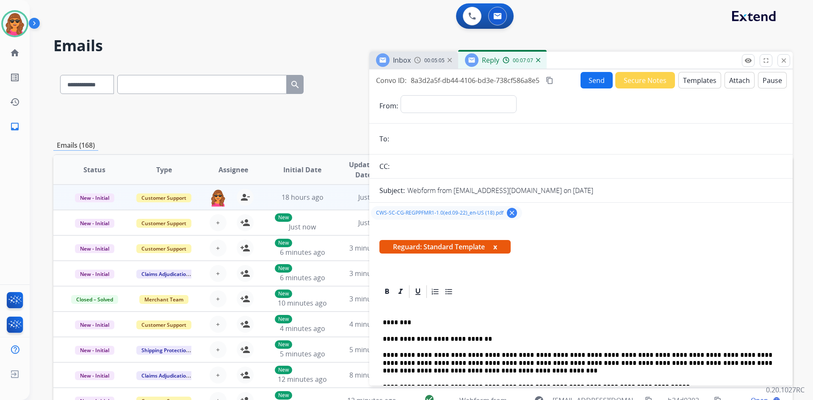
click at [426, 94] on form "**********" at bounding box center [581, 319] width 424 height 461
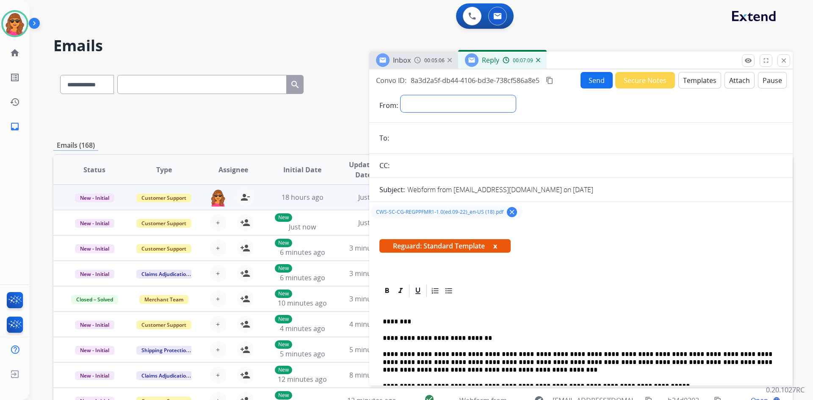
click at [415, 102] on select "**********" at bounding box center [458, 103] width 115 height 17
select select "**********"
click at [401, 95] on select "**********" at bounding box center [458, 103] width 115 height 17
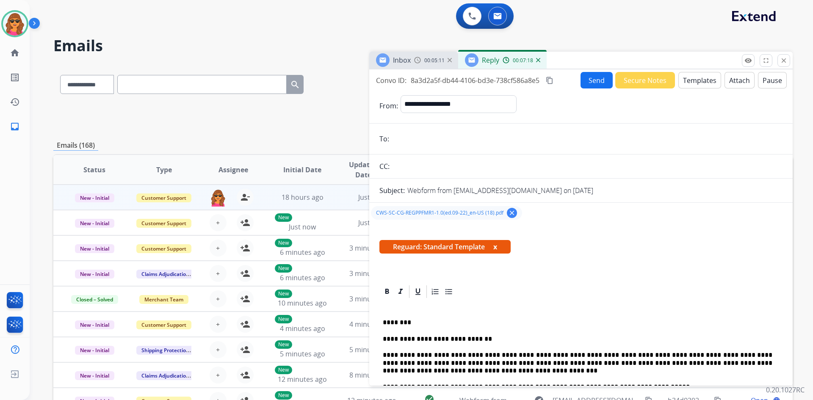
click at [403, 139] on input "email" at bounding box center [587, 138] width 391 height 17
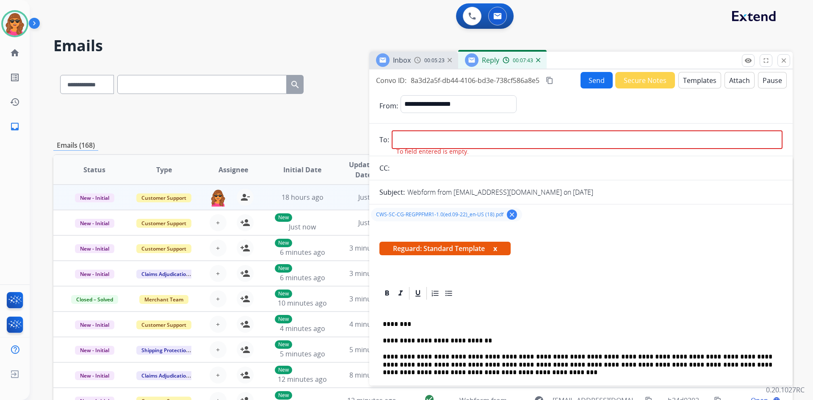
click at [398, 139] on input "email" at bounding box center [587, 139] width 391 height 19
paste input "**********"
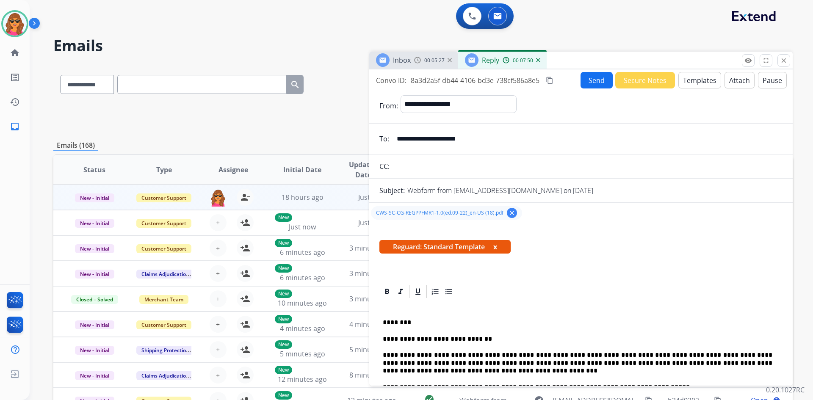
type input "**********"
click at [594, 83] on button "Send" at bounding box center [597, 80] width 32 height 17
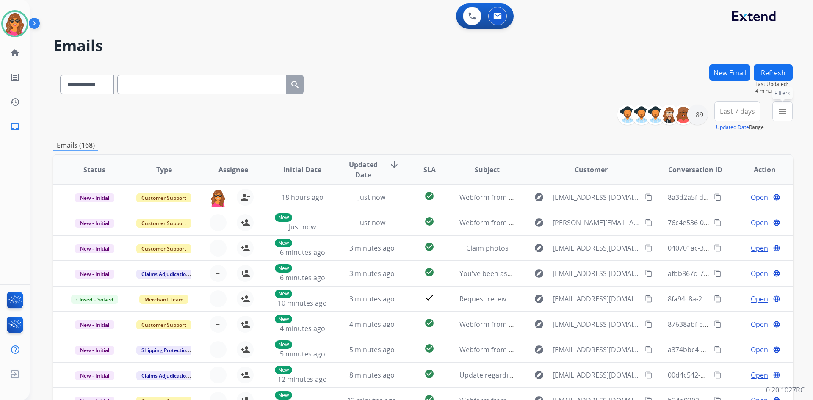
click at [711, 106] on mat-icon "menu" at bounding box center [783, 111] width 10 height 10
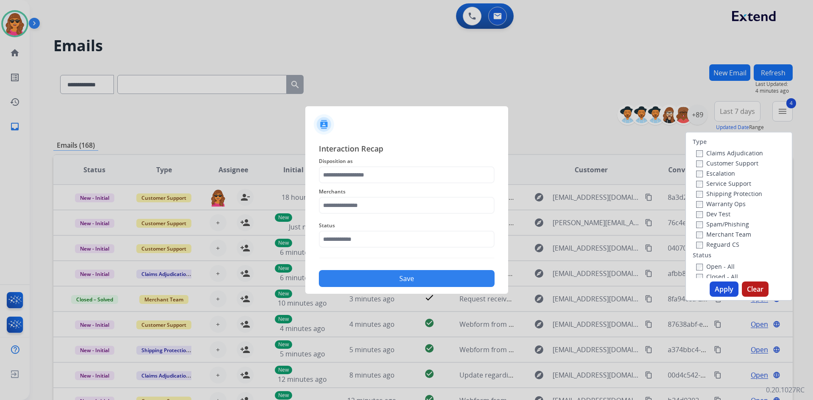
click at [711, 290] on button "Apply" at bounding box center [724, 289] width 29 height 15
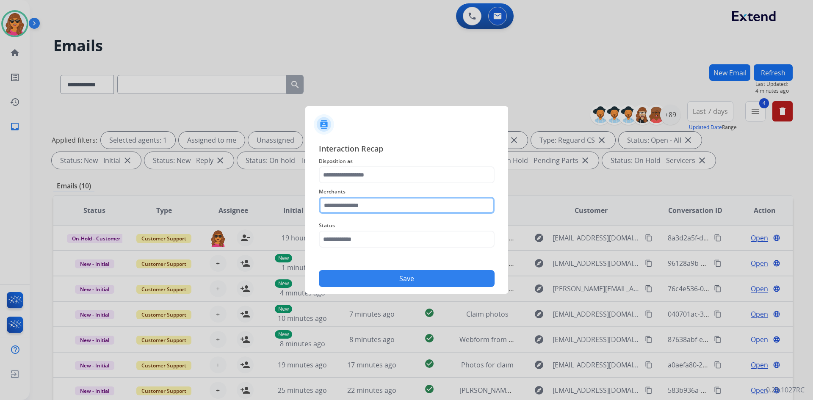
click at [328, 206] on input "text" at bounding box center [407, 205] width 176 height 17
type input "***"
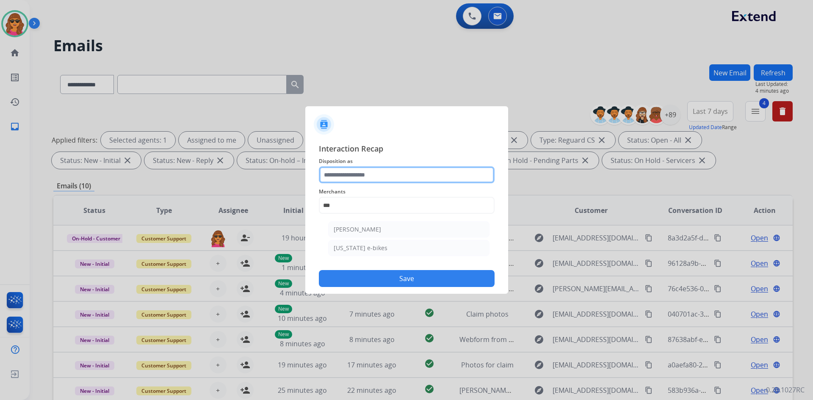
click at [330, 176] on input "text" at bounding box center [407, 174] width 176 height 17
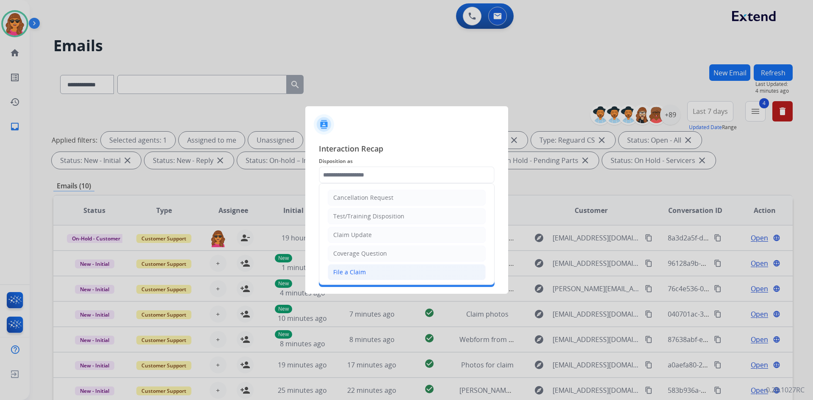
click at [363, 275] on div "File a Claim" at bounding box center [349, 272] width 33 height 8
type input "**********"
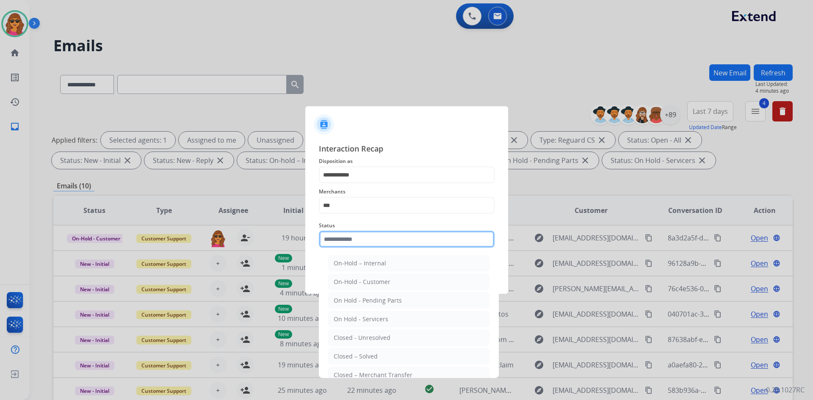
click at [333, 242] on input "text" at bounding box center [407, 239] width 176 height 17
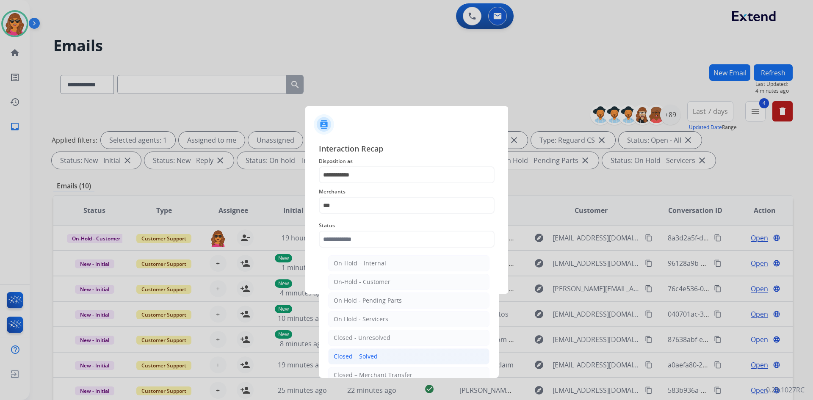
click at [368, 353] on div "Closed – Solved" at bounding box center [356, 356] width 44 height 8
type input "**********"
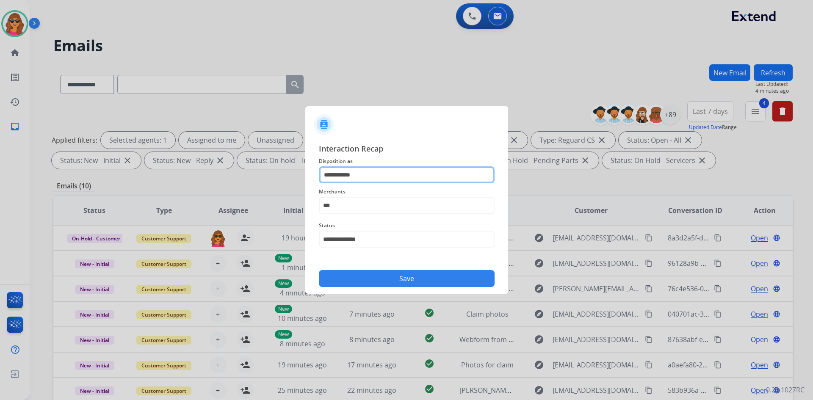
click at [324, 177] on input "**********" at bounding box center [407, 174] width 176 height 17
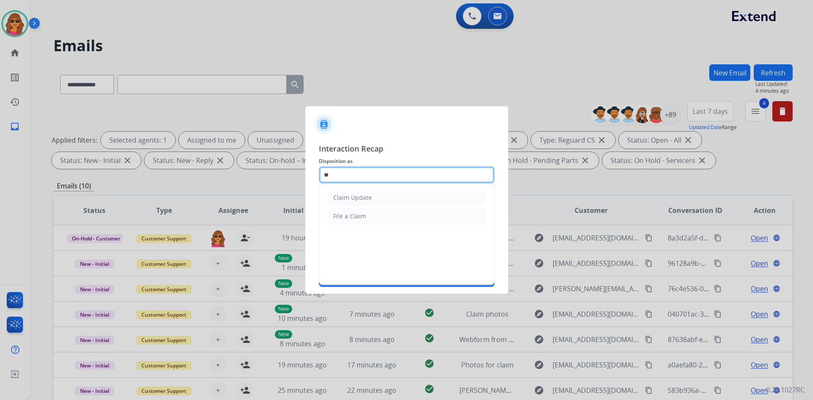
type input "*"
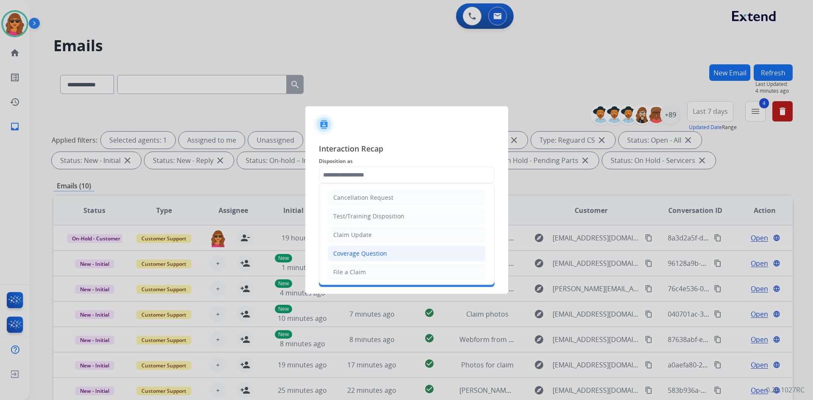
click at [354, 252] on div "Coverage Question" at bounding box center [360, 253] width 54 height 8
type input "**********"
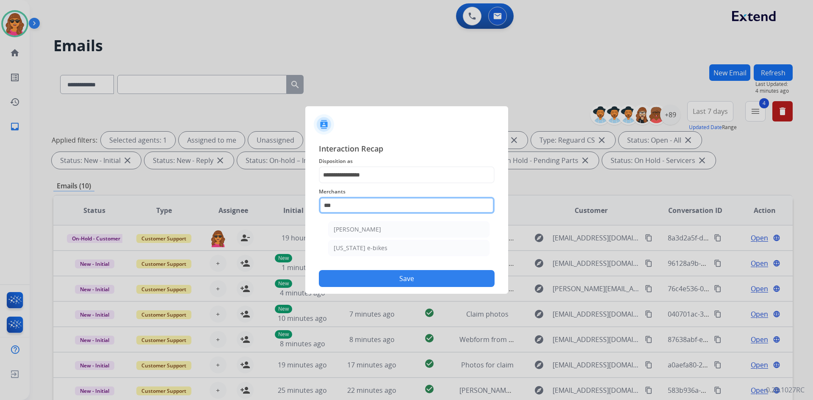
click at [338, 208] on input "***" at bounding box center [407, 205] width 176 height 17
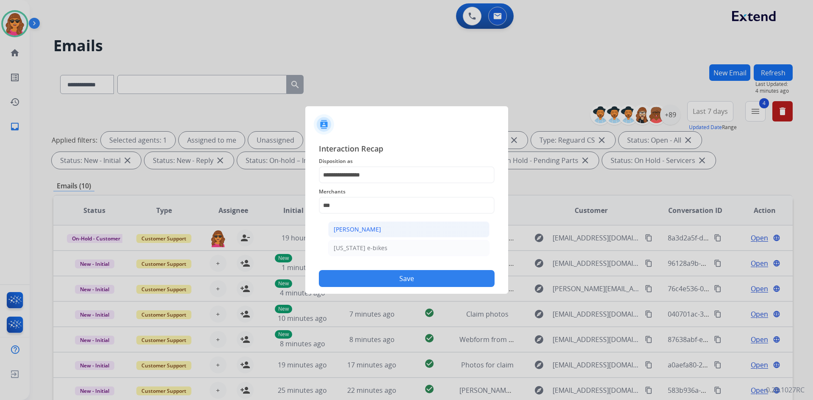
click at [357, 231] on div "[PERSON_NAME]" at bounding box center [357, 229] width 47 height 8
type input "**********"
click at [435, 283] on button "Save" at bounding box center [407, 278] width 176 height 17
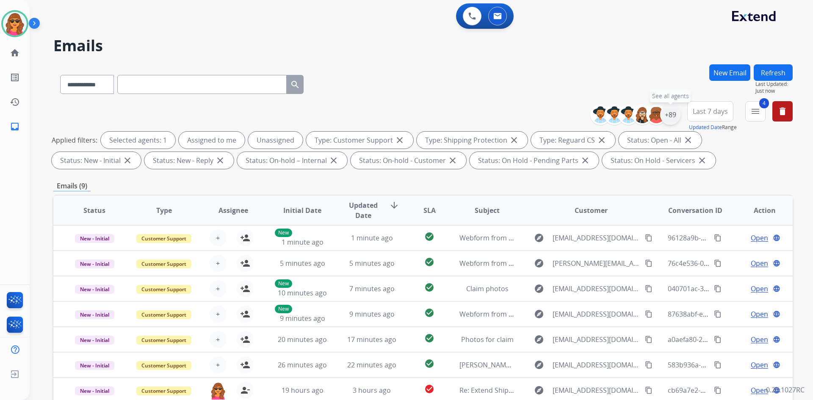
click at [674, 110] on div "+89" at bounding box center [670, 115] width 20 height 20
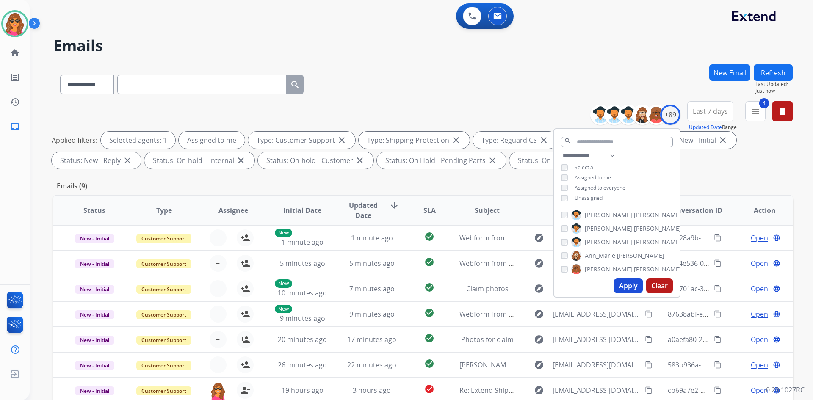
click at [622, 286] on button "Apply" at bounding box center [628, 285] width 29 height 15
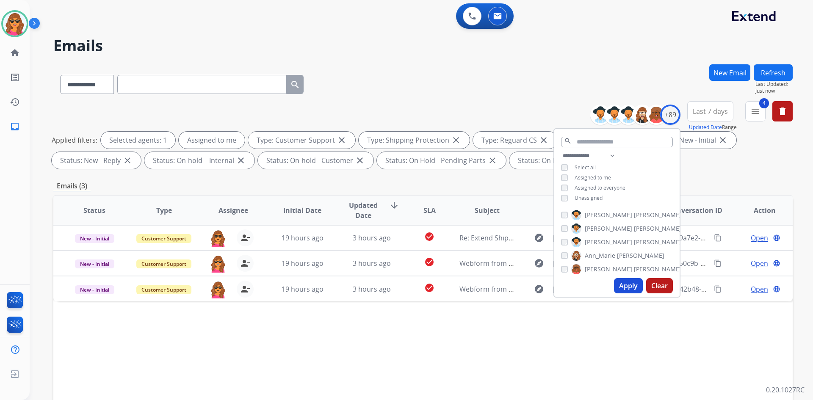
click at [711, 166] on div "Applied filters: Selected agents: 1 Assigned to me Type: Customer Support close…" at bounding box center [421, 150] width 739 height 37
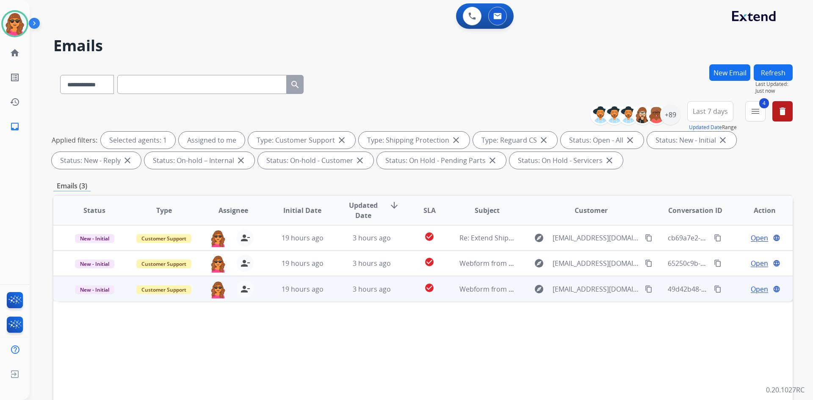
click at [711, 291] on span "Open" at bounding box center [759, 289] width 17 height 10
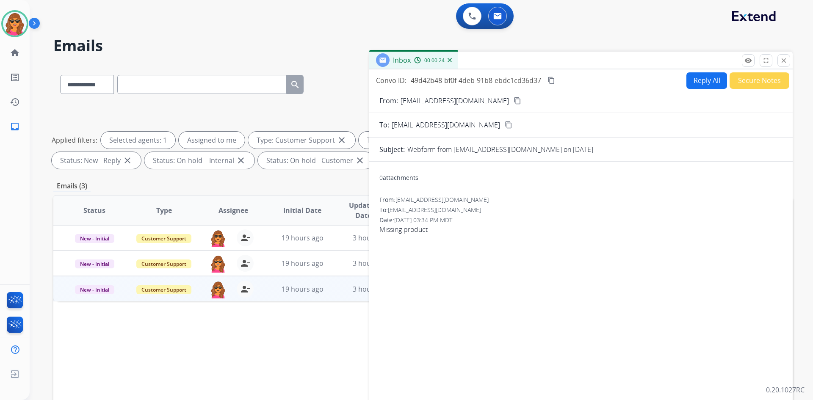
click at [505, 125] on mat-icon "content_copy" at bounding box center [509, 125] width 8 height 8
click at [514, 99] on mat-icon "content_copy" at bounding box center [518, 101] width 8 height 8
click at [514, 101] on mat-icon "content_copy" at bounding box center [518, 101] width 8 height 8
click at [133, 84] on input "text" at bounding box center [201, 84] width 169 height 19
paste input "**********"
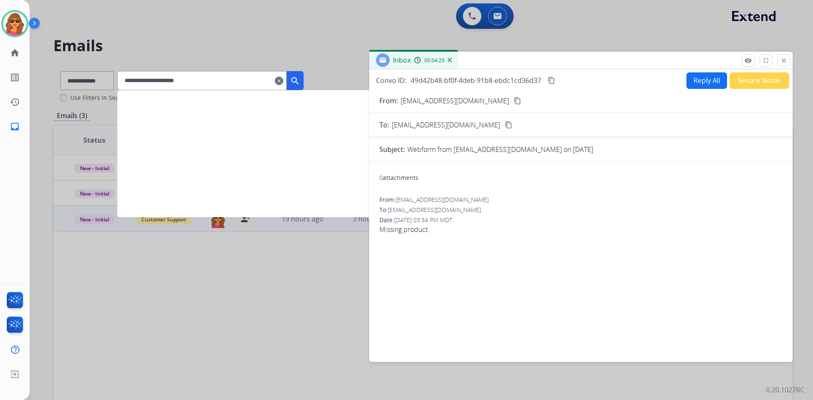
type input "**********"
click at [711, 61] on div "Inbox 00:04:25" at bounding box center [581, 61] width 424 height 18
click at [711, 60] on mat-icon "close" at bounding box center [784, 61] width 8 height 8
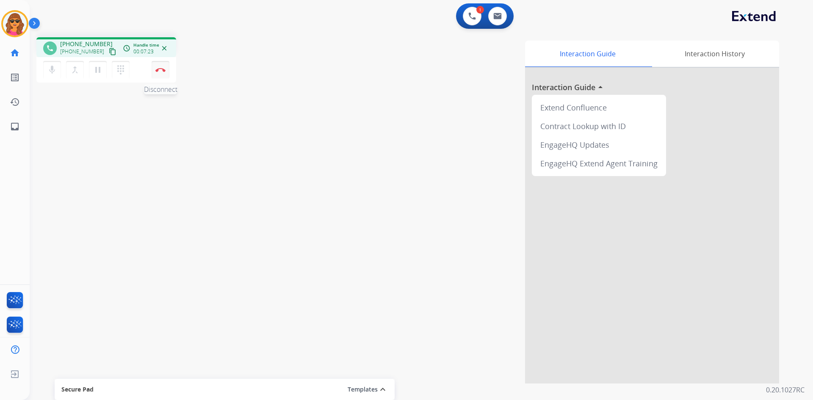
click at [161, 66] on button "Disconnect" at bounding box center [161, 70] width 18 height 18
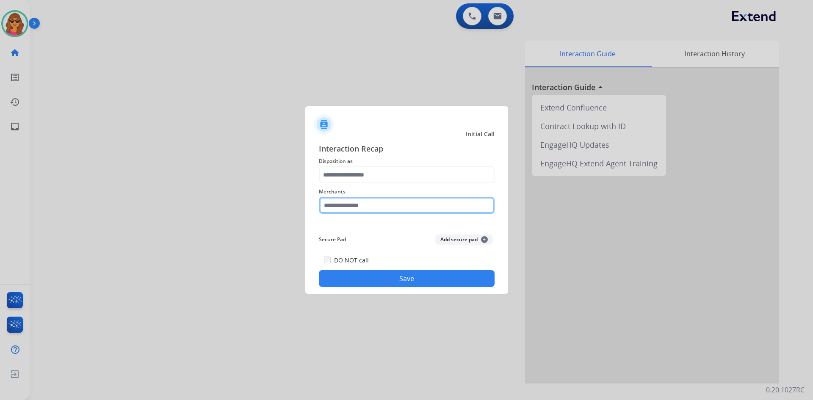
click at [328, 207] on input "text" at bounding box center [407, 205] width 176 height 17
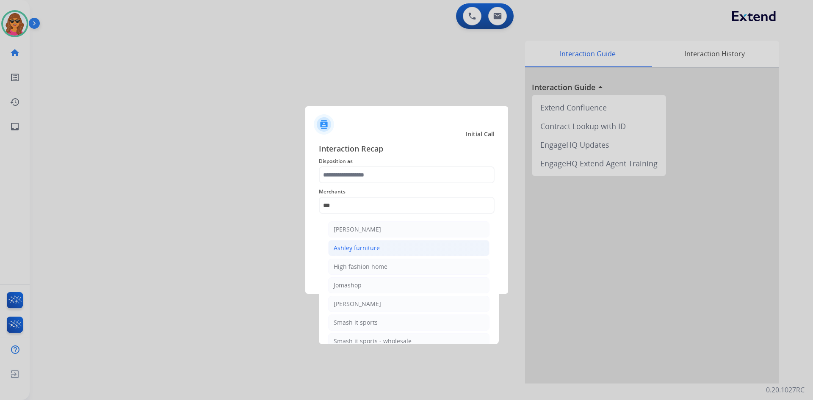
click at [357, 252] on div "Ashley furniture" at bounding box center [357, 248] width 46 height 8
type input "**********"
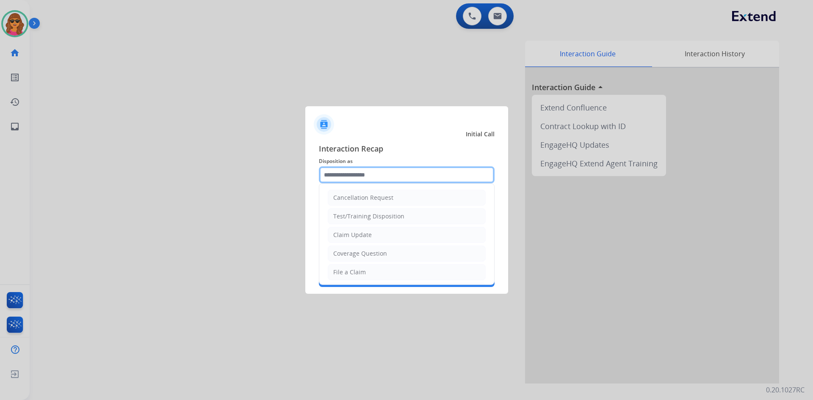
click at [330, 181] on input "text" at bounding box center [407, 174] width 176 height 17
click at [351, 274] on div "File a Claim" at bounding box center [349, 272] width 33 height 8
type input "**********"
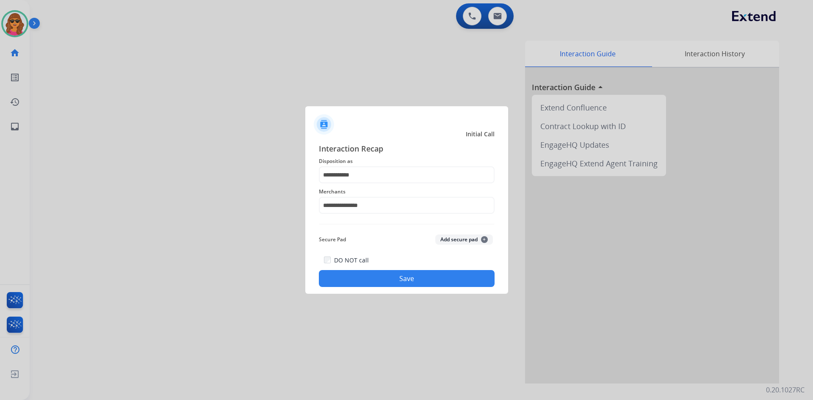
click at [408, 281] on button "Save" at bounding box center [407, 278] width 176 height 17
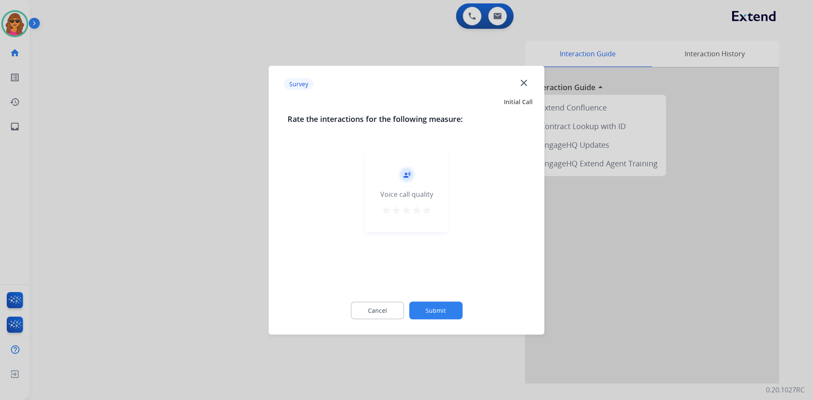
click at [426, 208] on mat-icon "star" at bounding box center [427, 210] width 10 height 10
click at [445, 313] on button "Submit" at bounding box center [435, 311] width 53 height 18
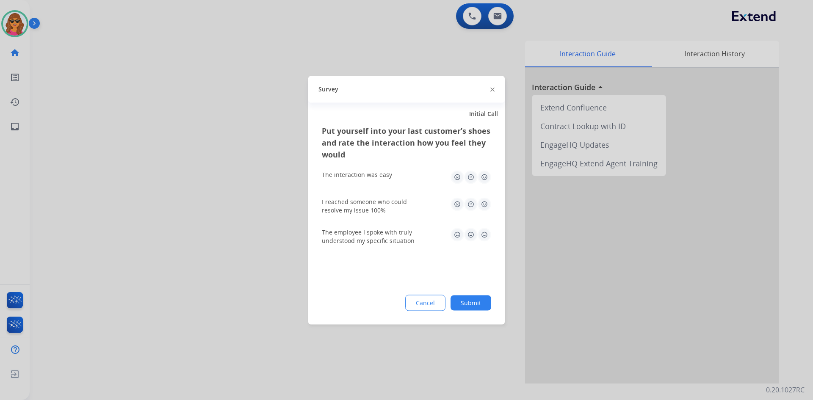
click at [483, 176] on img at bounding box center [485, 177] width 14 height 14
drag, startPoint x: 483, startPoint y: 200, endPoint x: 483, endPoint y: 210, distance: 9.3
click at [483, 201] on img at bounding box center [485, 204] width 14 height 14
click at [486, 232] on img at bounding box center [485, 235] width 14 height 14
click at [484, 297] on button "Submit" at bounding box center [471, 302] width 41 height 15
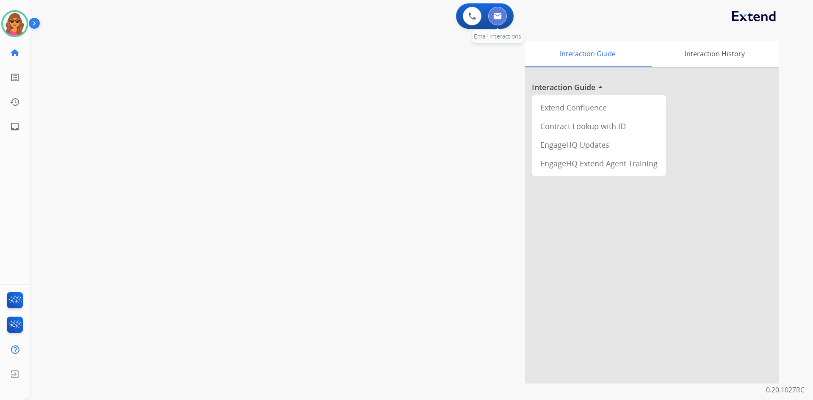
click at [500, 14] on img at bounding box center [497, 16] width 8 height 7
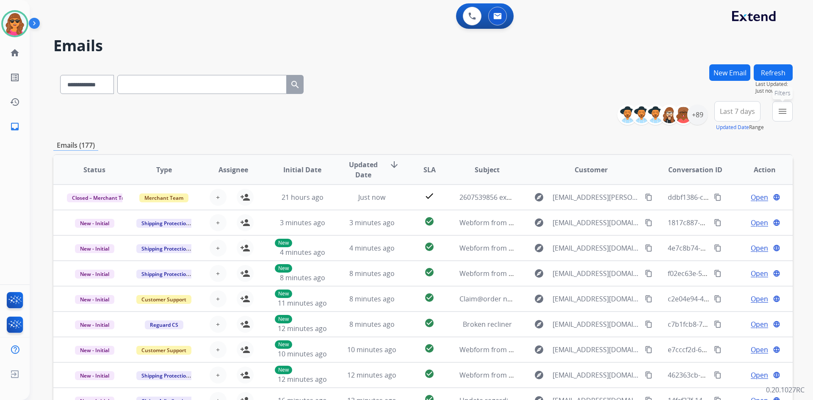
click at [711, 114] on mat-icon "menu" at bounding box center [783, 111] width 10 height 10
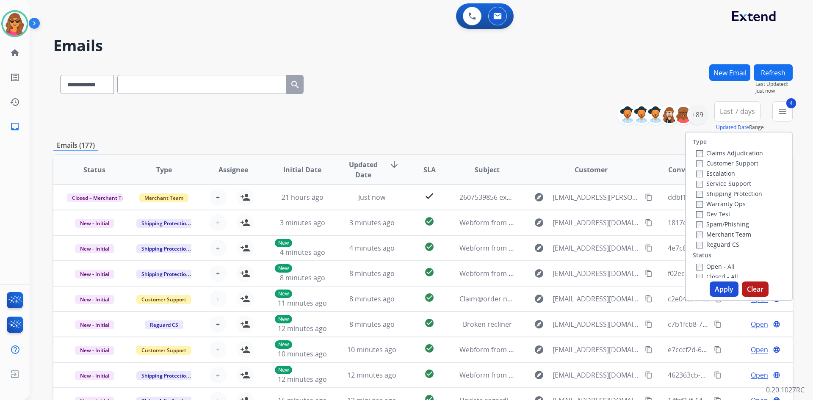
click at [711, 288] on button "Apply" at bounding box center [724, 289] width 29 height 15
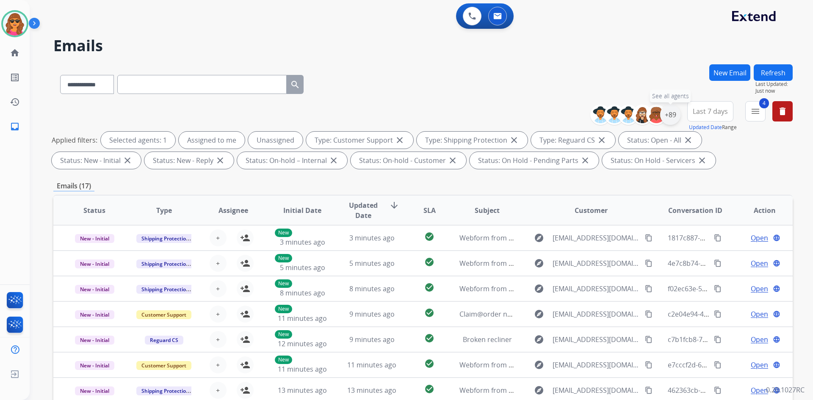
click at [670, 111] on div "+89" at bounding box center [670, 115] width 20 height 20
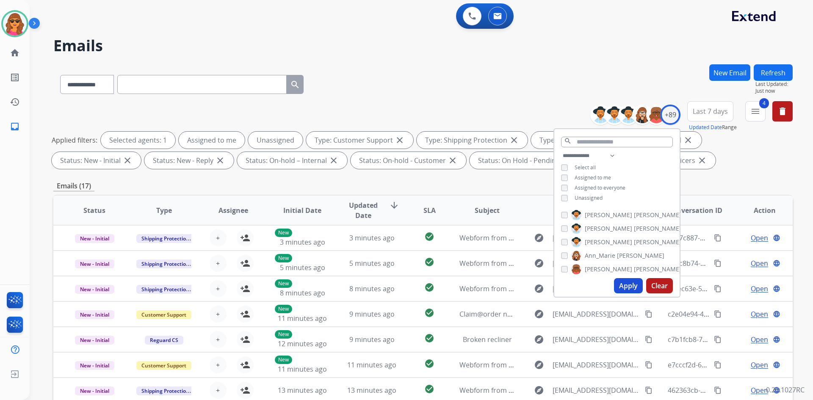
click at [563, 196] on div "**********" at bounding box center [616, 178] width 125 height 54
click at [627, 281] on button "Apply" at bounding box center [628, 285] width 29 height 15
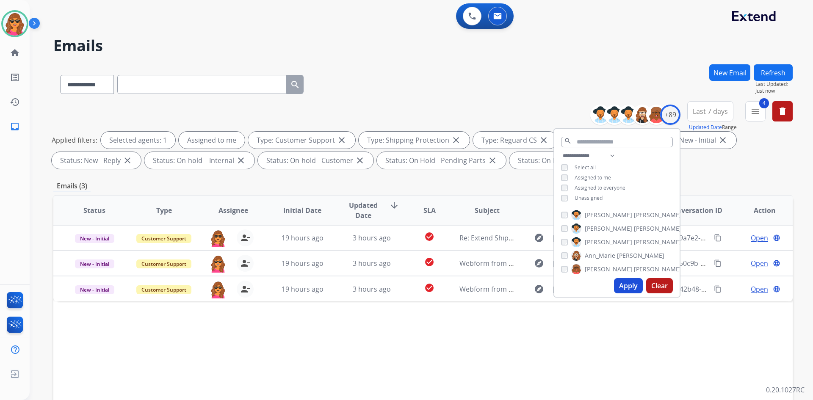
click at [734, 179] on div "**********" at bounding box center [422, 293] width 739 height 458
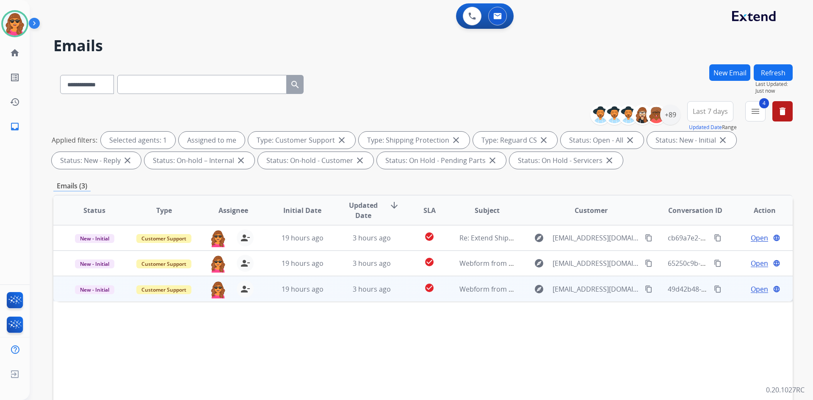
click at [752, 286] on span "Open" at bounding box center [759, 289] width 17 height 10
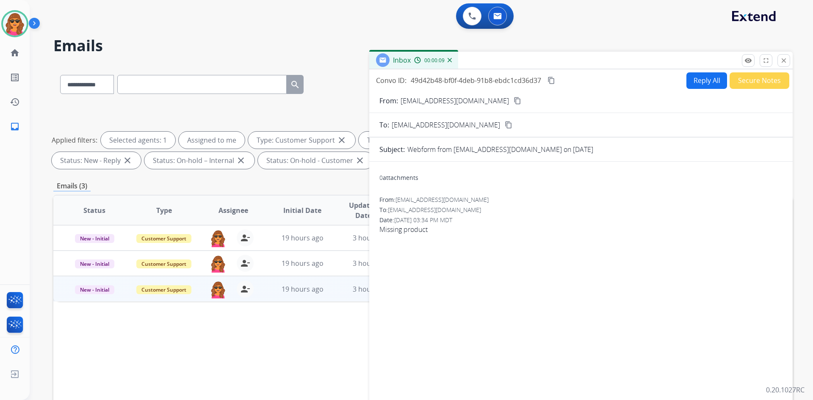
click at [692, 80] on button "Reply All" at bounding box center [707, 80] width 41 height 17
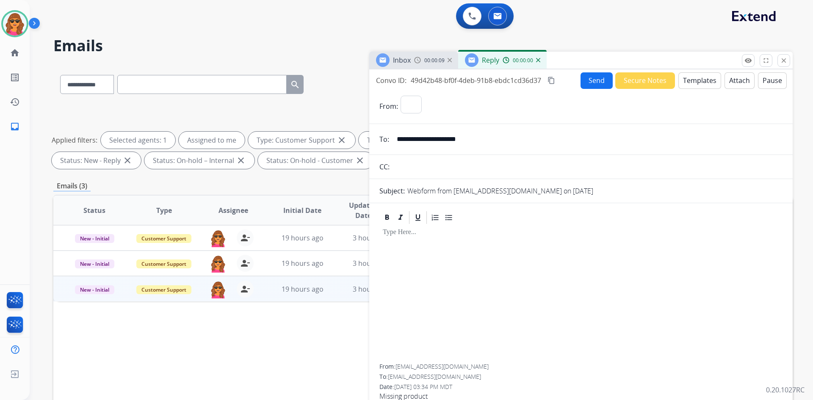
select select "**********"
click at [695, 79] on button "Templates" at bounding box center [699, 80] width 43 height 17
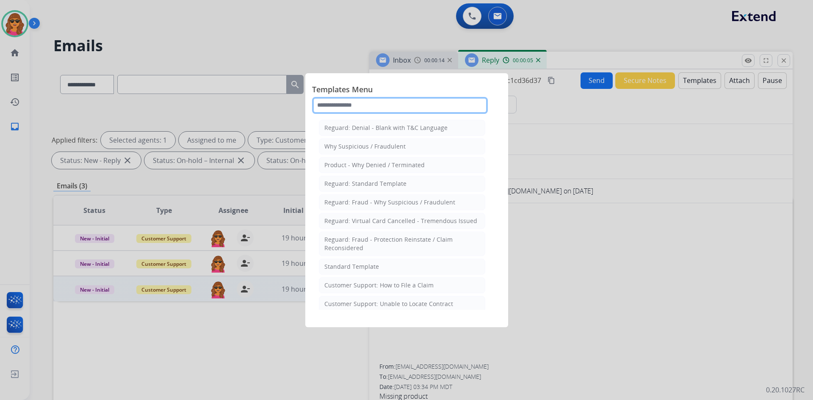
click at [324, 106] on input "text" at bounding box center [400, 105] width 176 height 17
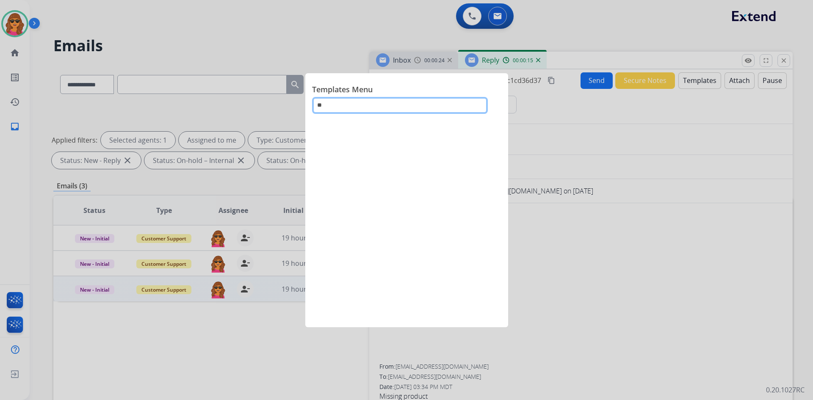
type input "*"
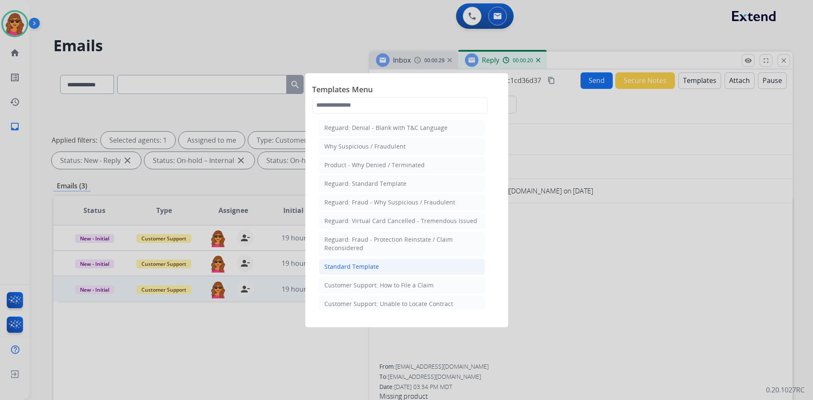
click at [349, 261] on li "Standard Template" at bounding box center [402, 267] width 166 height 16
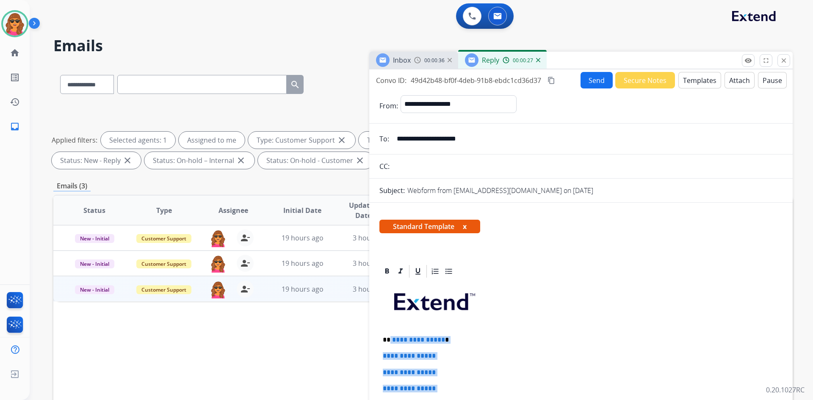
drag, startPoint x: 389, startPoint y: 339, endPoint x: 466, endPoint y: 397, distance: 96.7
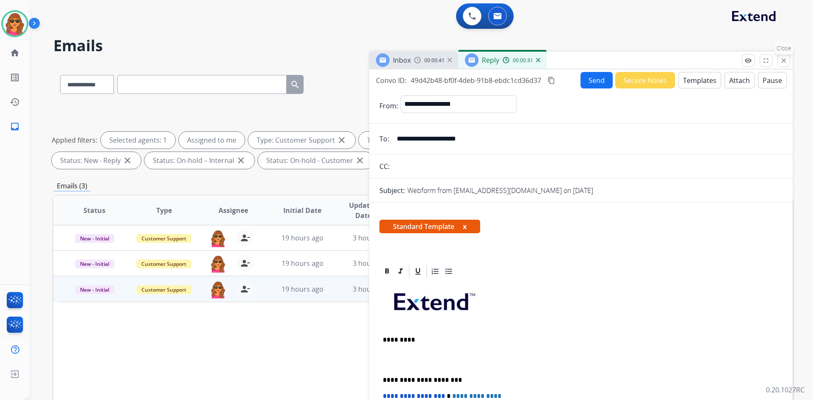
click at [783, 64] on mat-icon "close" at bounding box center [784, 61] width 8 height 8
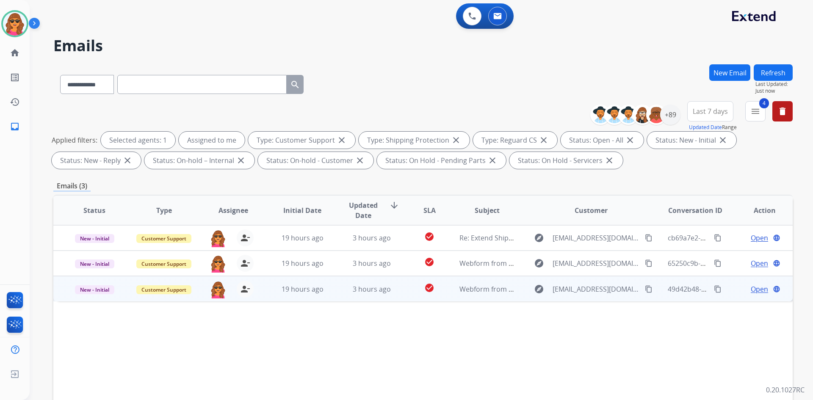
click at [752, 288] on span "Open" at bounding box center [759, 289] width 17 height 10
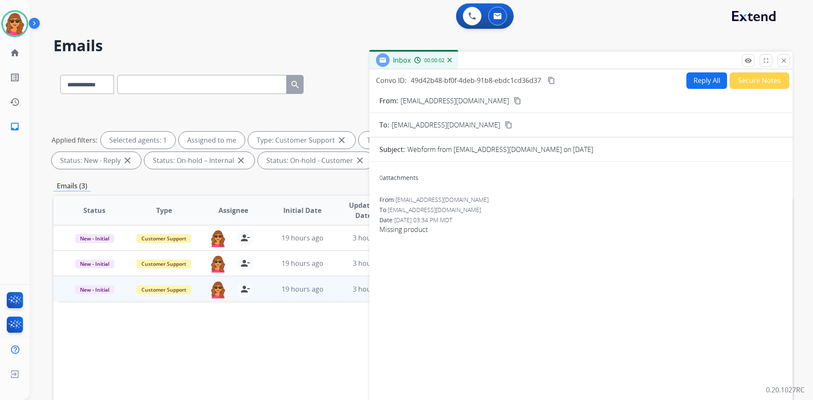
click at [692, 80] on button "Reply All" at bounding box center [707, 80] width 41 height 17
select select "**********"
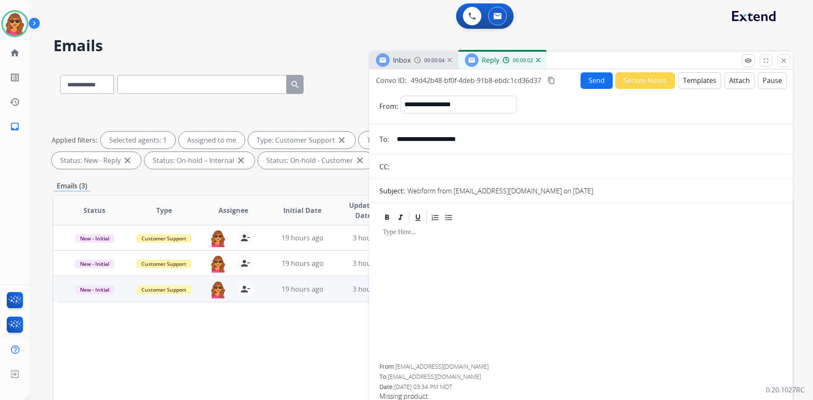
click at [692, 81] on button "Templates" at bounding box center [699, 80] width 43 height 17
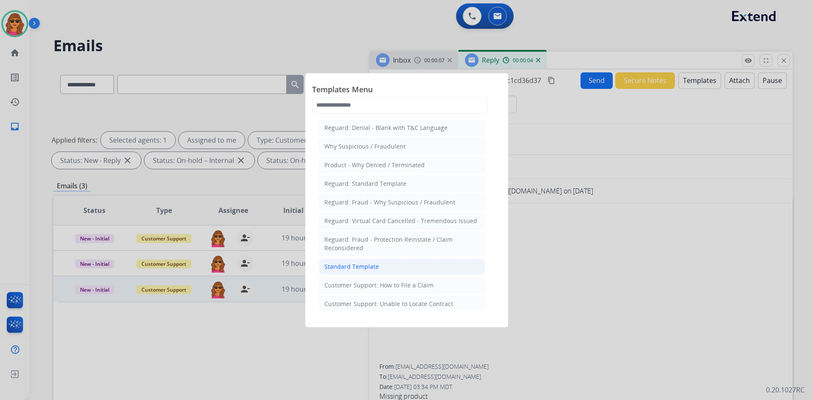
click at [349, 267] on div "Standard Template" at bounding box center [351, 267] width 55 height 8
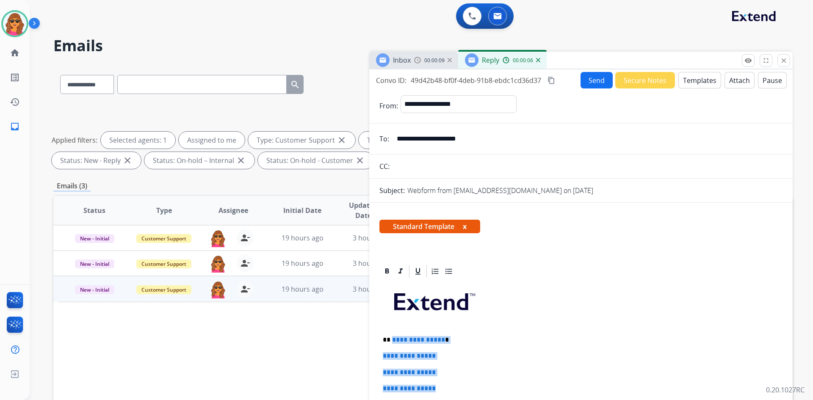
drag, startPoint x: 392, startPoint y: 342, endPoint x: 448, endPoint y: 390, distance: 73.9
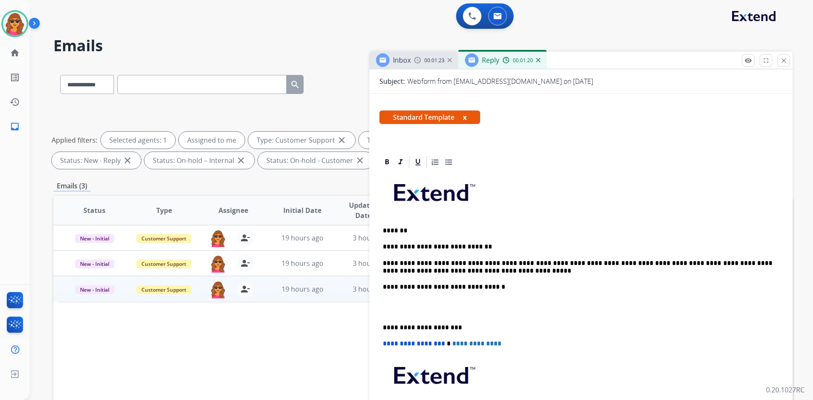
scroll to position [127, 0]
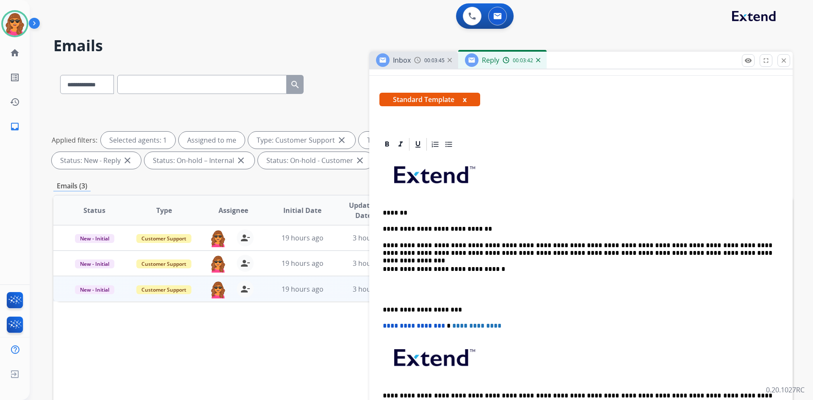
click at [676, 253] on p "**********" at bounding box center [578, 250] width 390 height 16
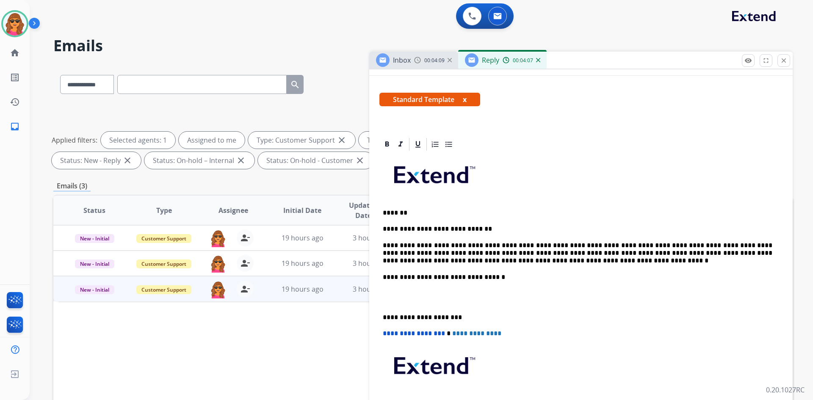
click at [388, 295] on p at bounding box center [581, 298] width 396 height 16
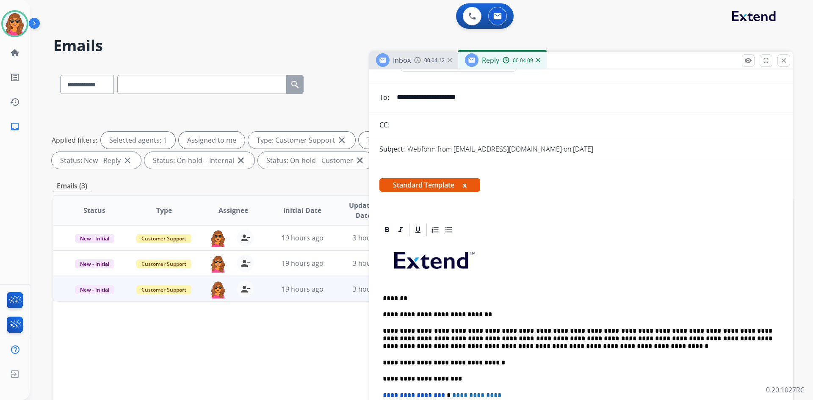
scroll to position [0, 0]
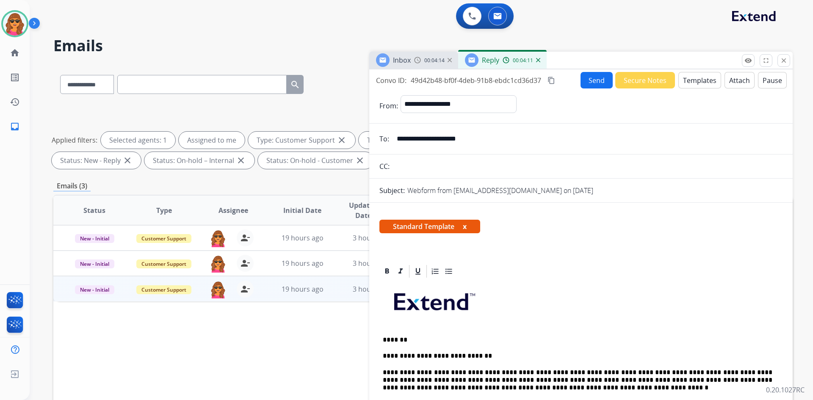
click at [584, 75] on button "Send" at bounding box center [597, 80] width 32 height 17
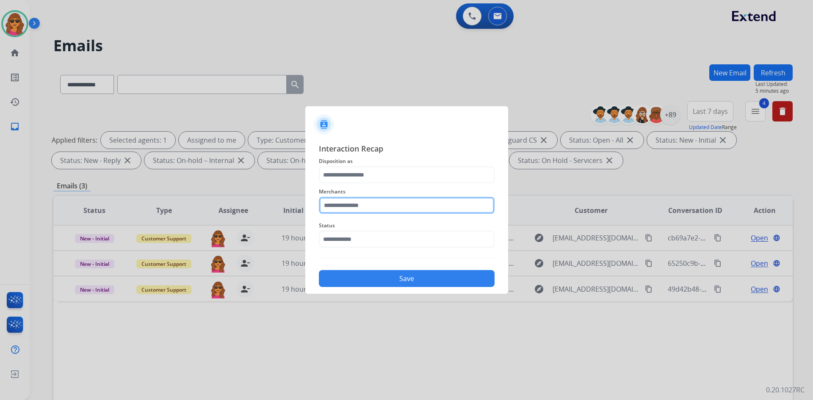
click at [327, 205] on input "text" at bounding box center [407, 205] width 176 height 17
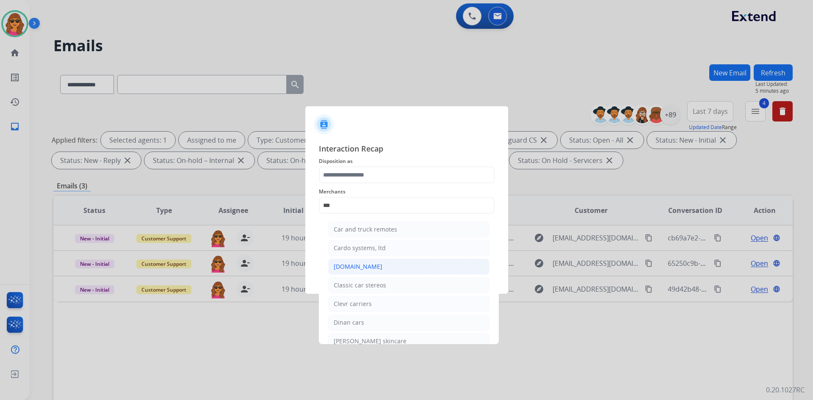
click at [364, 263] on div "[DOMAIN_NAME]" at bounding box center [358, 267] width 49 height 8
type input "**********"
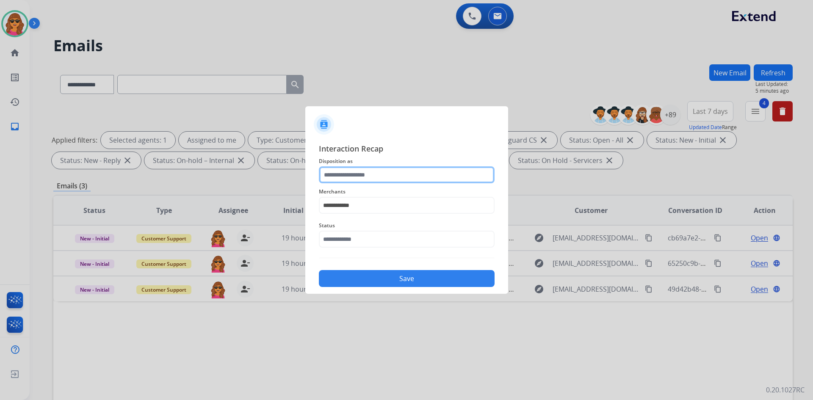
click at [327, 177] on input "text" at bounding box center [407, 174] width 176 height 17
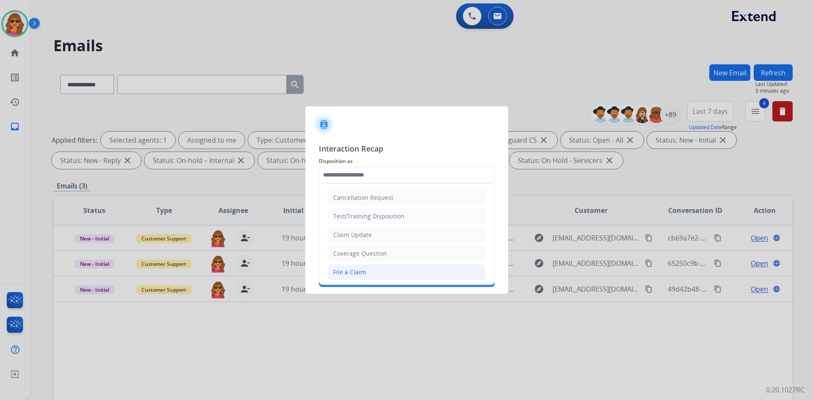
click at [357, 272] on div "File a Claim" at bounding box center [349, 272] width 33 height 8
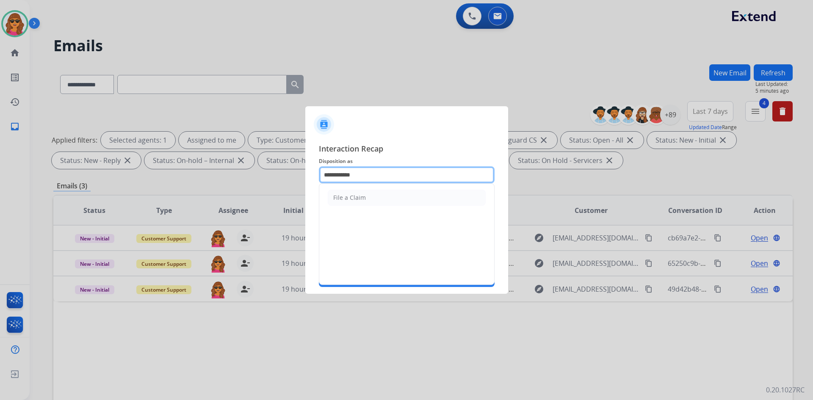
drag, startPoint x: 324, startPoint y: 173, endPoint x: 385, endPoint y: 173, distance: 60.6
click at [385, 173] on input "**********" at bounding box center [407, 174] width 176 height 17
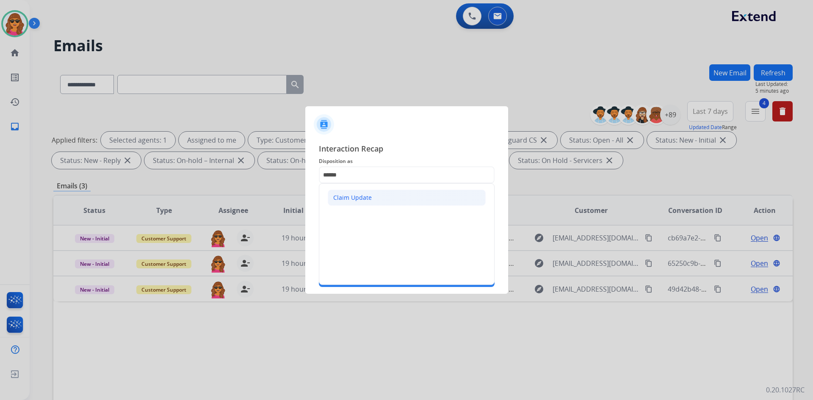
click at [366, 202] on div "Claim Update" at bounding box center [352, 198] width 39 height 8
type input "**********"
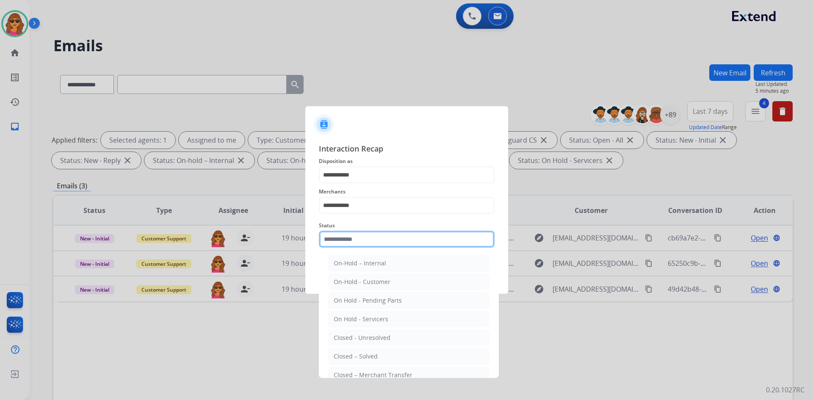
click at [329, 246] on input "text" at bounding box center [407, 239] width 176 height 17
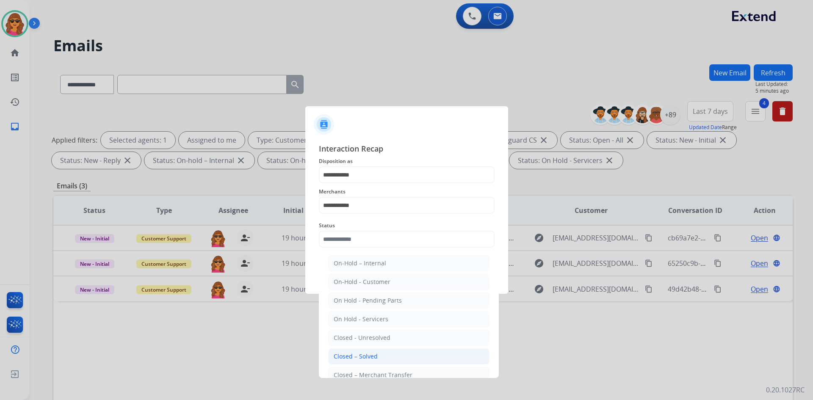
click at [368, 360] on div "Closed – Solved" at bounding box center [356, 356] width 44 height 8
type input "**********"
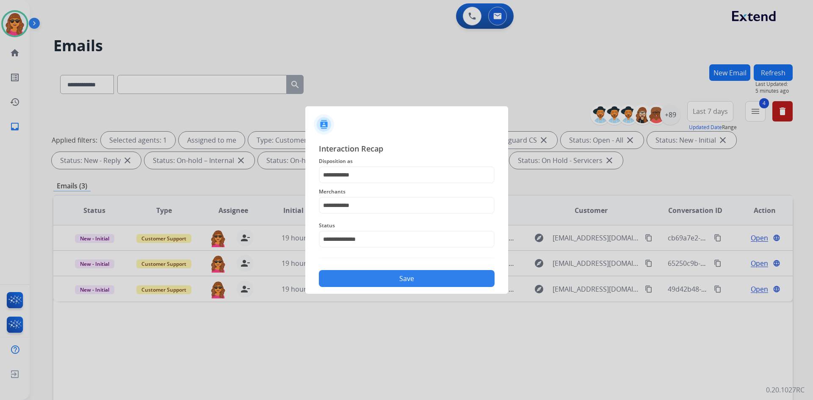
click at [411, 284] on button "Save" at bounding box center [407, 278] width 176 height 17
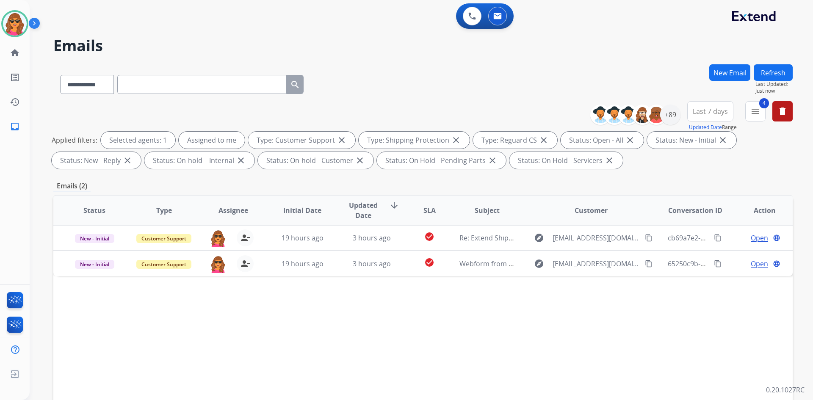
click at [141, 85] on input "text" at bounding box center [201, 84] width 169 height 19
paste input "**********"
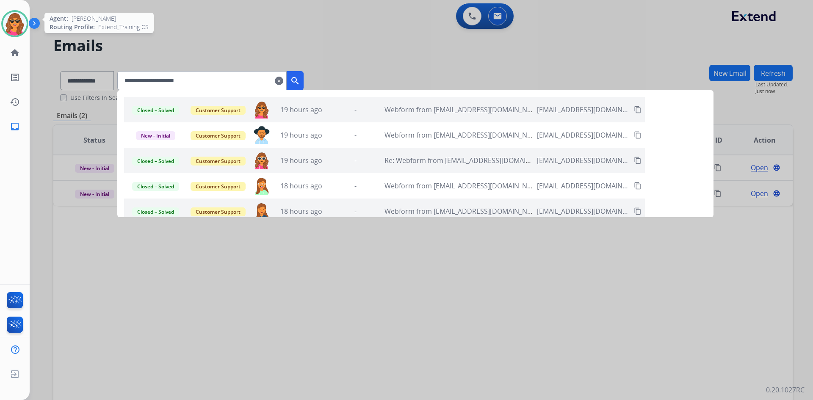
type input "**********"
click at [12, 20] on img at bounding box center [15, 24] width 24 height 24
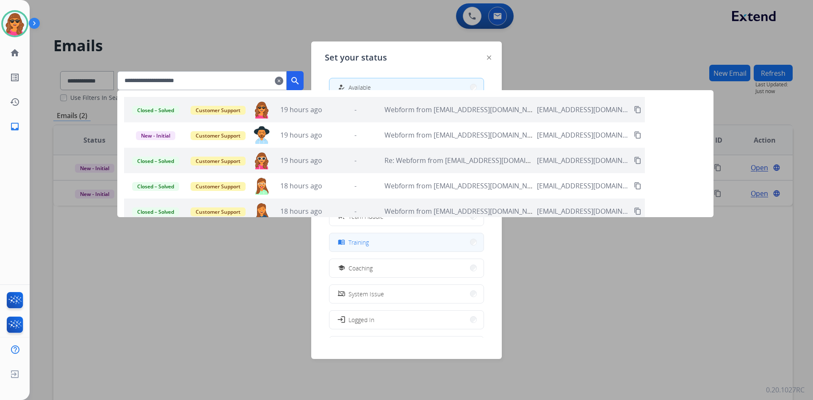
click at [411, 244] on button "menu_book Training" at bounding box center [406, 242] width 154 height 18
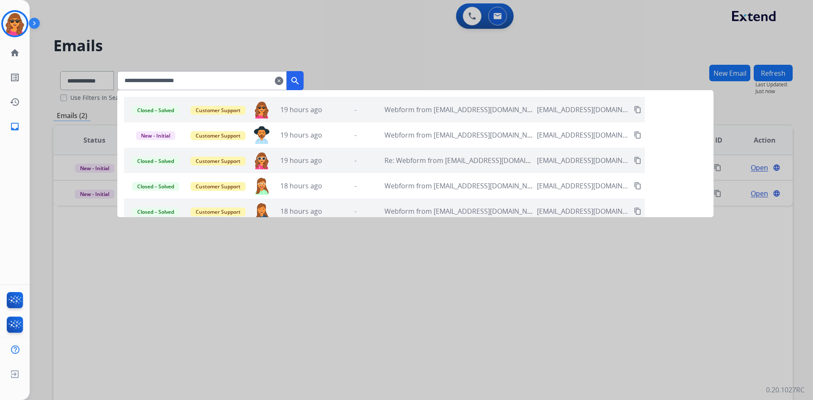
click at [342, 49] on div at bounding box center [406, 200] width 813 height 400
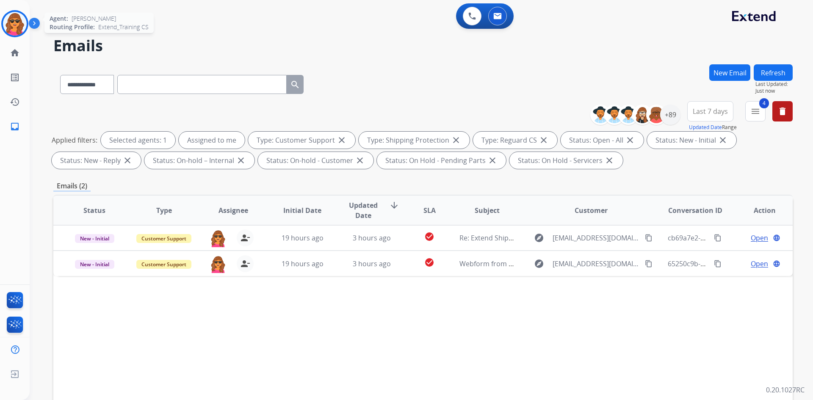
click at [14, 20] on img at bounding box center [15, 24] width 24 height 24
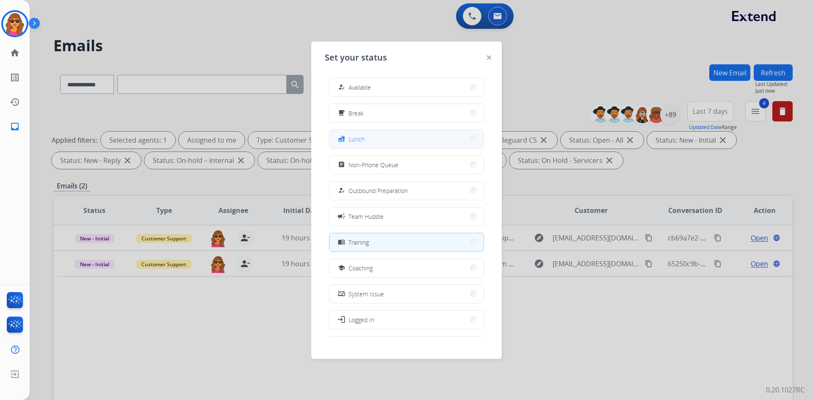
drag, startPoint x: 354, startPoint y: 135, endPoint x: 355, endPoint y: 139, distance: 4.4
click at [355, 139] on span "Lunch" at bounding box center [357, 139] width 16 height 9
